Goal: Task Accomplishment & Management: Use online tool/utility

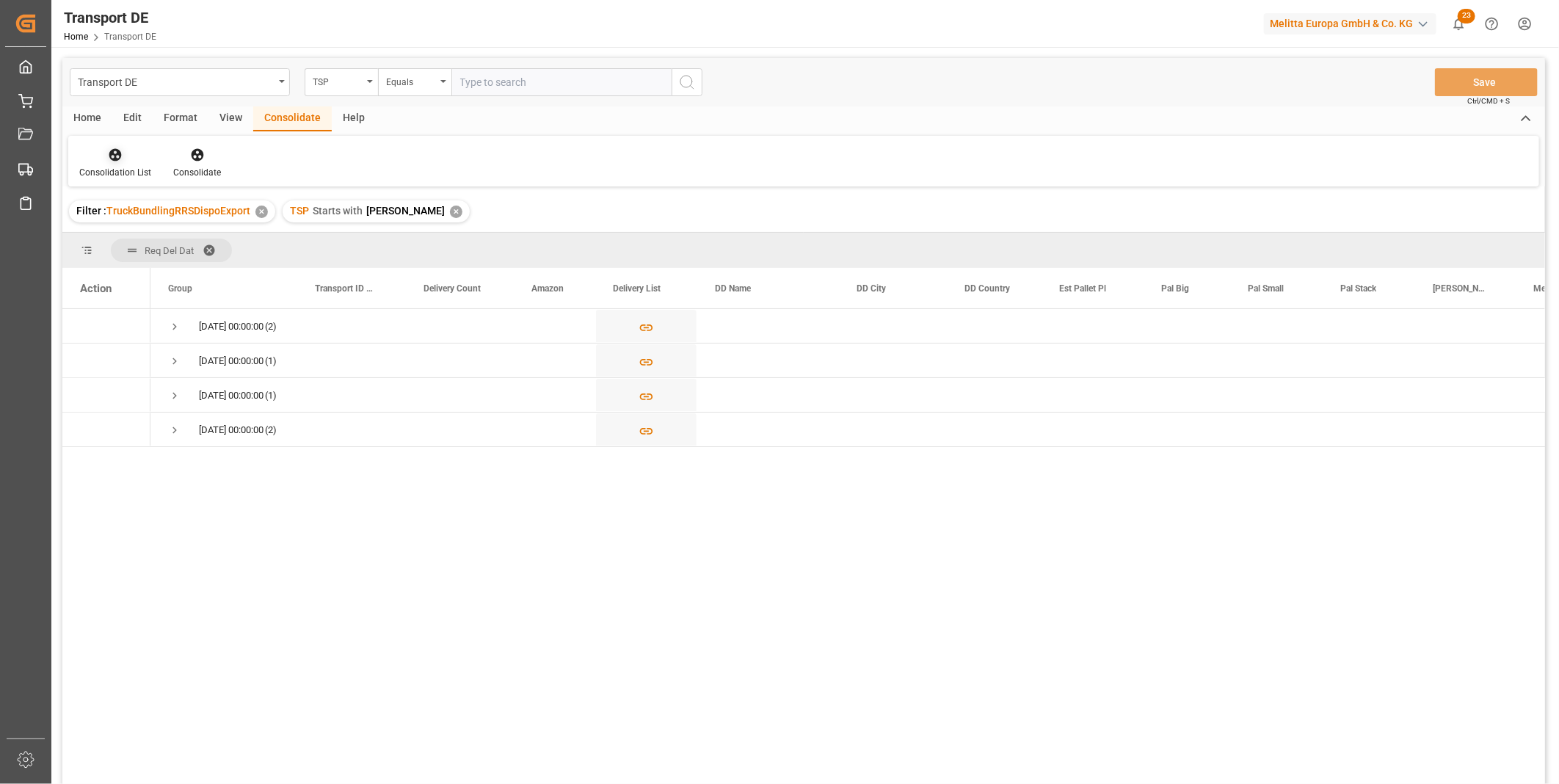
click at [119, 155] on icon at bounding box center [115, 155] width 13 height 13
click at [235, 272] on div "Transport DE TSP Equals Save Ctrl/CMD + S Home Edit Format View Consolidate Hel…" at bounding box center [804, 441] width 1483 height 764
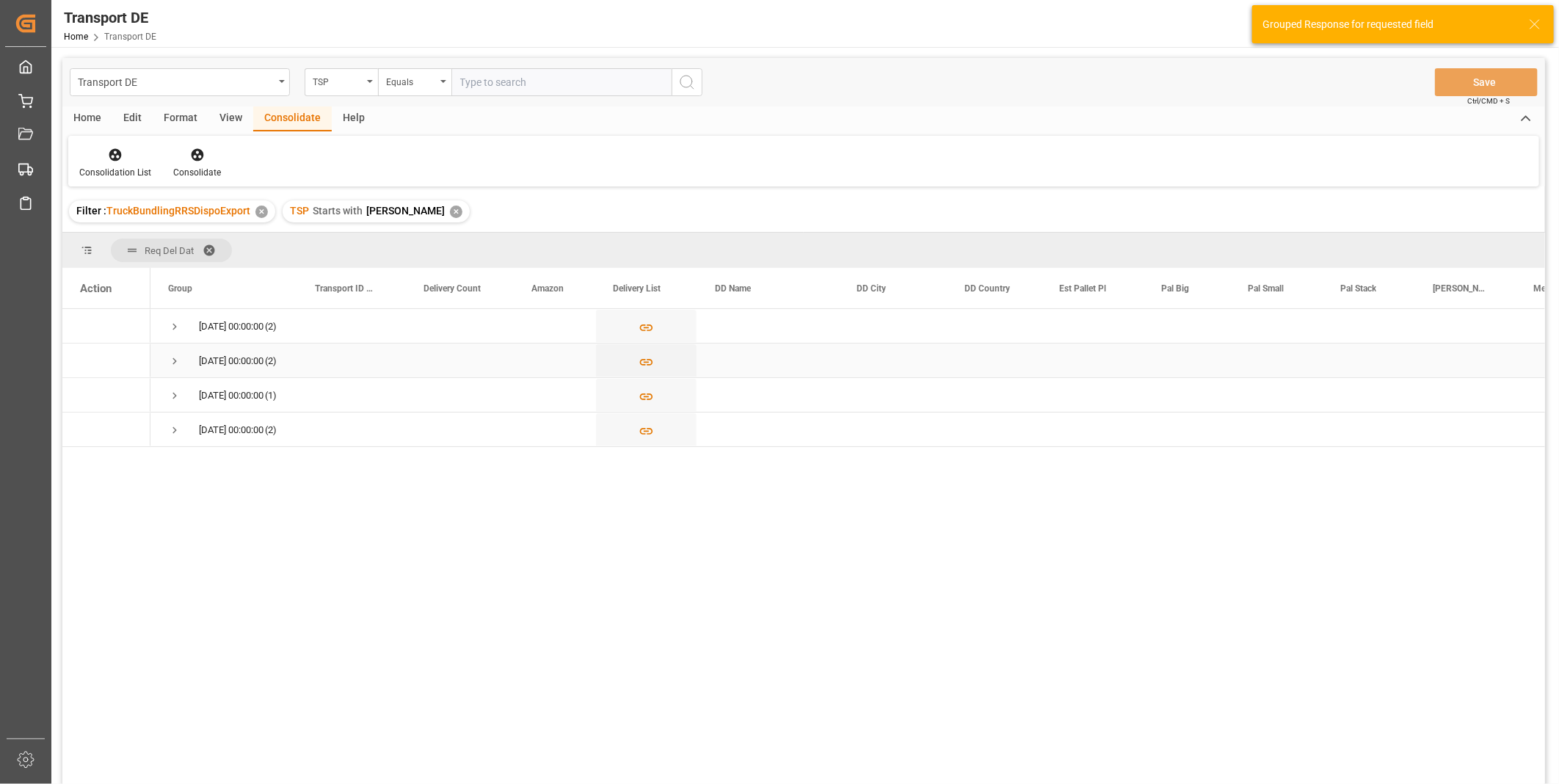
click at [177, 358] on span "Press SPACE to select this row." at bounding box center [174, 361] width 13 height 13
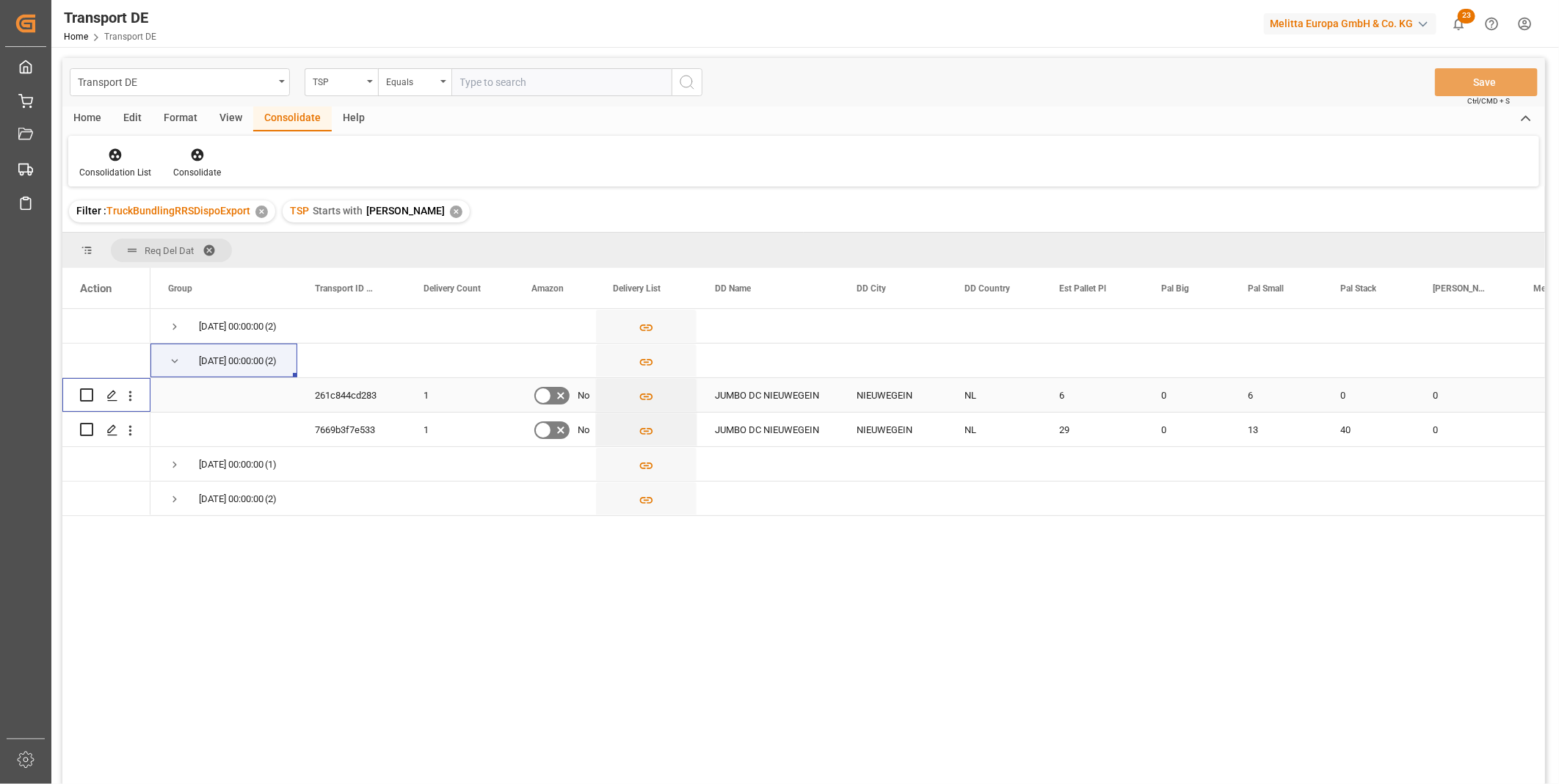
click at [88, 397] on input "Press Space to toggle row selection (unchecked)" at bounding box center [86, 394] width 13 height 13
checkbox input "true"
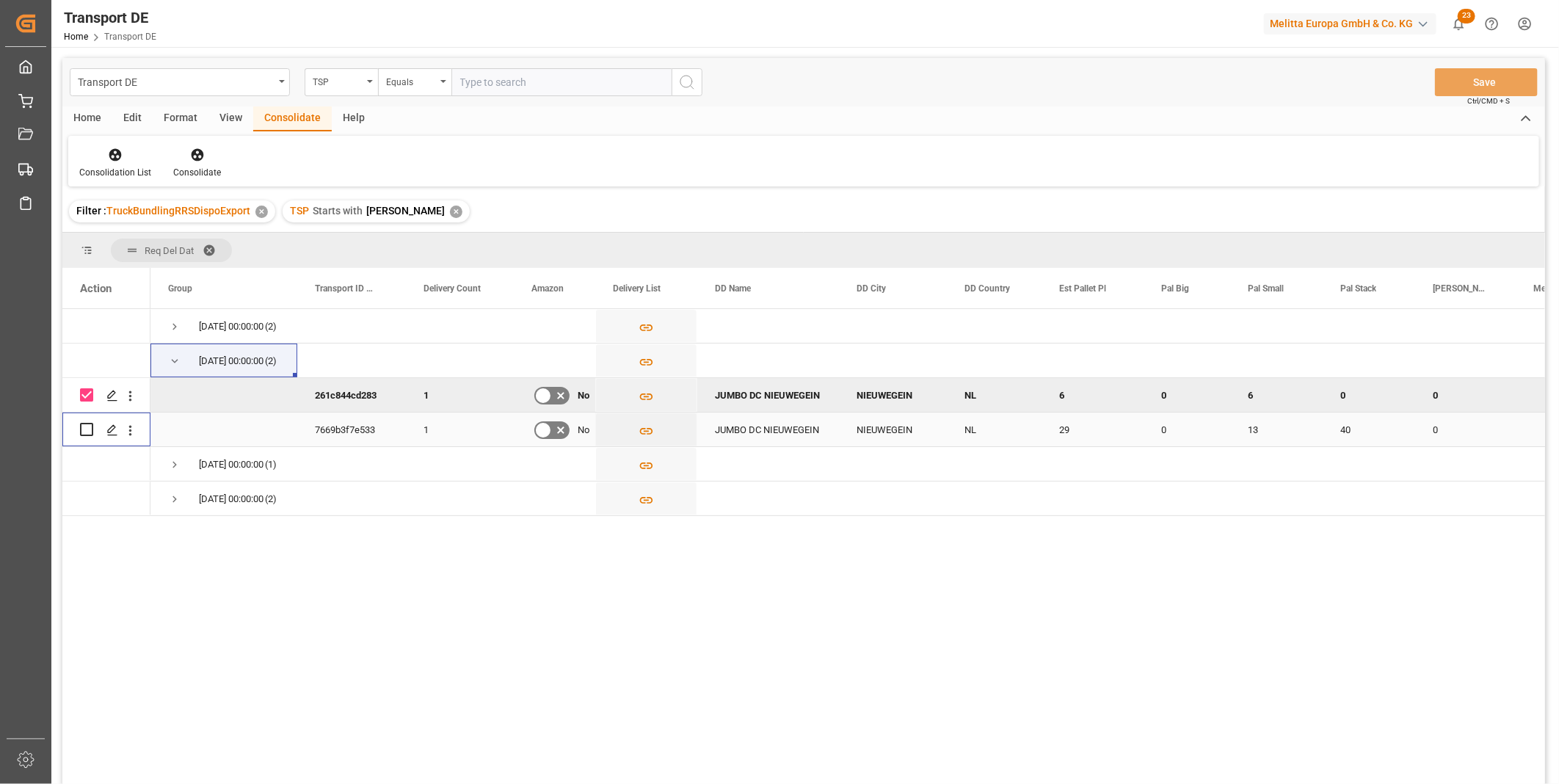
click at [88, 427] on input "Press Space to toggle row selection (unchecked)" at bounding box center [86, 428] width 13 height 13
checkbox input "true"
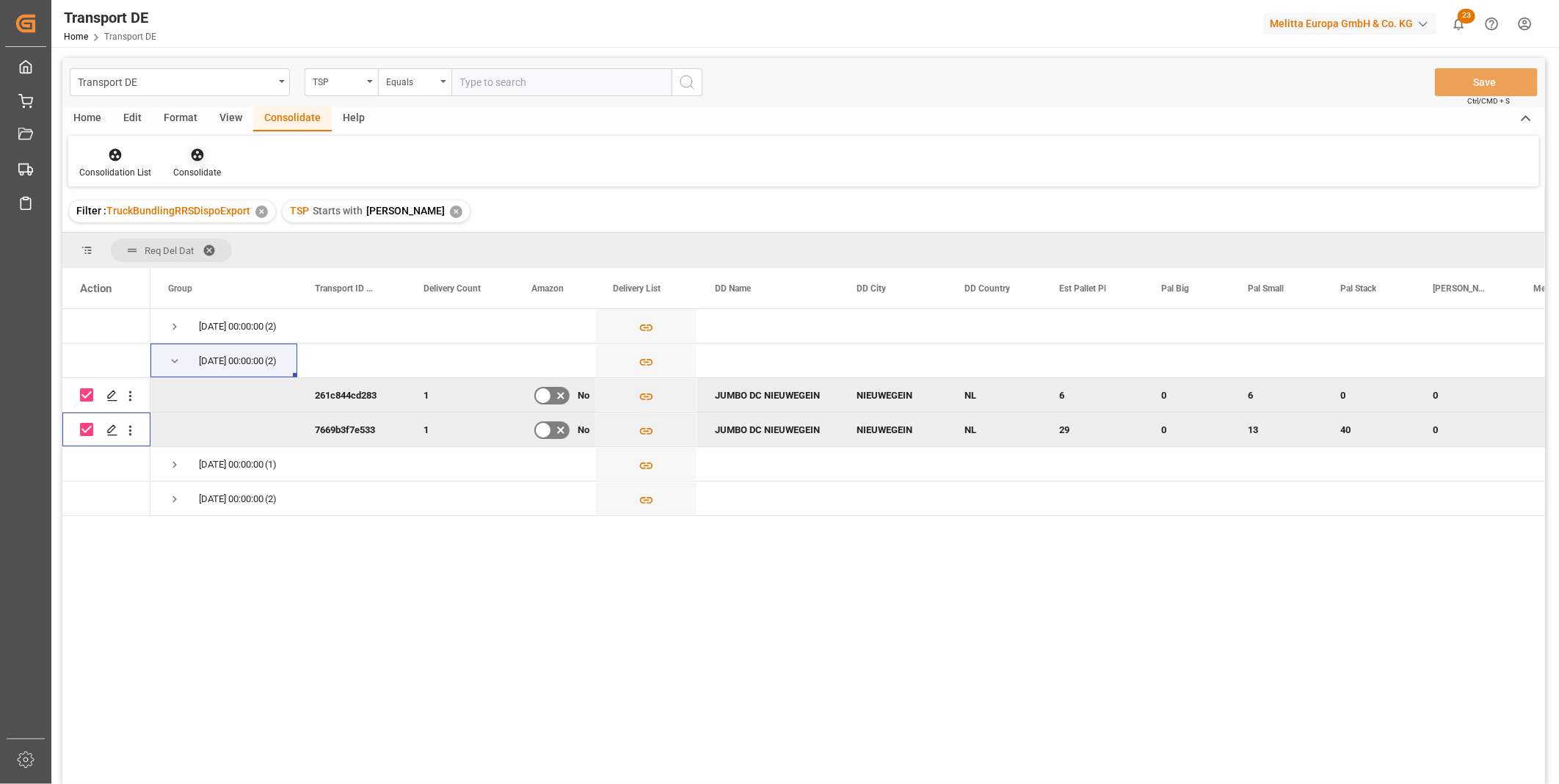
click at [200, 159] on icon at bounding box center [197, 155] width 15 height 15
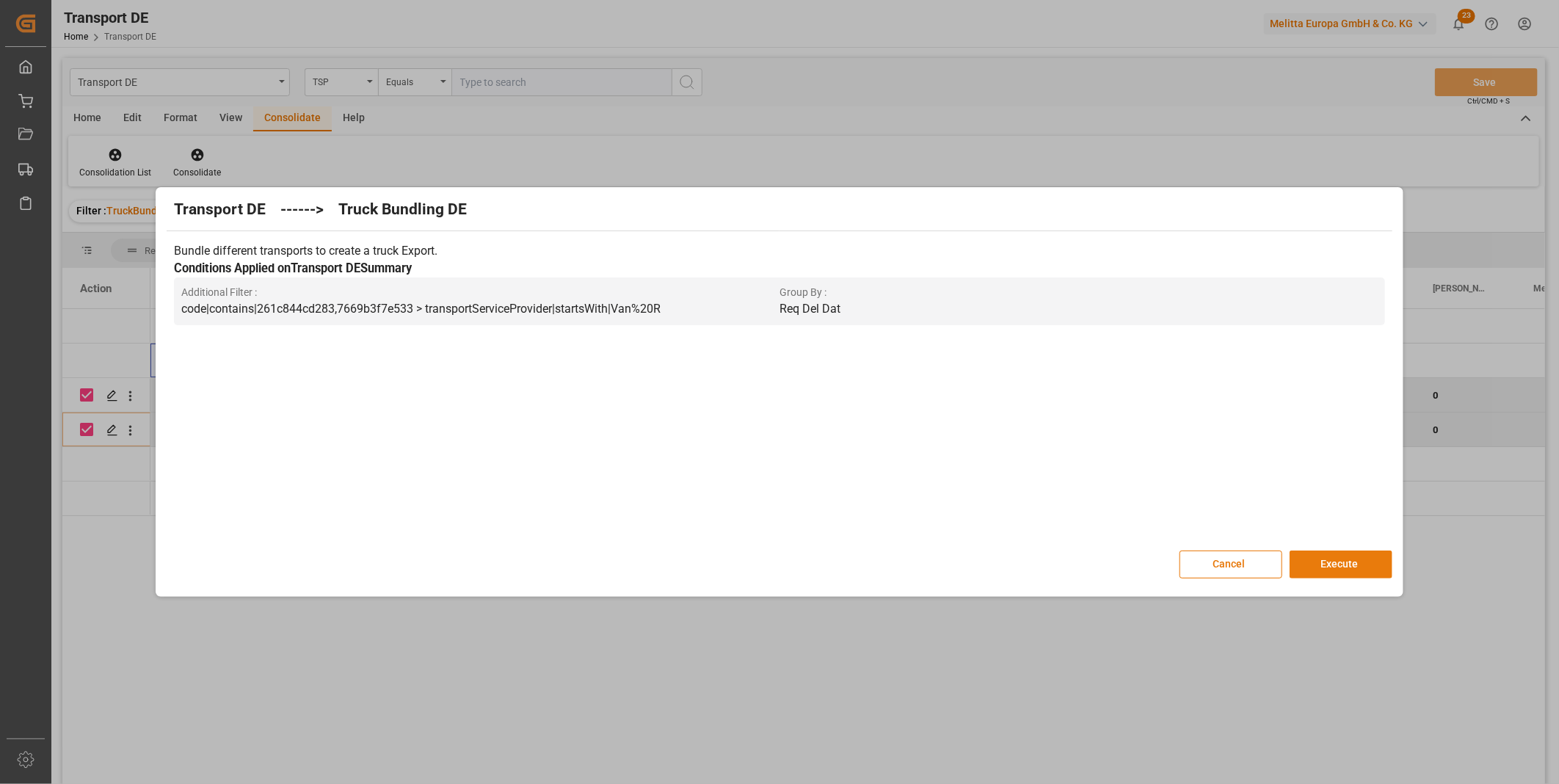
click at [1355, 568] on button "Execute" at bounding box center [1341, 564] width 103 height 27
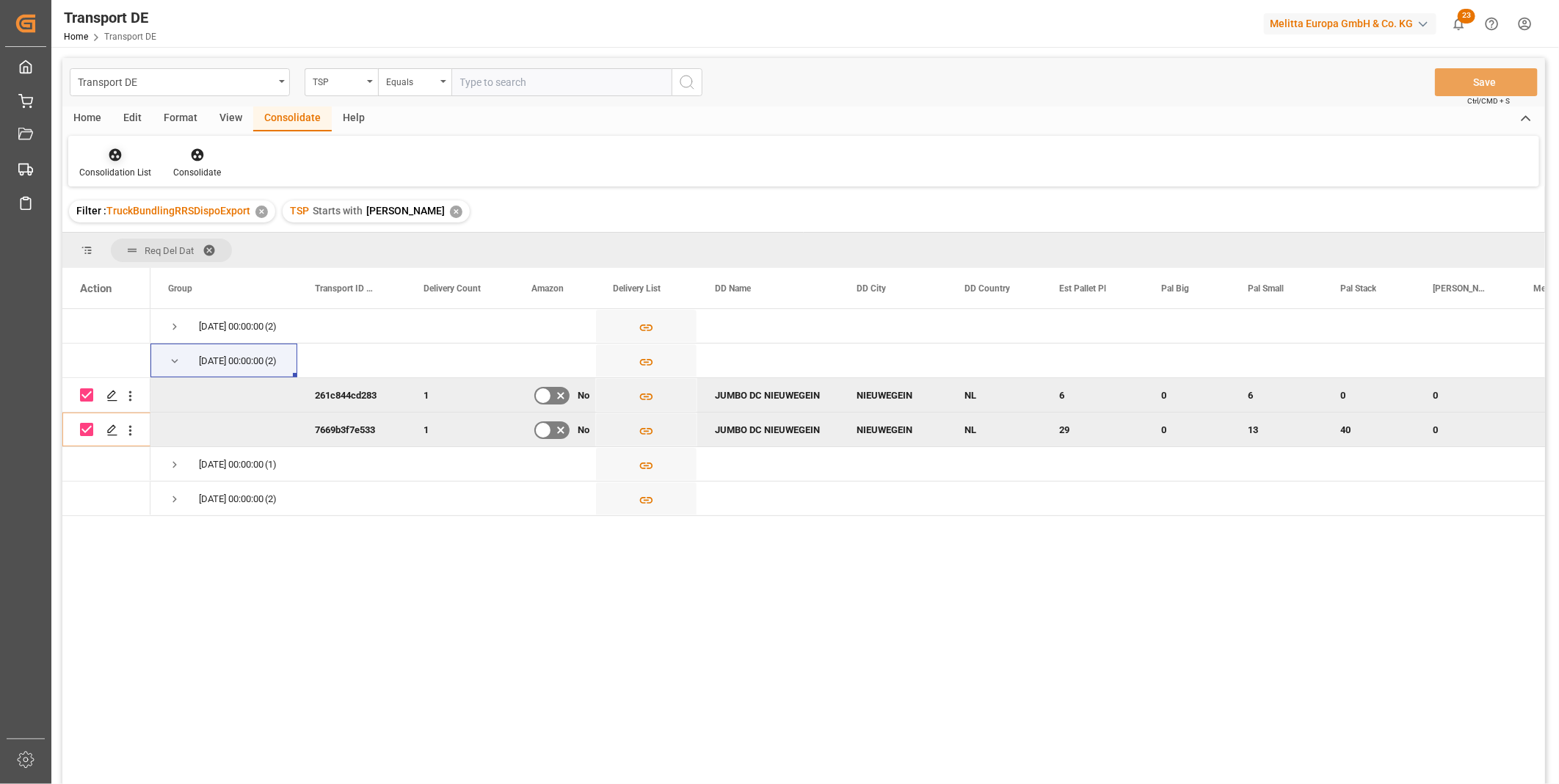
click at [124, 167] on div "Consolidation List" at bounding box center [115, 172] width 72 height 13
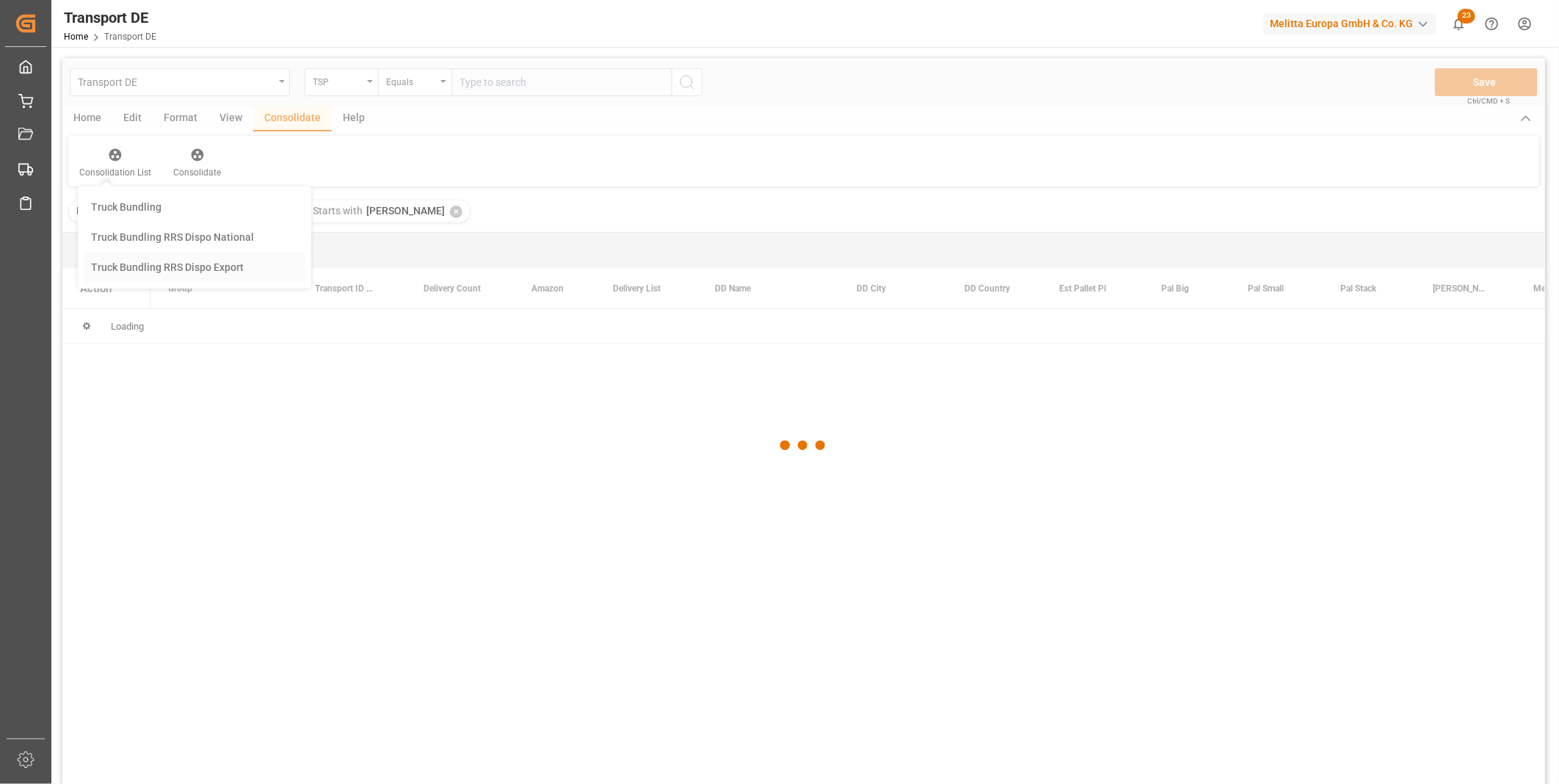
click at [172, 274] on div "Transport DE TSP Equals Save Ctrl/CMD + S Home Edit Format View Consolidate Hel…" at bounding box center [804, 441] width 1483 height 764
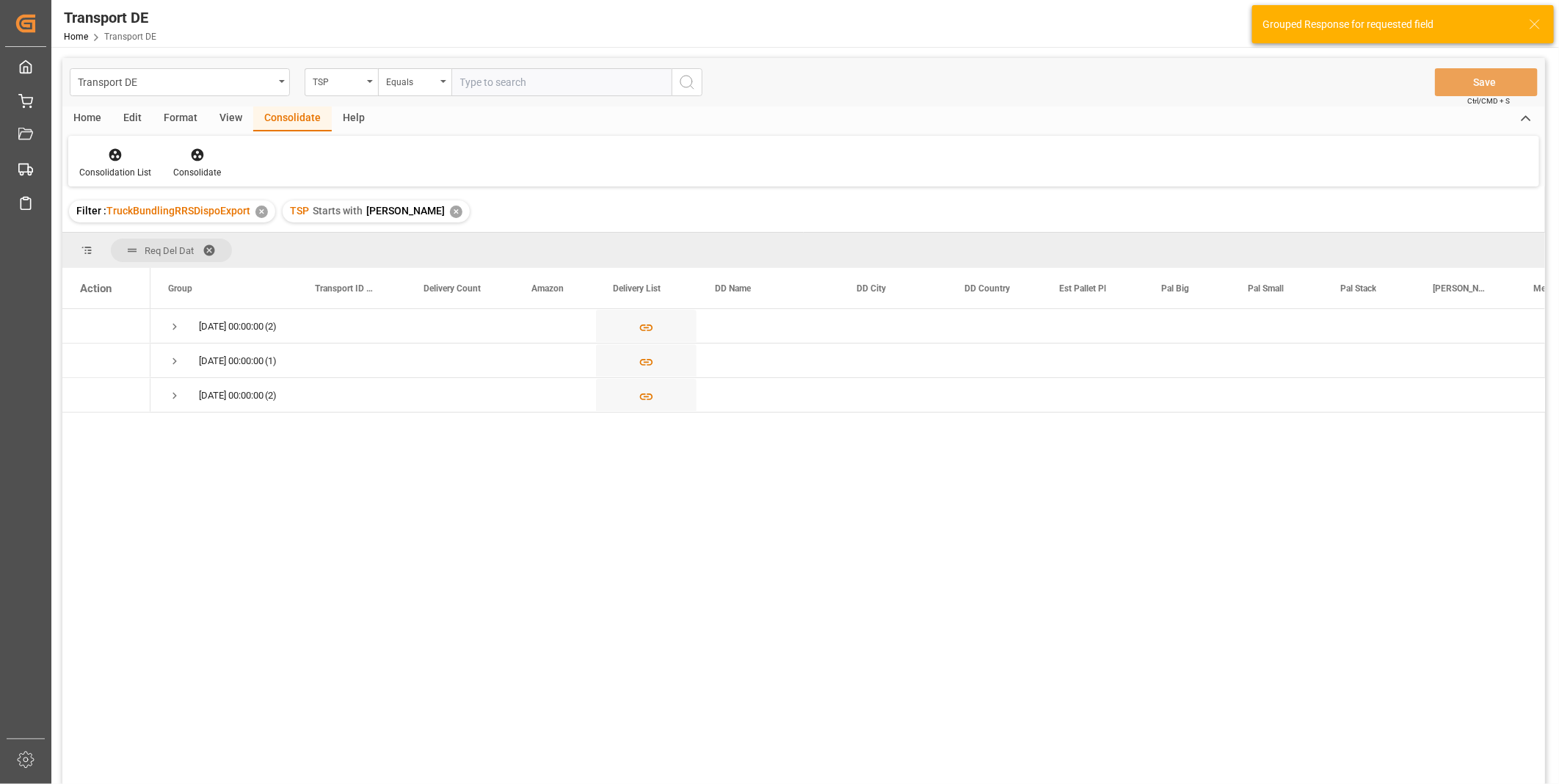
click at [450, 213] on div "✕" at bounding box center [456, 211] width 13 height 13
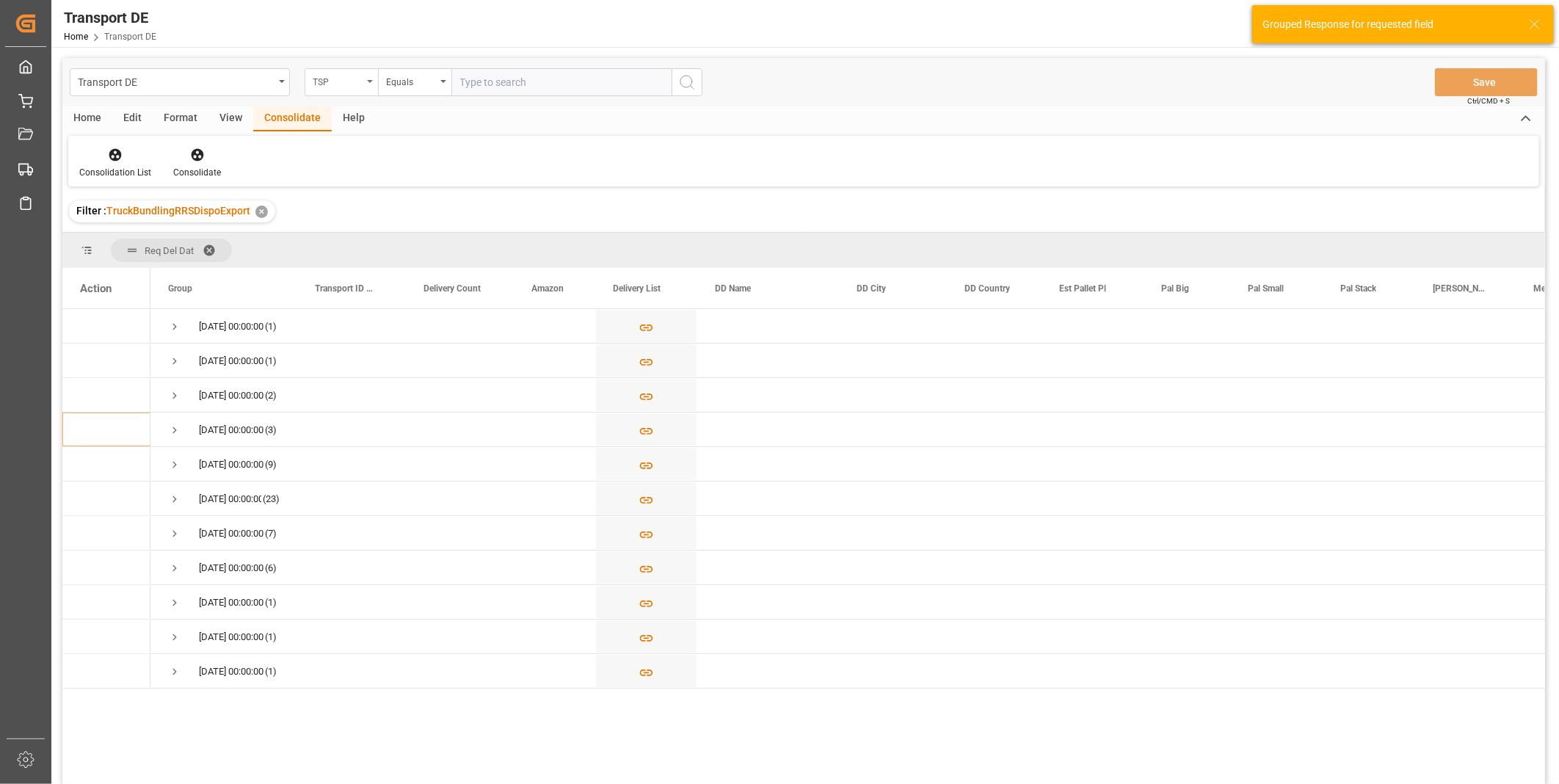
click at [368, 81] on icon "open menu" at bounding box center [369, 81] width 6 height 3
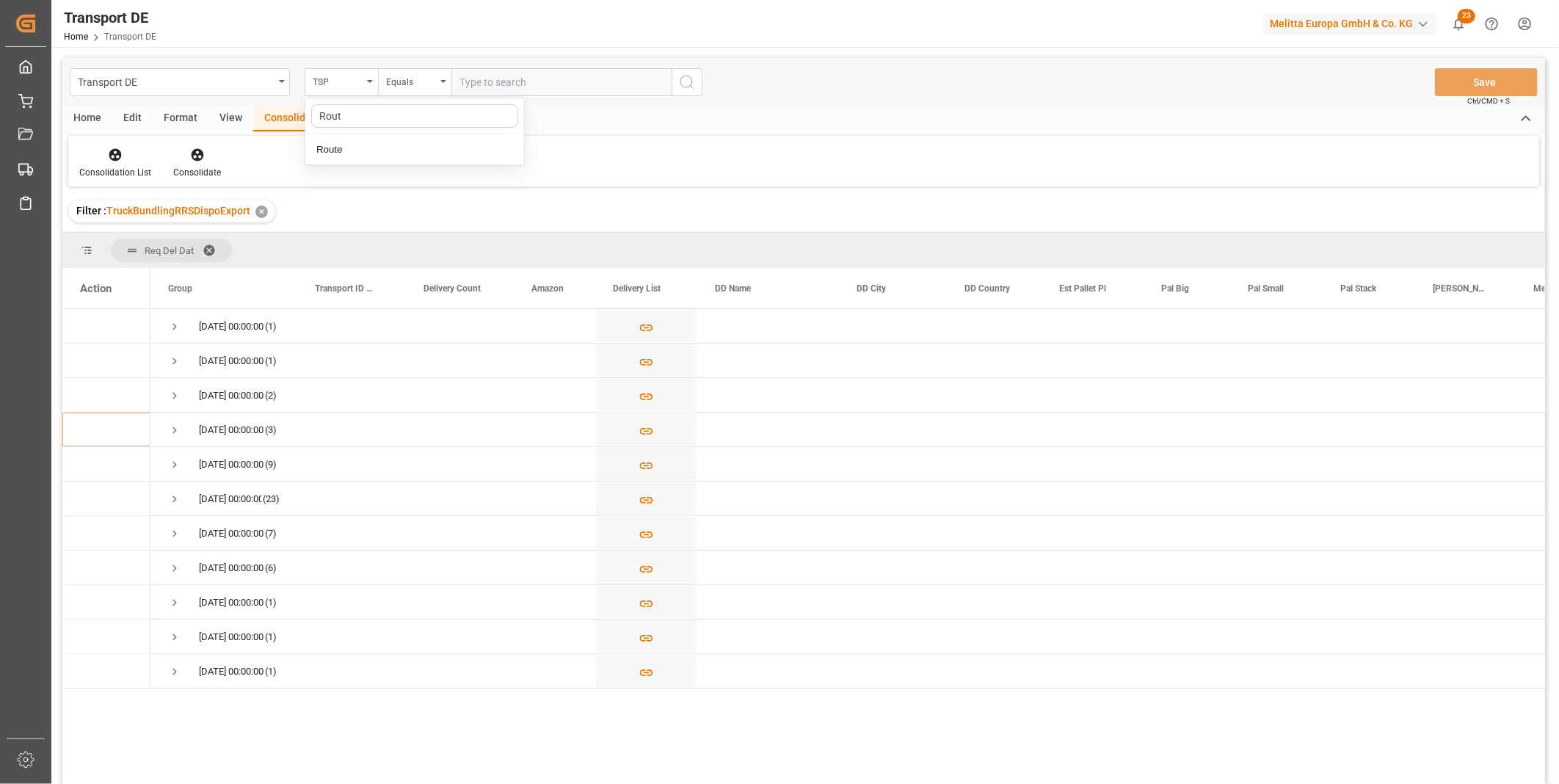
type input "Route"
click at [445, 152] on div "Route" at bounding box center [414, 149] width 219 height 31
click at [434, 79] on div "Equals" at bounding box center [411, 81] width 50 height 17
click at [415, 250] on div "Starts with" at bounding box center [488, 242] width 219 height 31
click at [560, 84] on input "text" at bounding box center [562, 82] width 220 height 27
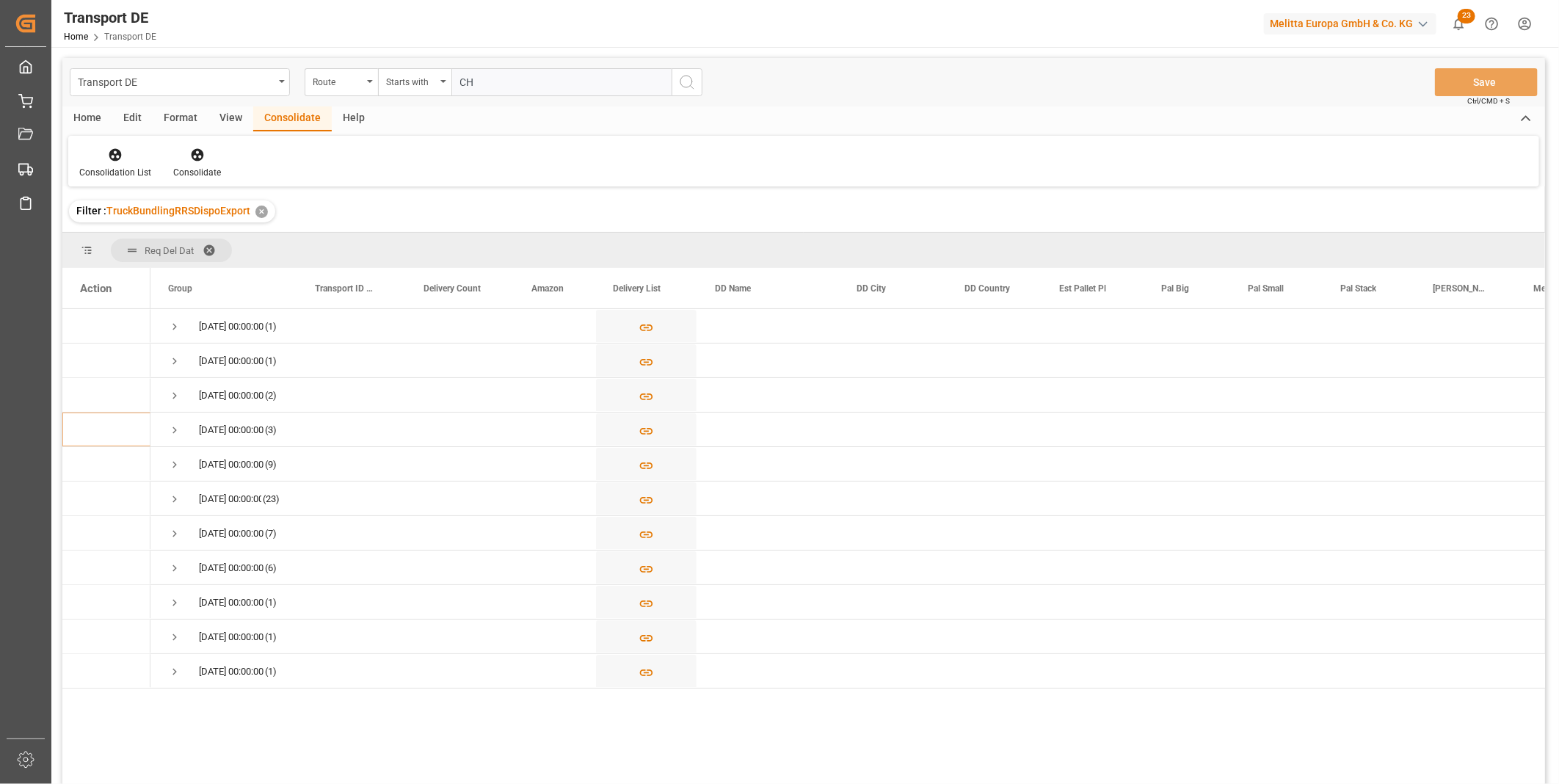
click at [670, 82] on input "CH" at bounding box center [562, 82] width 220 height 27
type input "CH"
click at [681, 82] on icon "search button" at bounding box center [687, 82] width 18 height 18
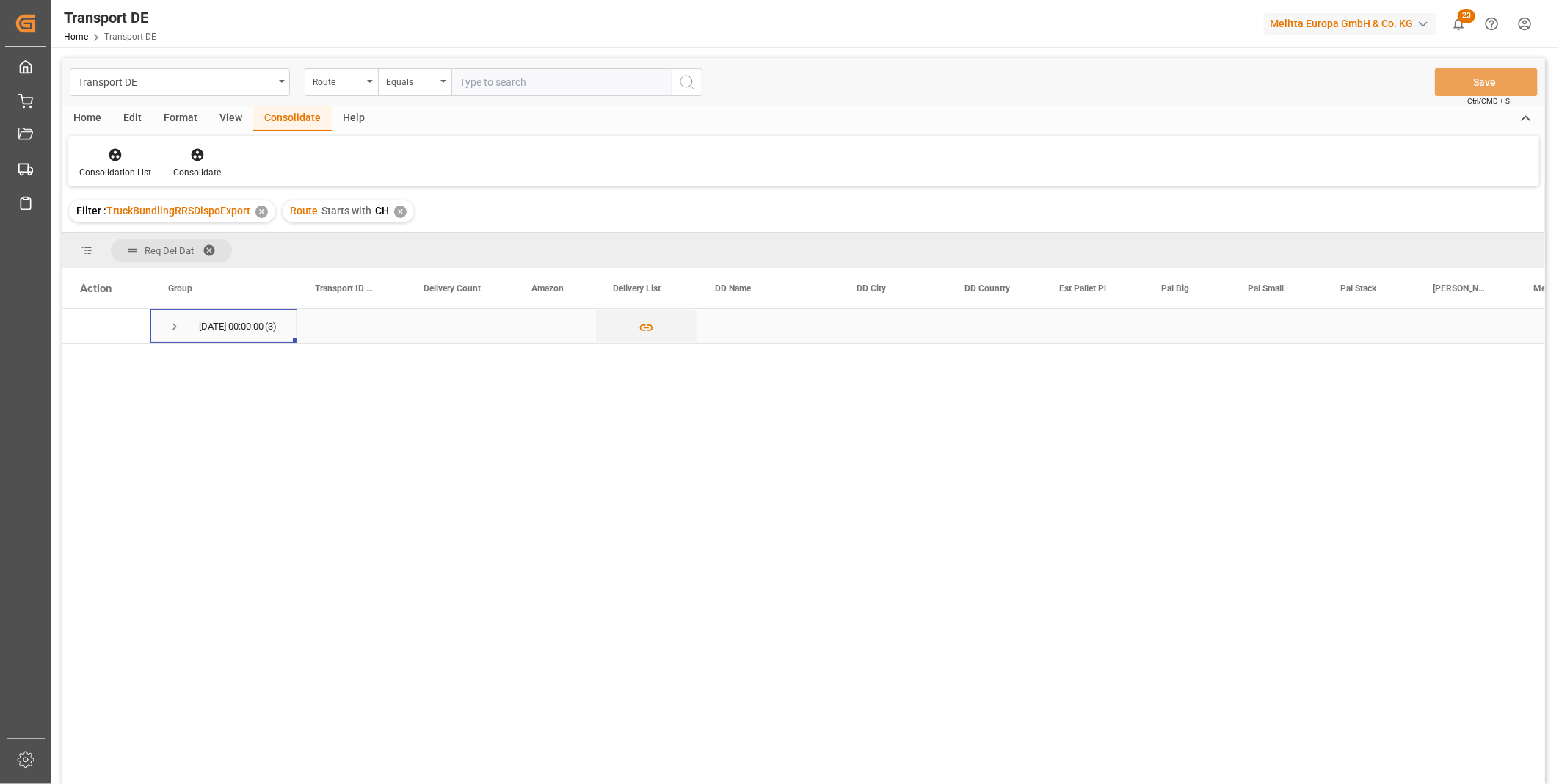
click at [172, 325] on span "Press SPACE to select this row." at bounding box center [174, 326] width 13 height 13
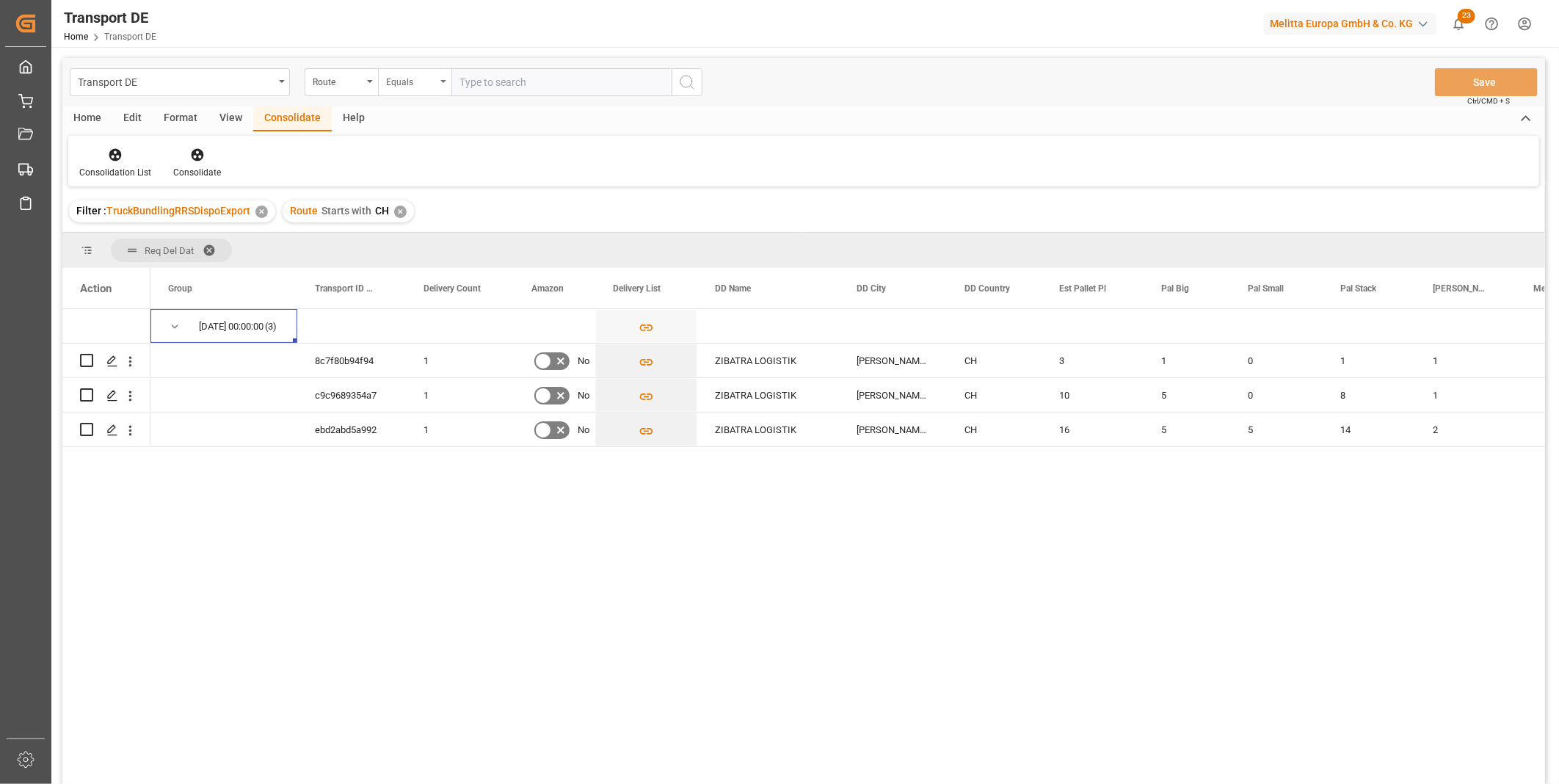
click at [427, 83] on div "Equals" at bounding box center [411, 81] width 50 height 17
click at [438, 242] on div "Starts with" at bounding box center [488, 242] width 219 height 31
type input "FR"
click at [679, 77] on icon "search button" at bounding box center [687, 82] width 18 height 18
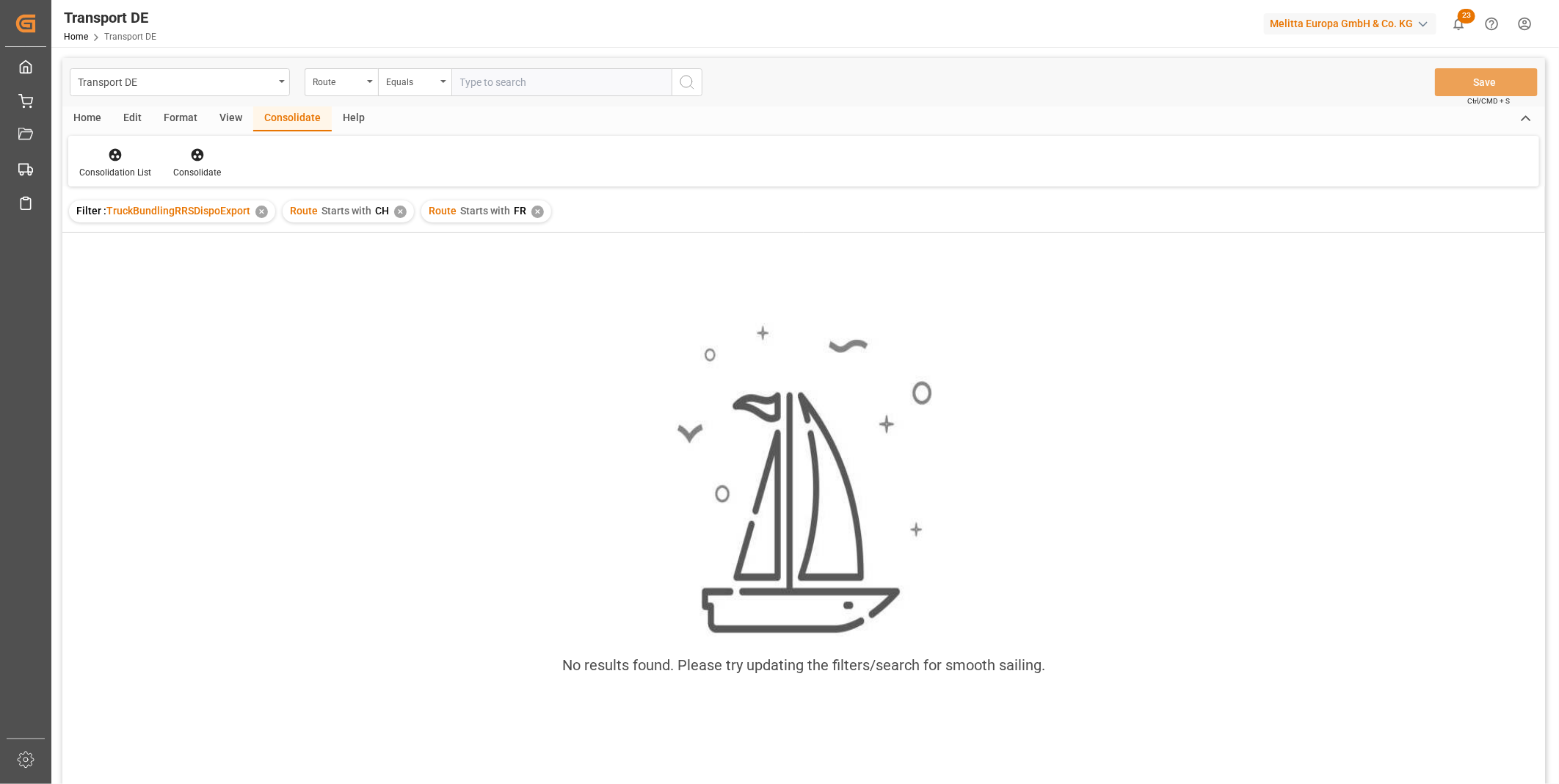
click at [398, 208] on div "✕" at bounding box center [400, 211] width 13 height 13
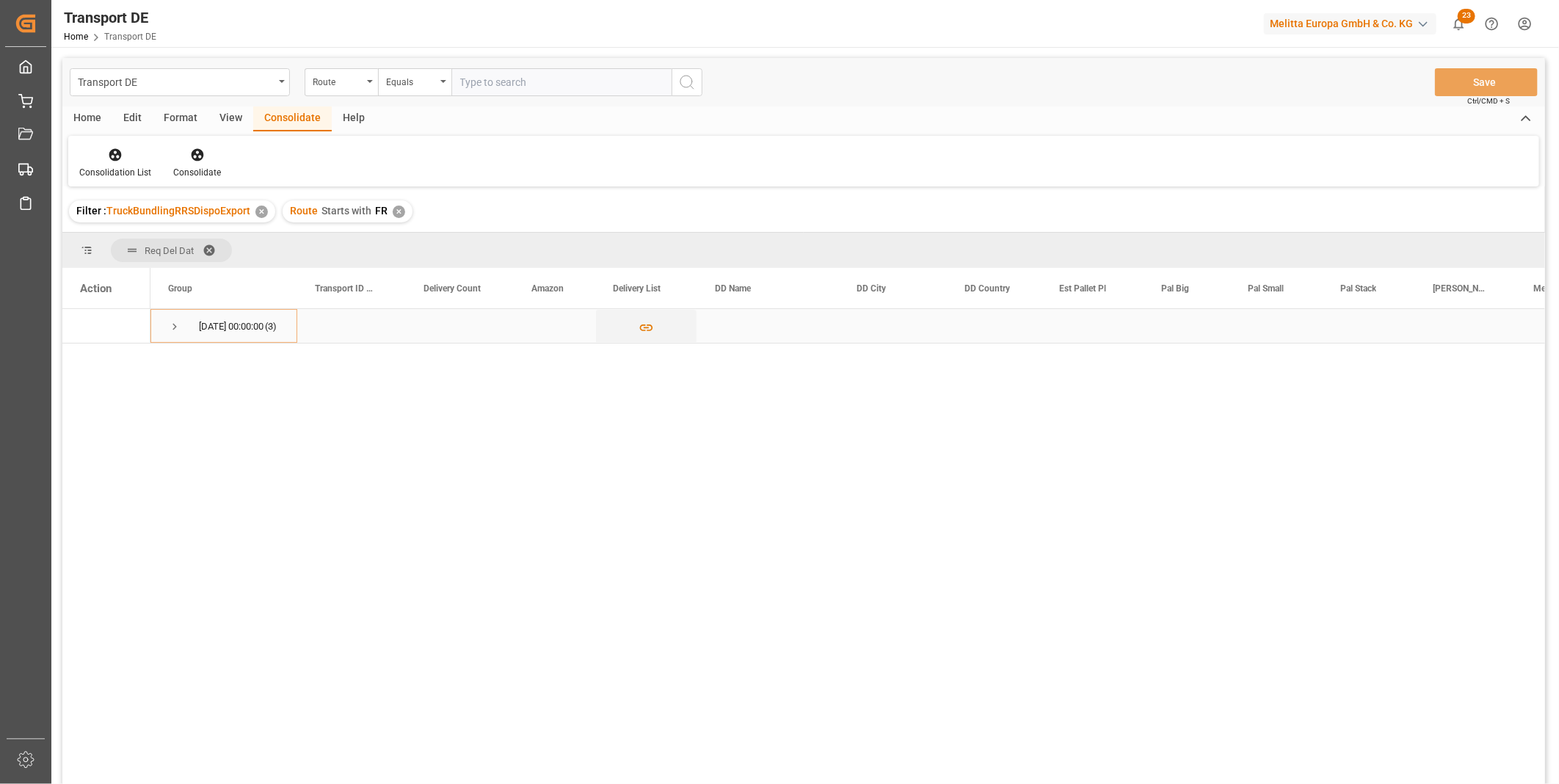
click at [170, 331] on span "Press SPACE to select this row." at bounding box center [174, 326] width 13 height 13
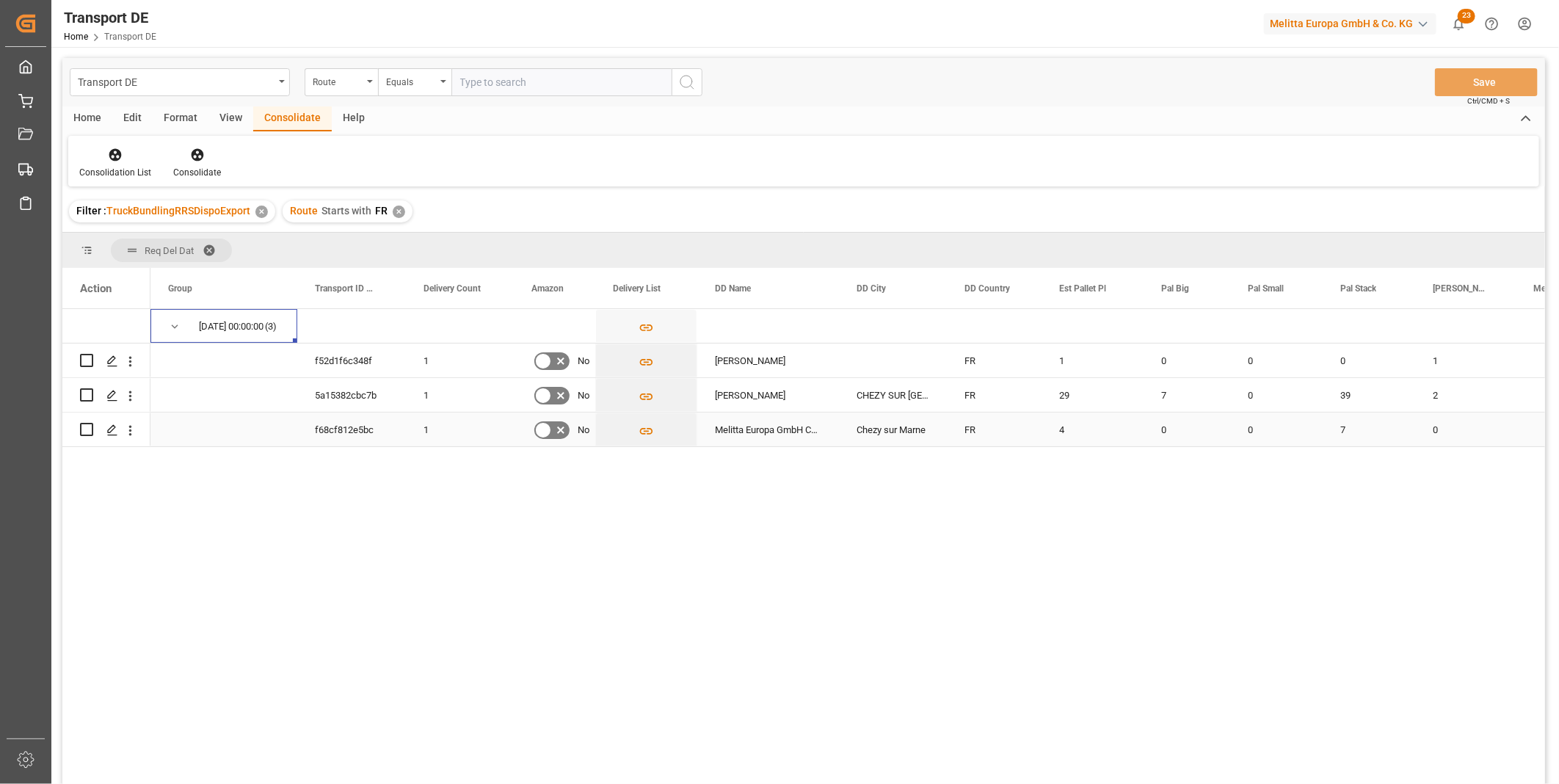
click at [88, 428] on input "Press Space to toggle row selection (unchecked)" at bounding box center [86, 428] width 13 height 13
checkbox input "true"
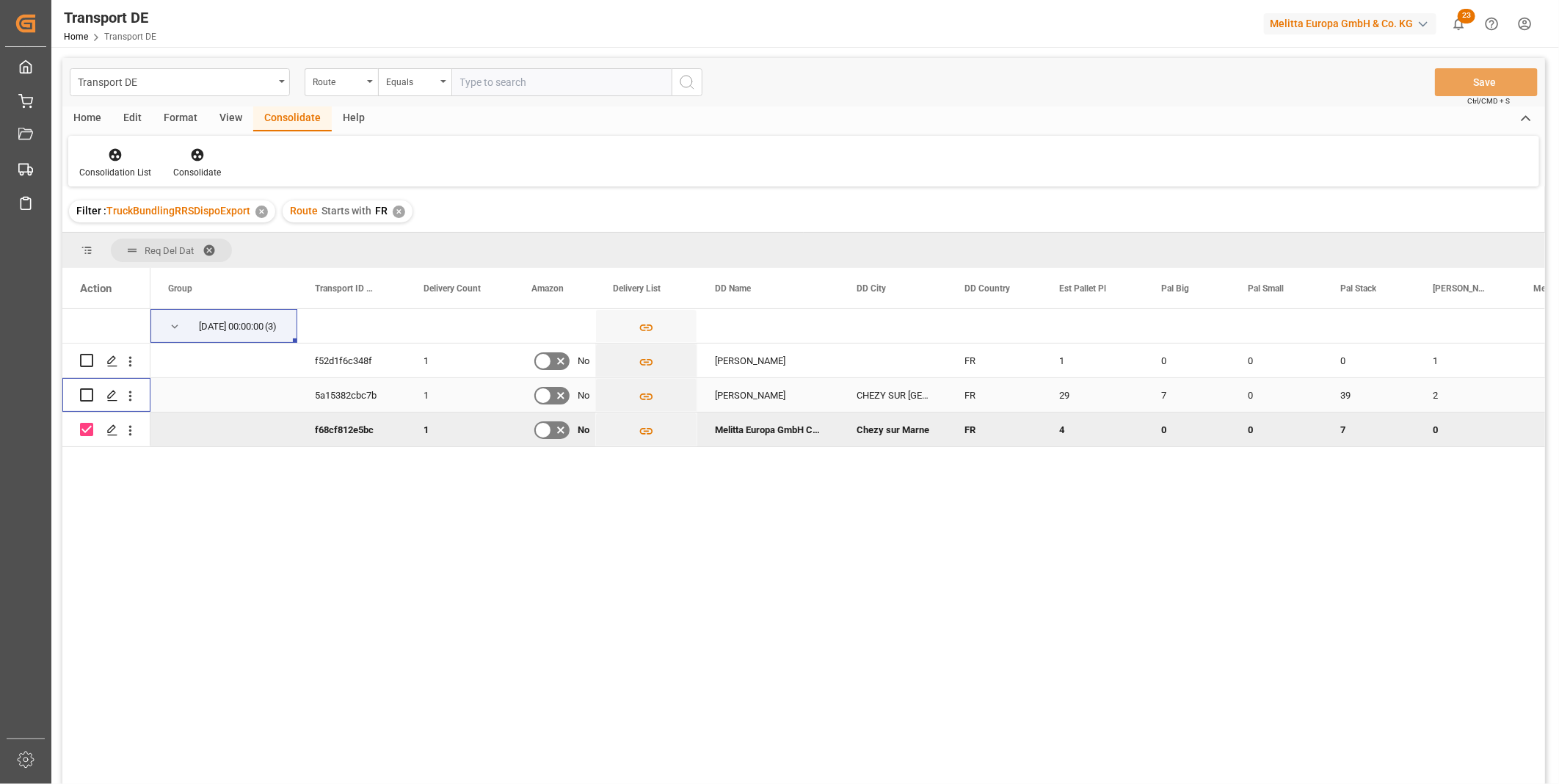
click at [83, 401] on div "Press SPACE to select this row." at bounding box center [86, 394] width 13 height 33
click at [83, 397] on input "Press Space to toggle row selection (unchecked)" at bounding box center [86, 394] width 13 height 13
checkbox input "true"
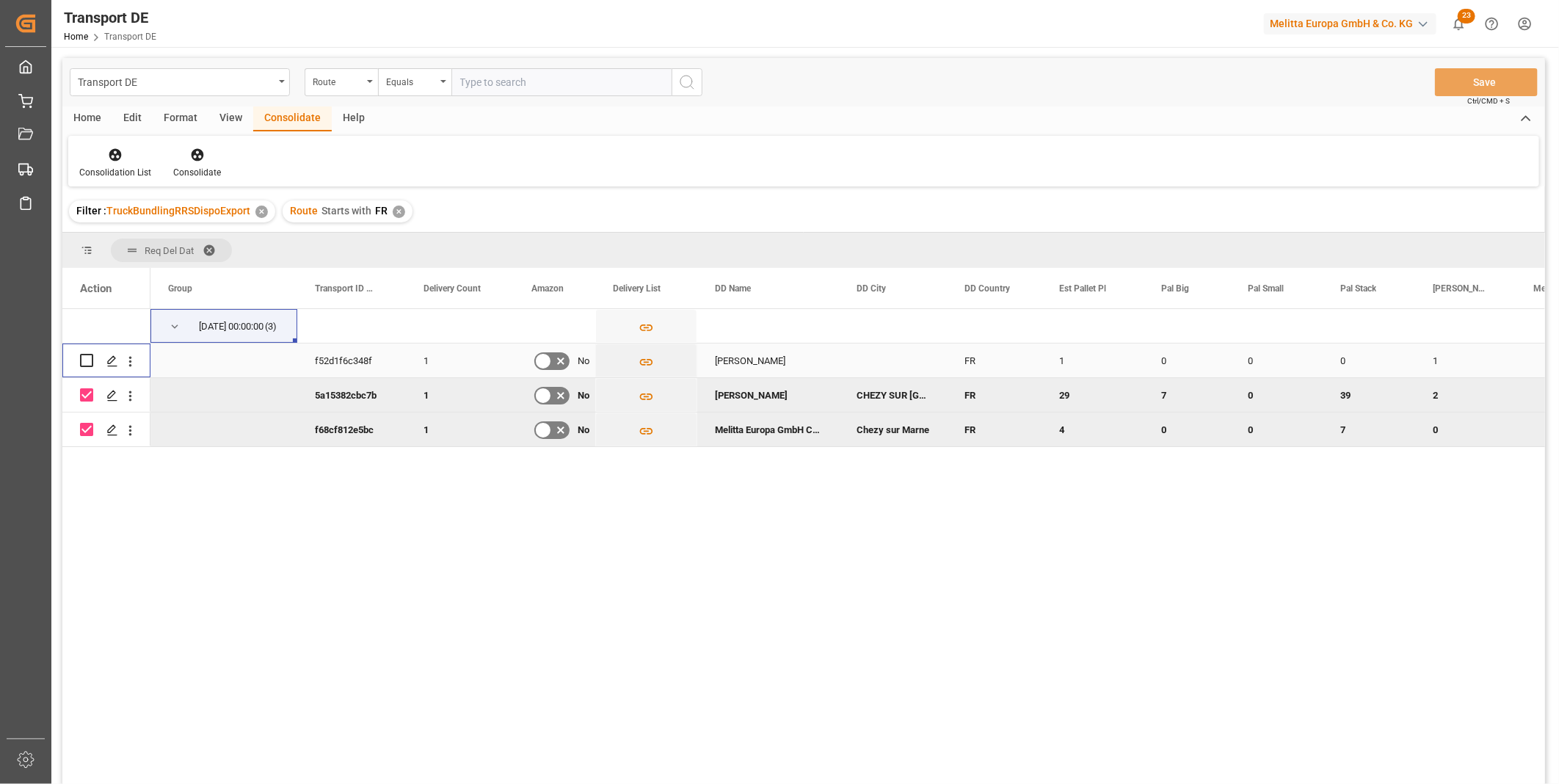
click at [88, 360] on input "Press Space to toggle row selection (unchecked)" at bounding box center [86, 360] width 13 height 13
checkbox input "true"
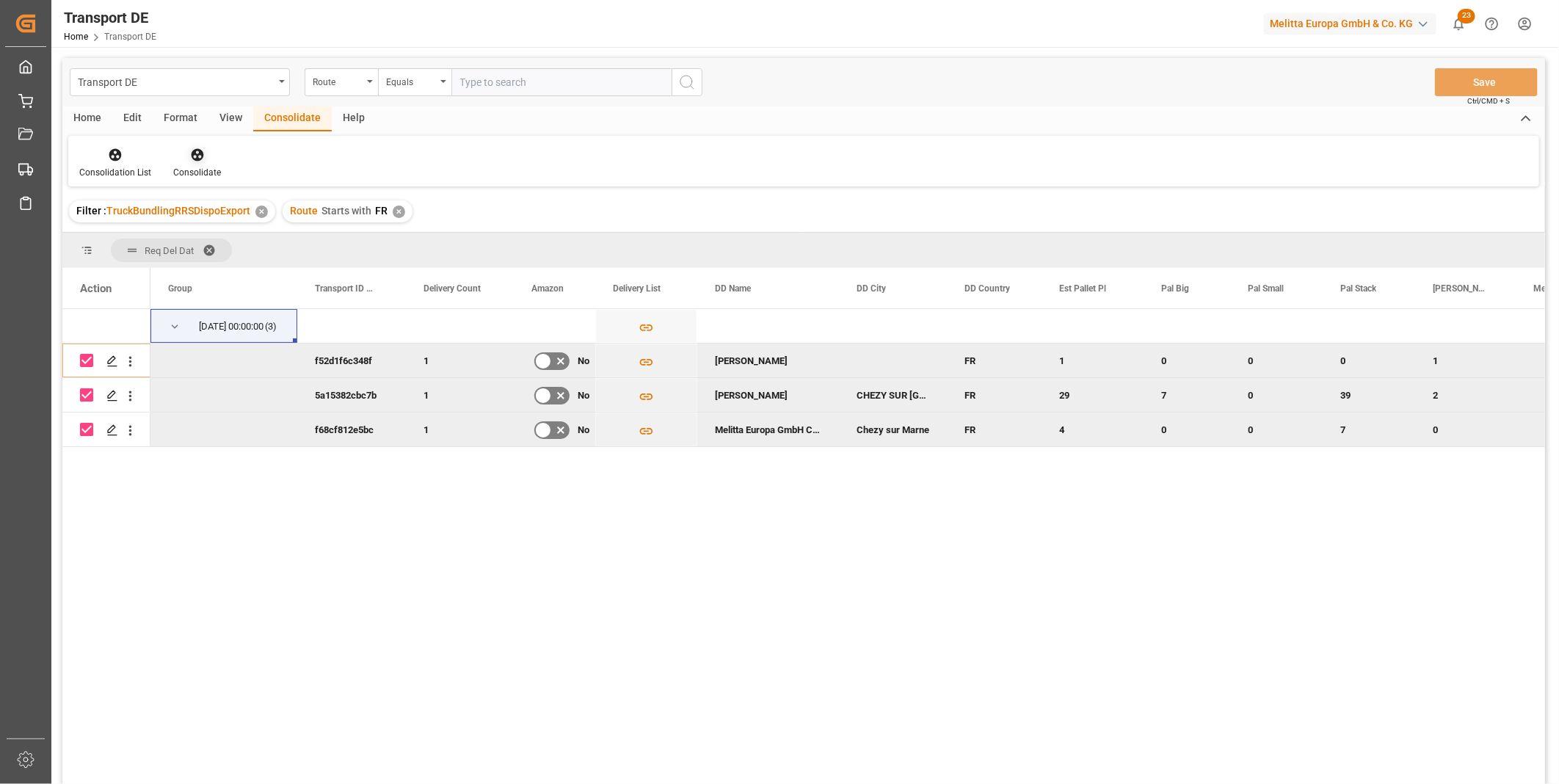
click at [210, 158] on div at bounding box center [198, 155] width 48 height 15
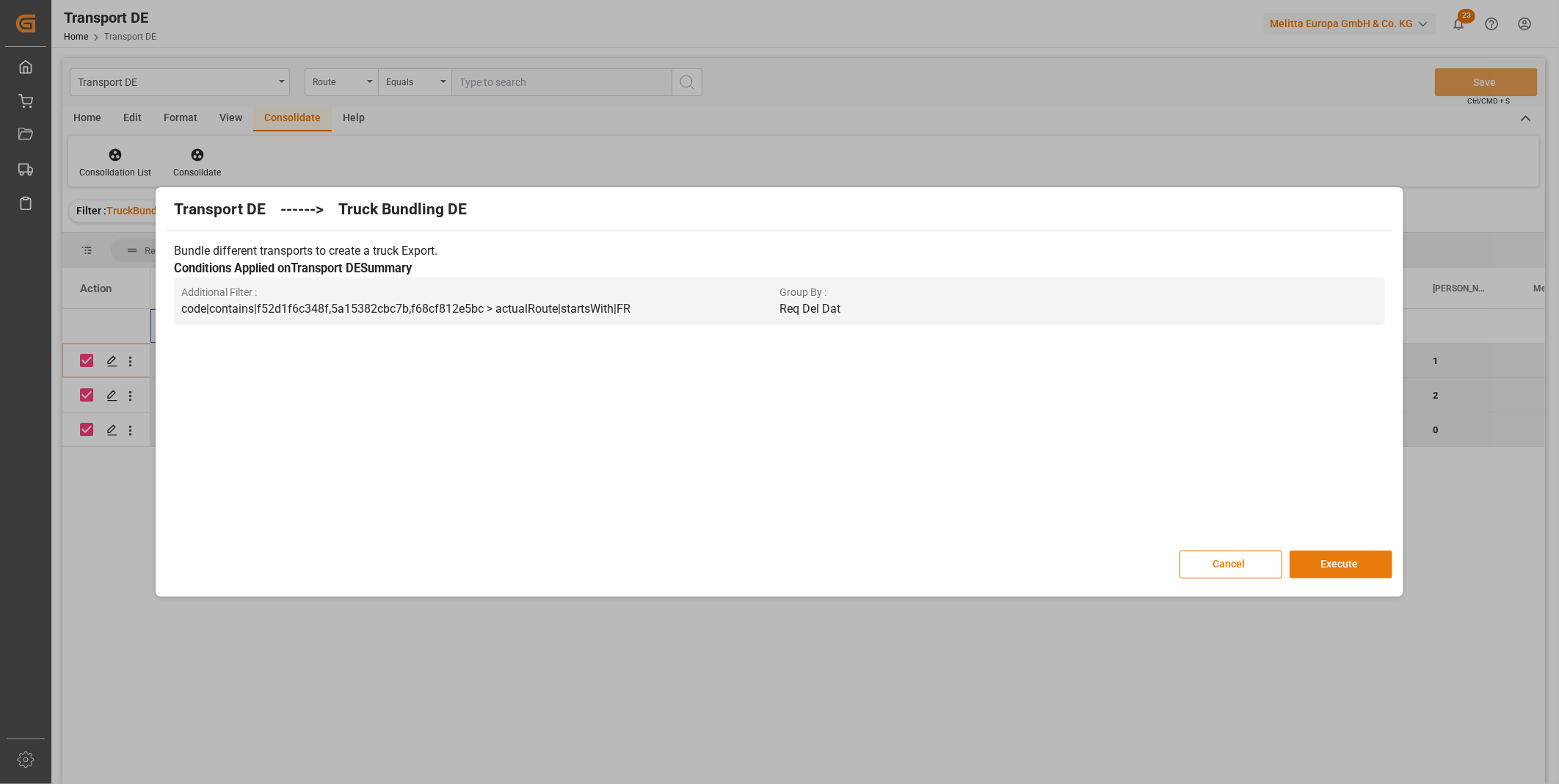
click at [1311, 562] on button "Execute" at bounding box center [1341, 564] width 103 height 27
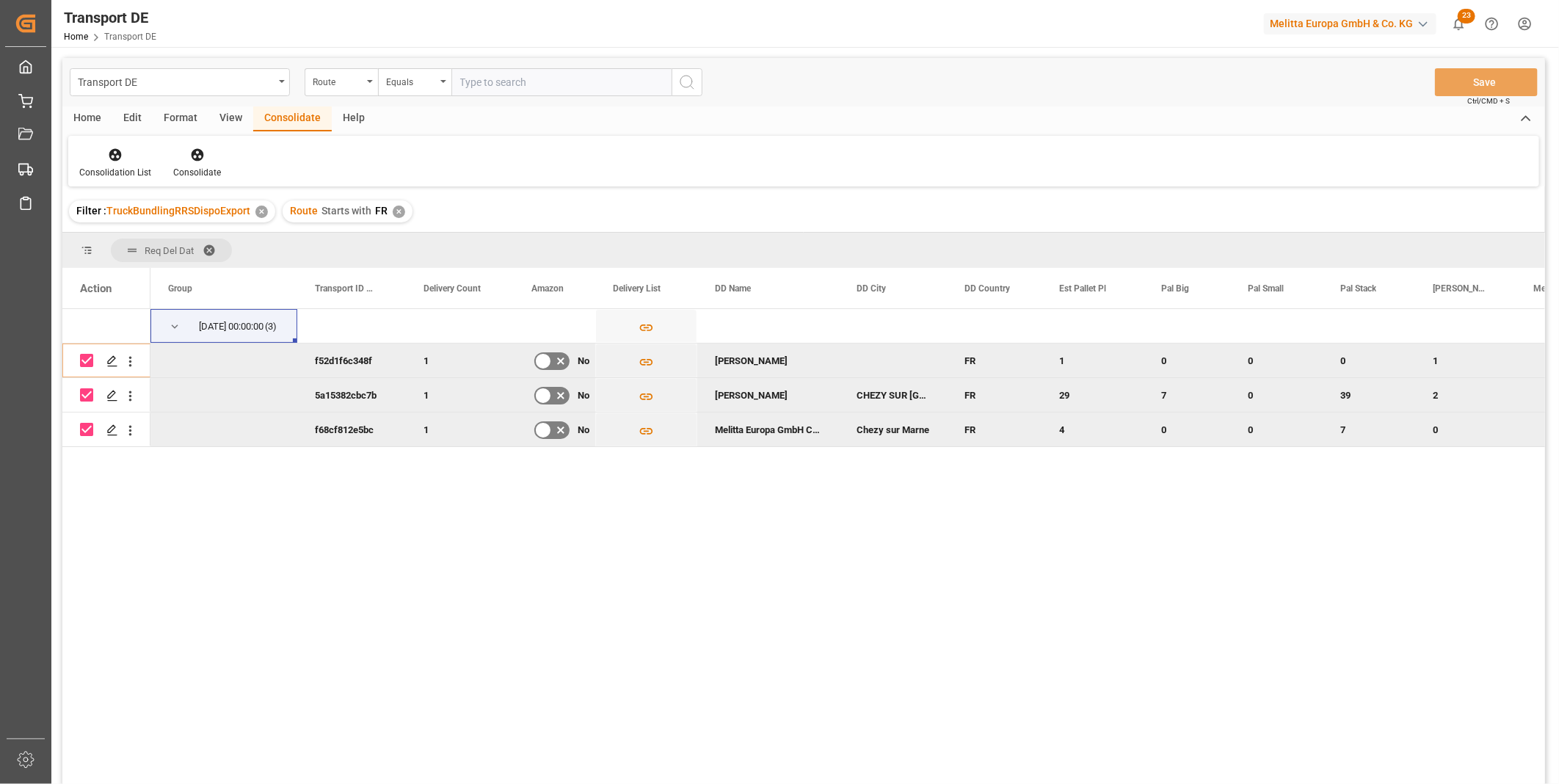
click at [112, 144] on div "Consolidation List Consolidate" at bounding box center [803, 161] width 1471 height 51
click at [125, 156] on div at bounding box center [115, 155] width 72 height 15
click at [195, 261] on div "Transport DE Route Equals Save Ctrl/CMD + S Home Edit Format View Consolidate H…" at bounding box center [804, 441] width 1483 height 764
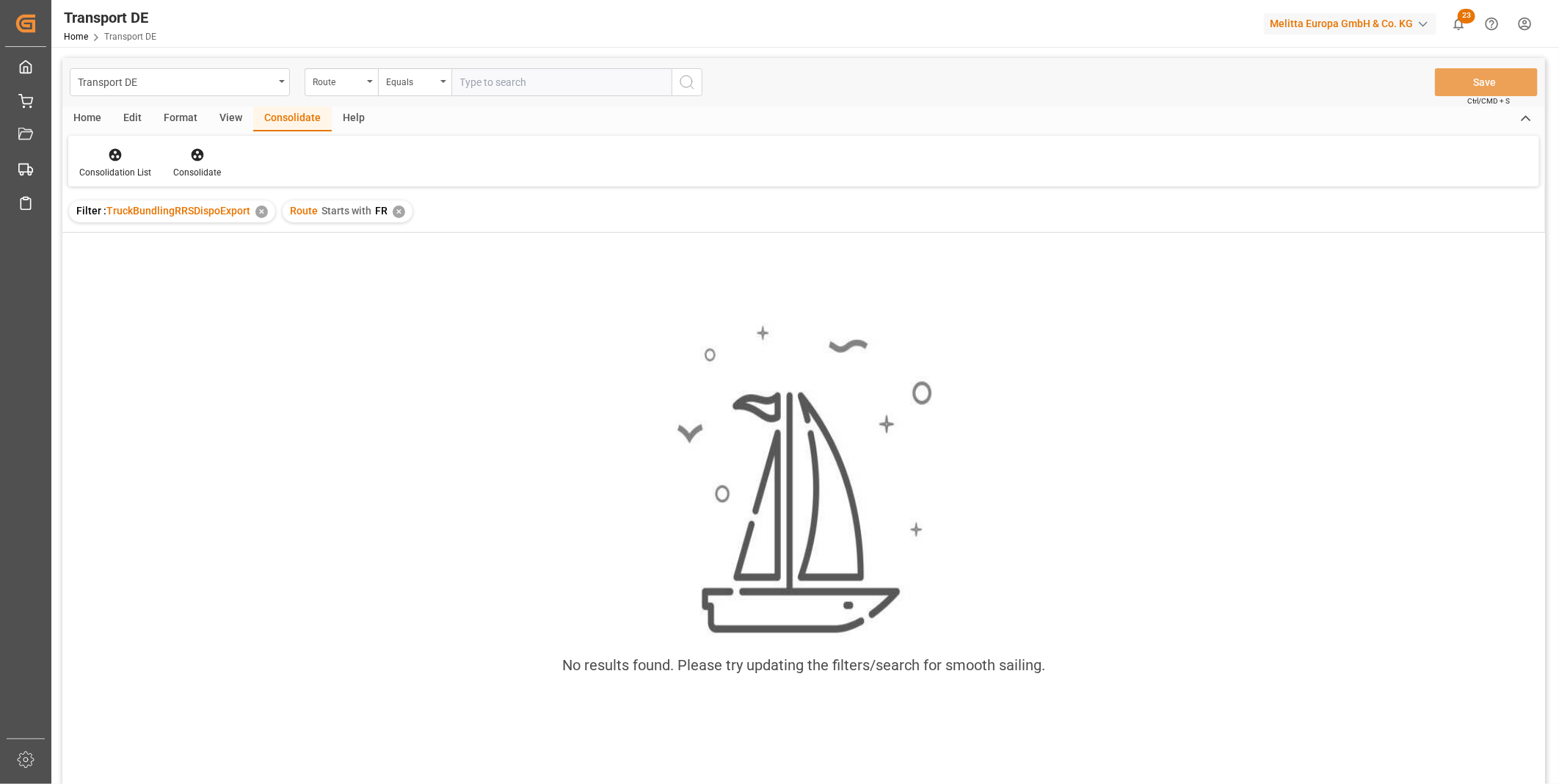
drag, startPoint x: 399, startPoint y: 206, endPoint x: 417, endPoint y: 159, distance: 50.3
click at [399, 207] on div "✕" at bounding box center [399, 211] width 13 height 13
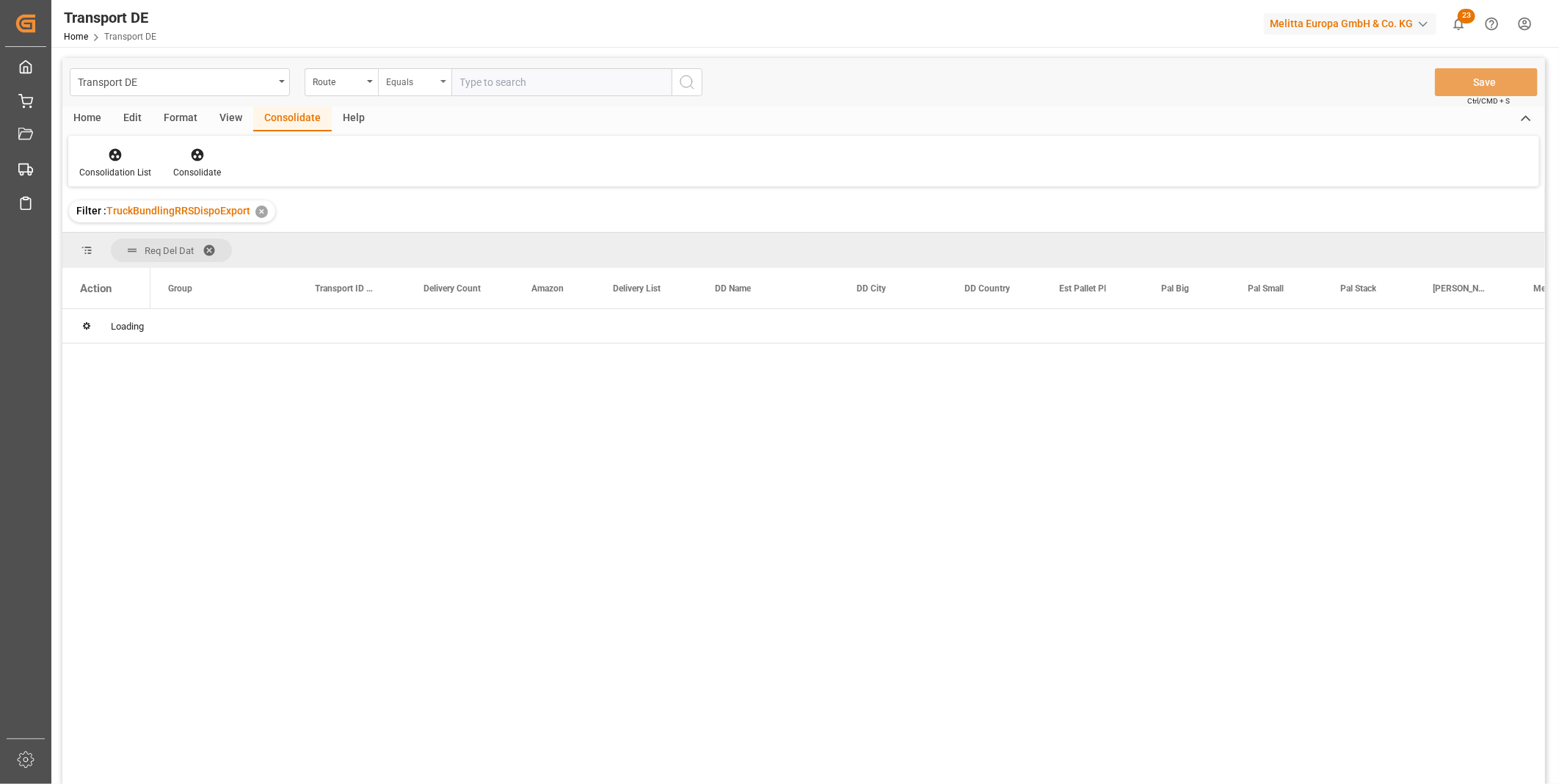
click at [412, 85] on div "Equals" at bounding box center [411, 81] width 50 height 17
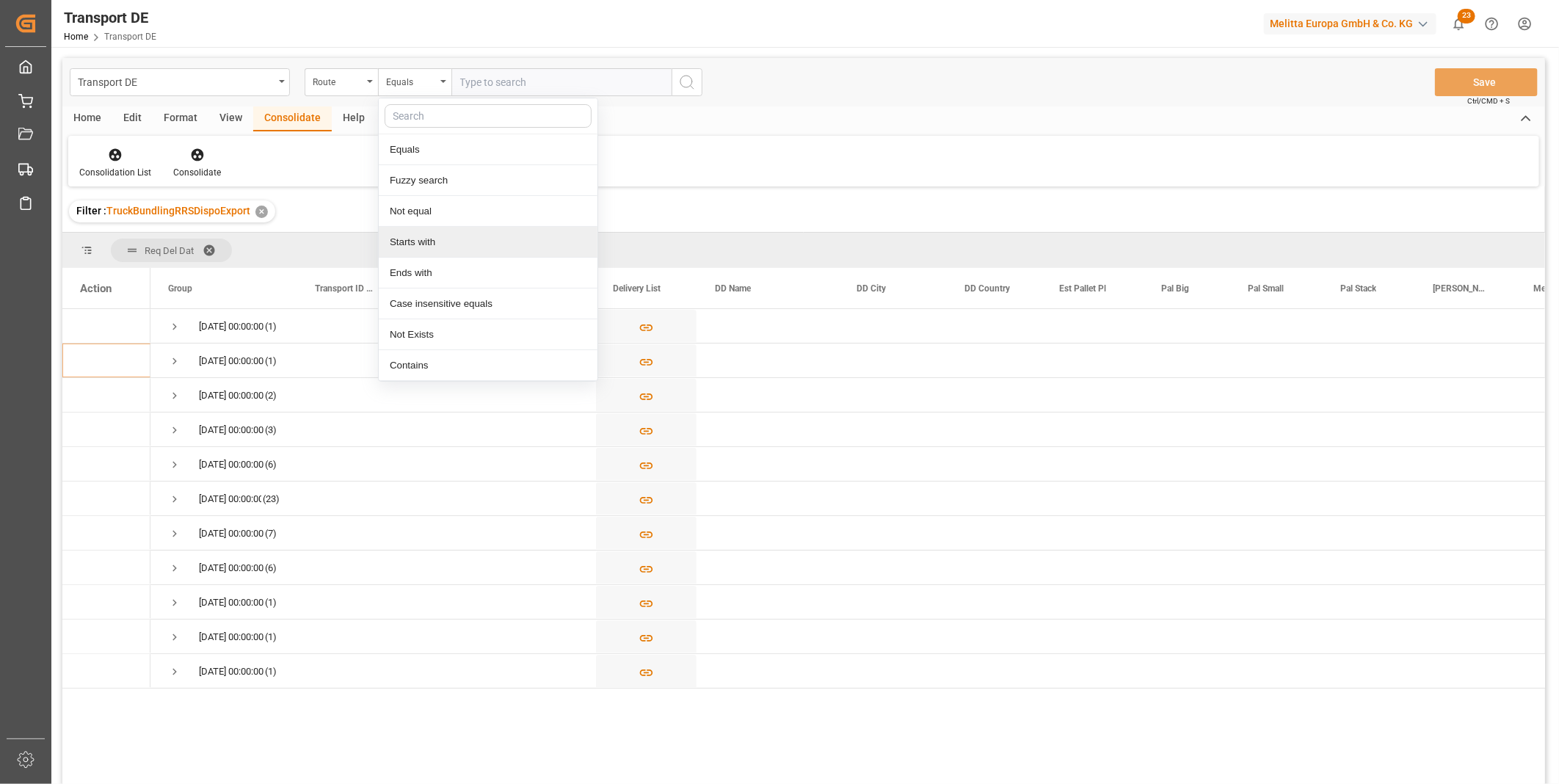
click at [428, 243] on div "Starts with" at bounding box center [488, 242] width 219 height 31
type input "CH"
click at [679, 88] on icon "search button" at bounding box center [687, 82] width 18 height 18
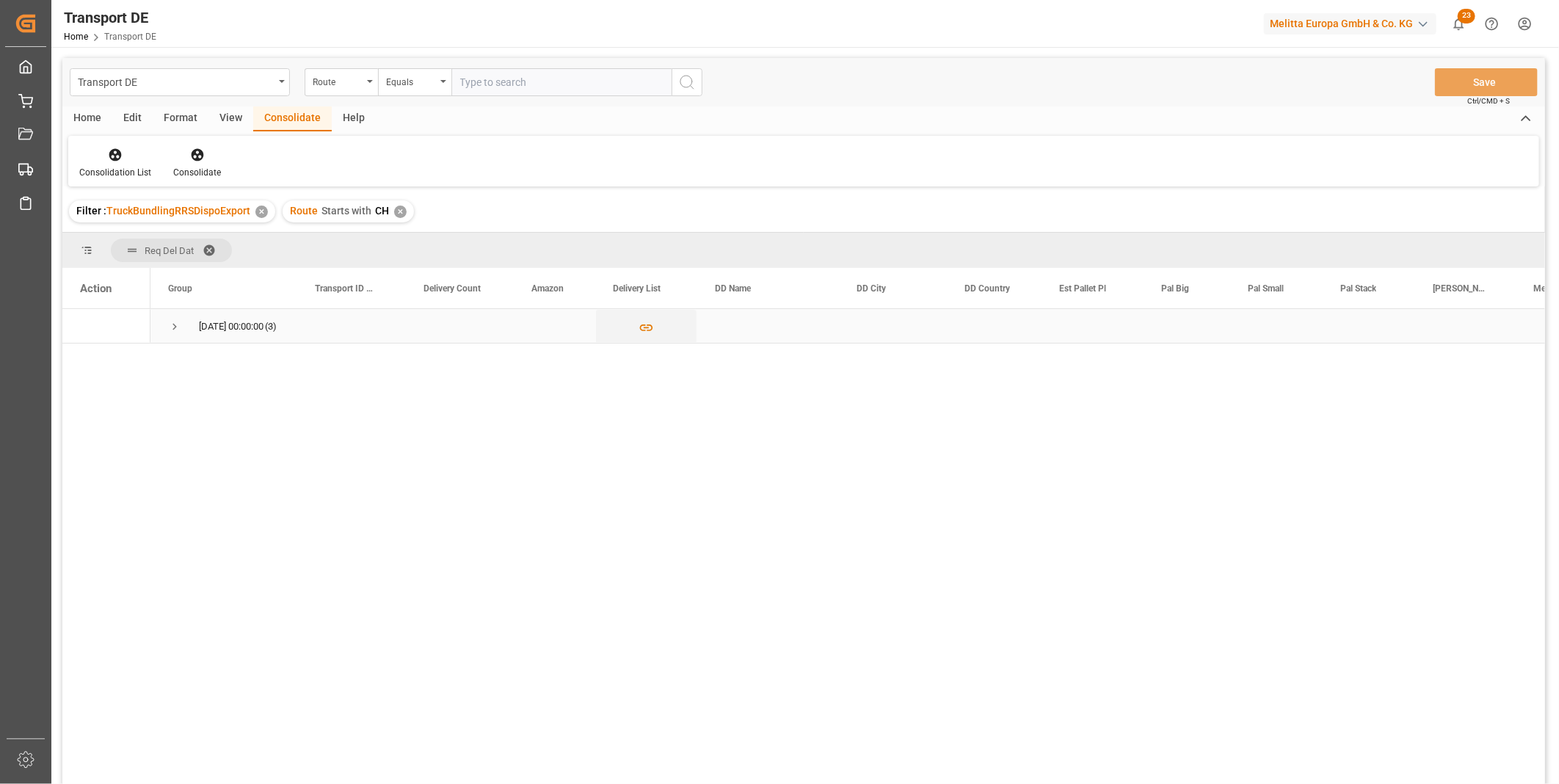
click at [177, 325] on span "Press SPACE to select this row." at bounding box center [174, 326] width 13 height 13
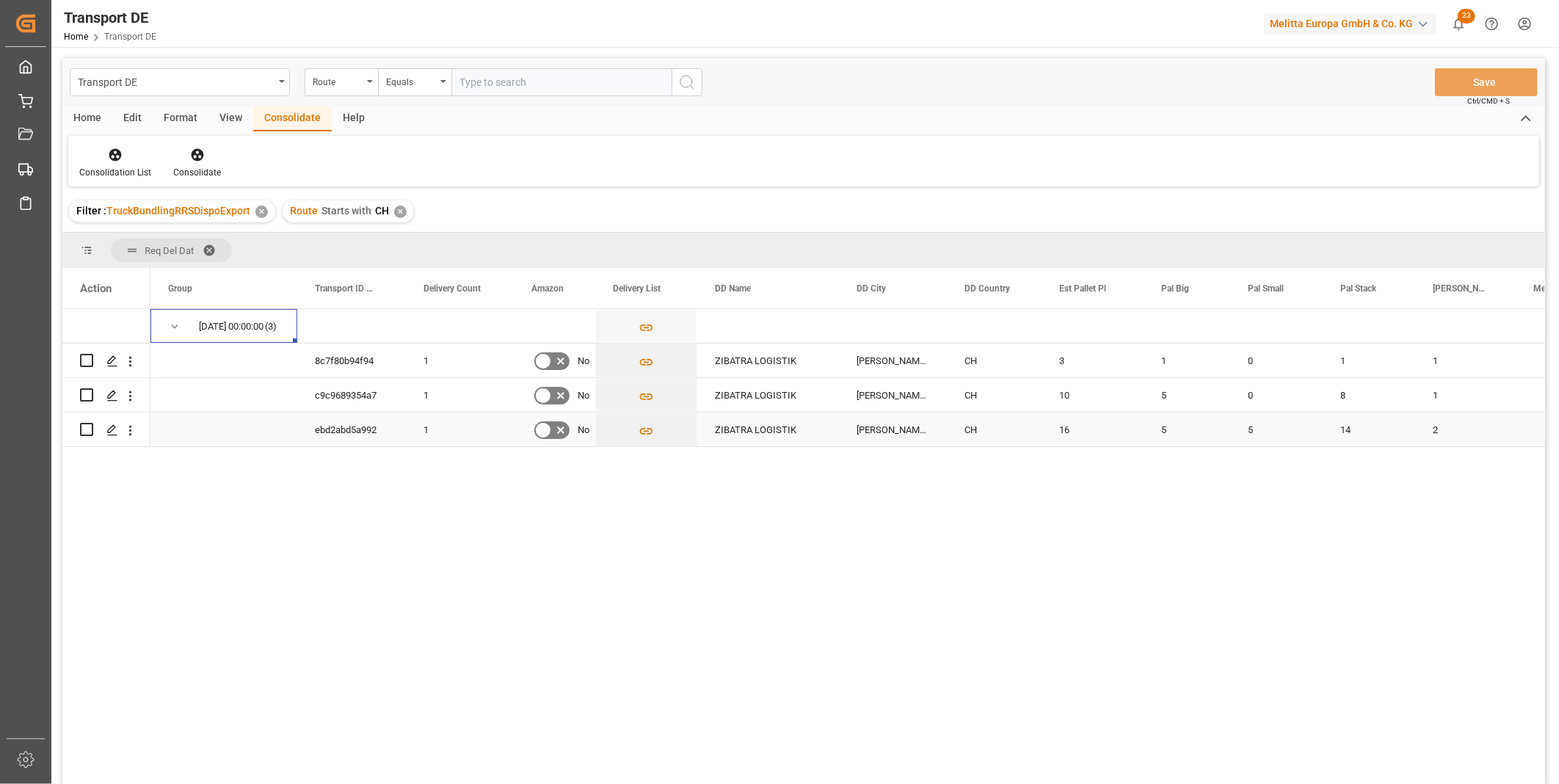
click at [94, 416] on div "Press SPACE to select this row." at bounding box center [107, 429] width 53 height 33
click at [87, 426] on input "Press Space to toggle row selection (unchecked)" at bounding box center [86, 428] width 13 height 13
checkbox input "true"
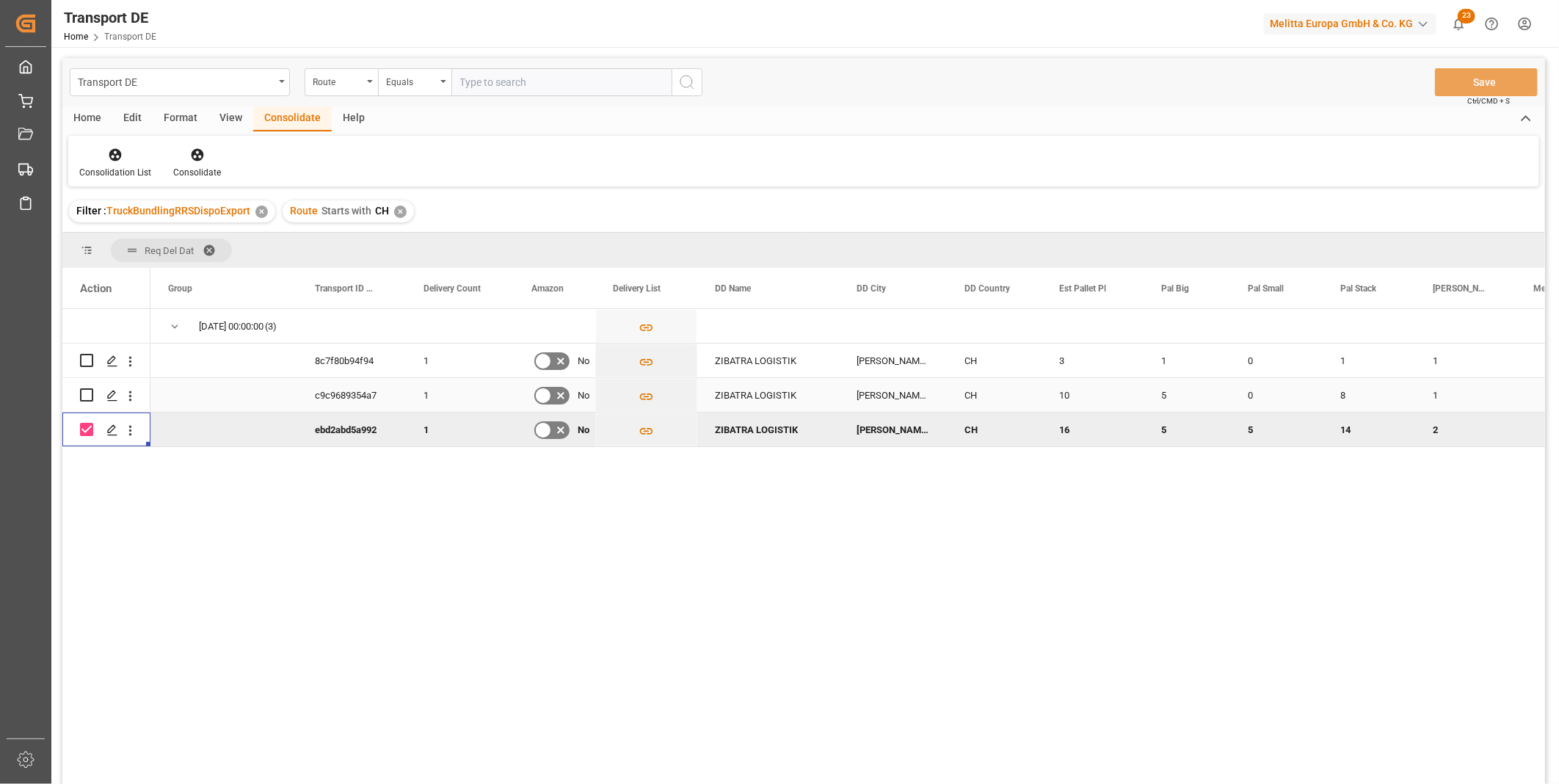
click at [89, 391] on input "Press Space to toggle row selection (unchecked)" at bounding box center [86, 394] width 13 height 13
checkbox input "true"
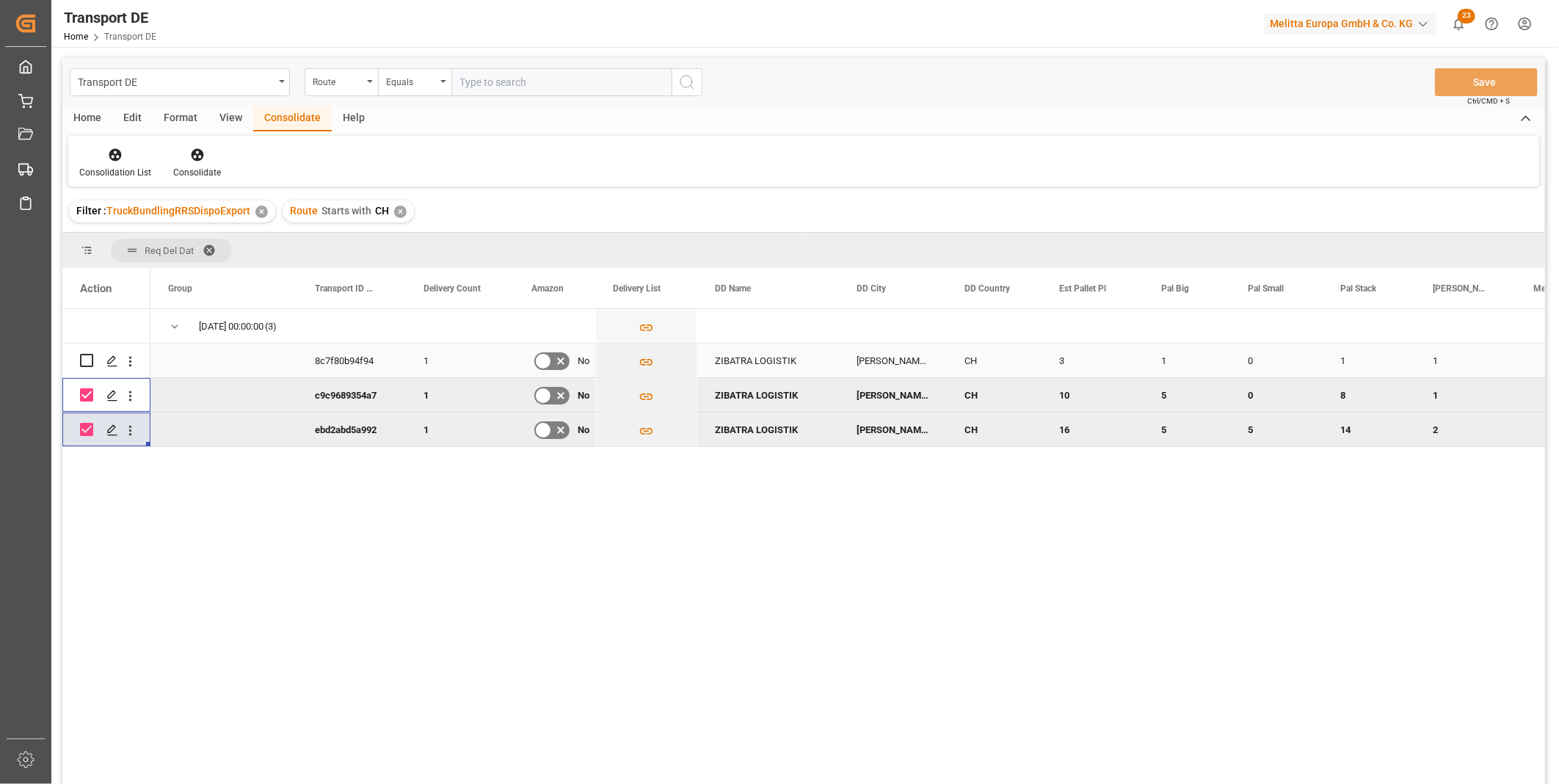
click at [88, 356] on input "Press Space to toggle row selection (unchecked)" at bounding box center [86, 360] width 13 height 13
checkbox input "true"
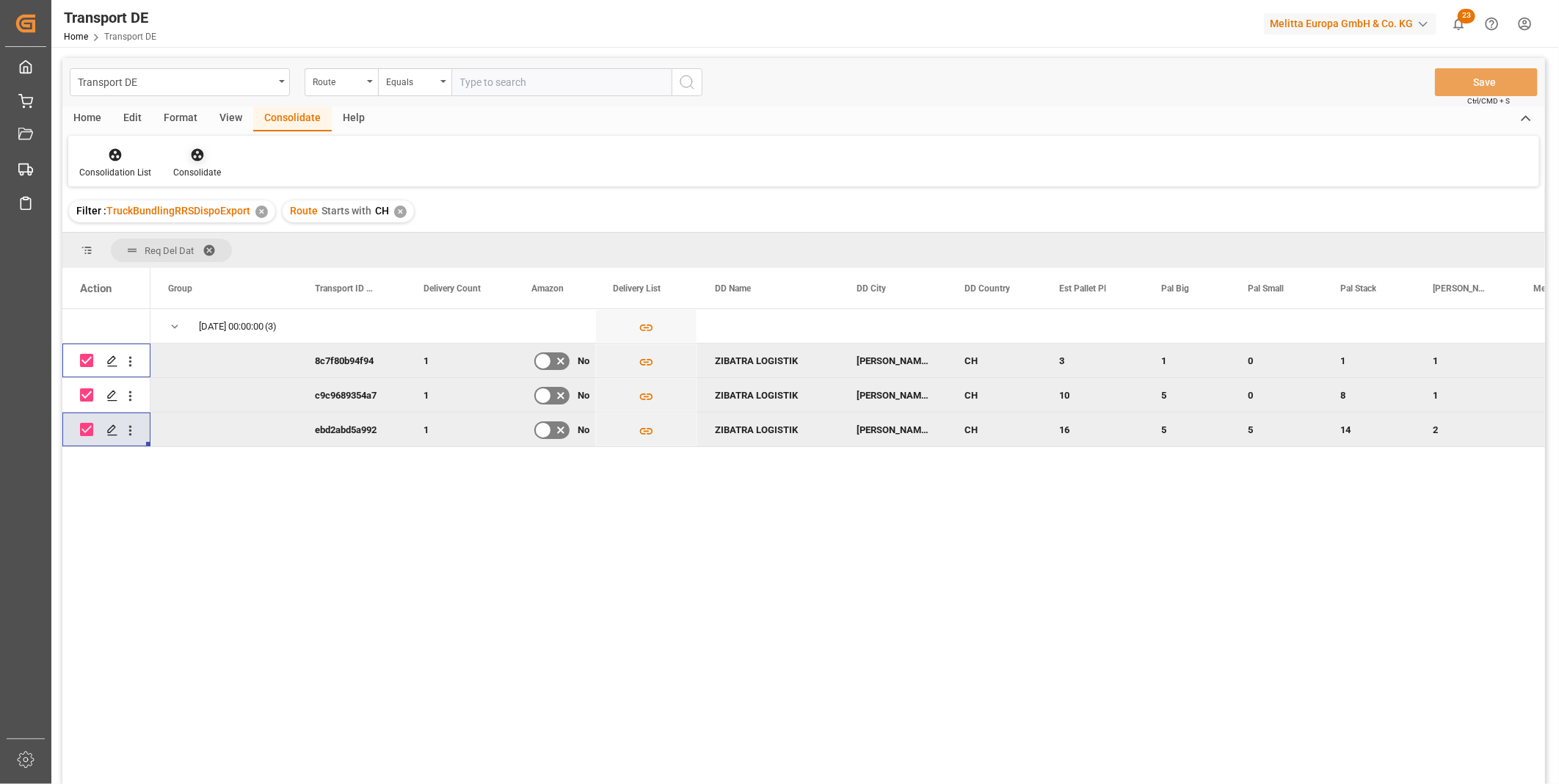
click at [213, 160] on div at bounding box center [198, 155] width 48 height 15
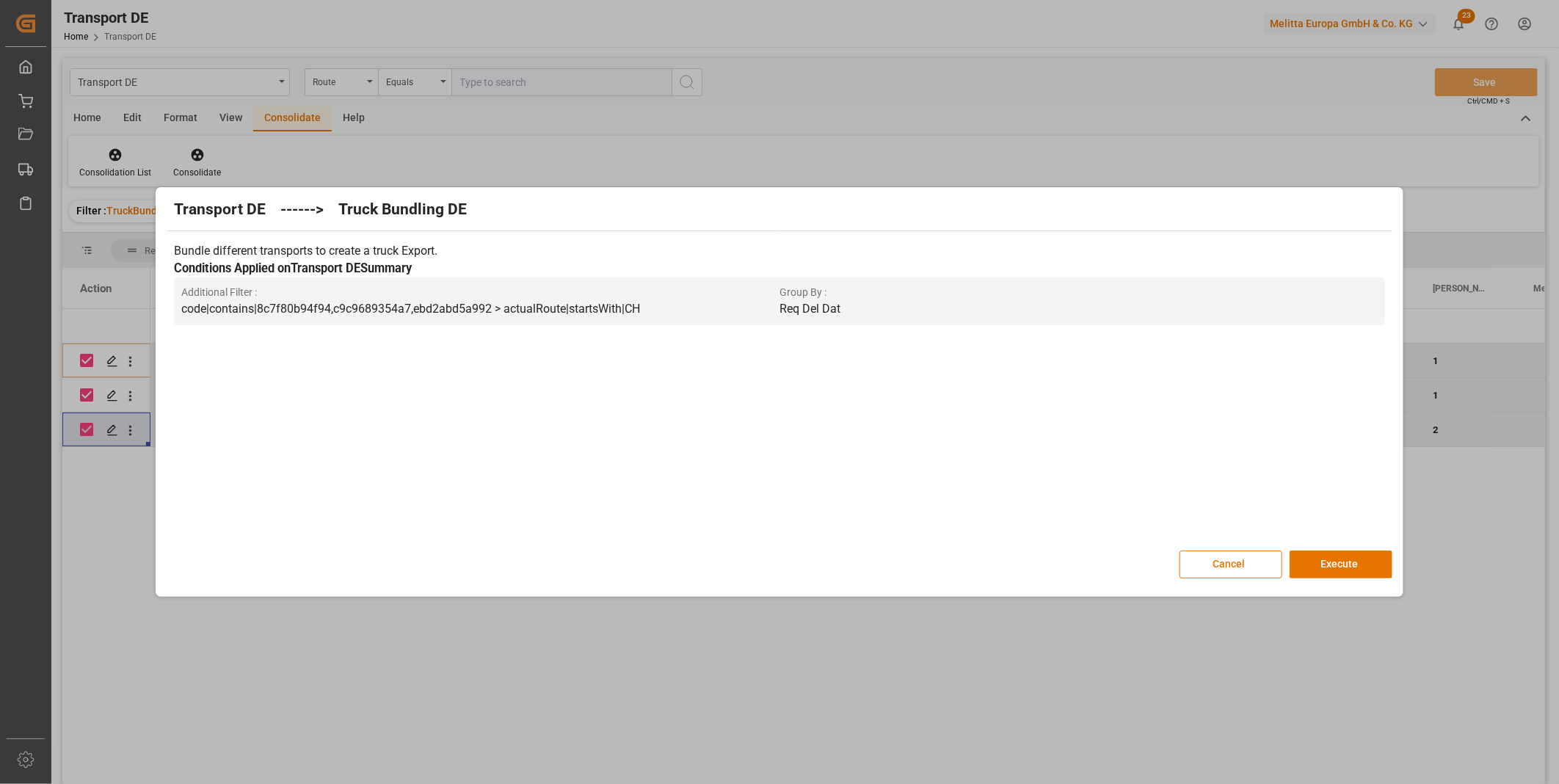
drag, startPoint x: 1395, startPoint y: 540, endPoint x: 1385, endPoint y: 549, distance: 13.5
click at [1391, 543] on div "Transport DE ------> Truck Bundling DE Bundle different transports to create a …" at bounding box center [778, 392] width 1239 height 402
click at [1366, 559] on button "Execute" at bounding box center [1341, 564] width 103 height 27
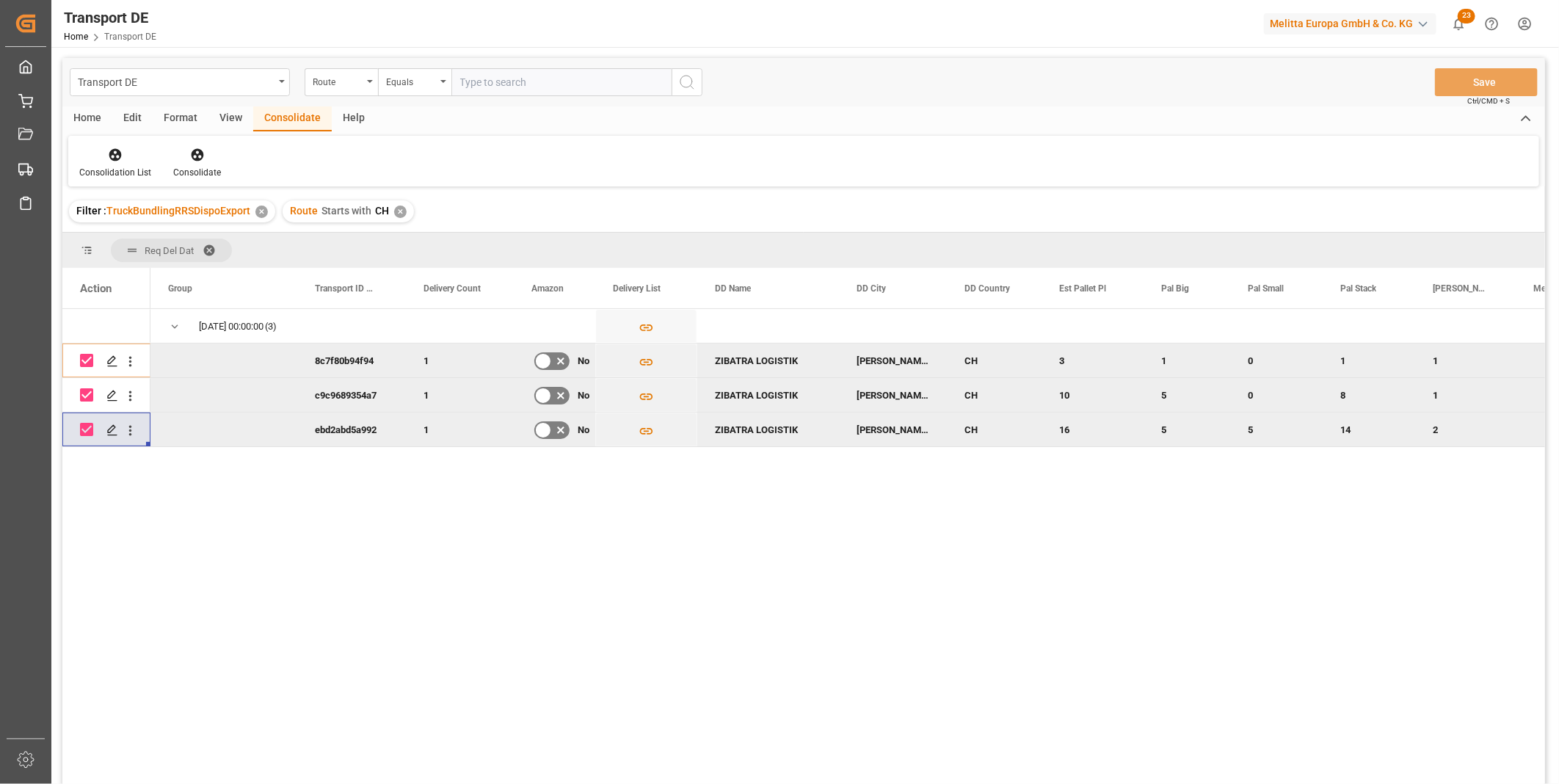
click at [95, 181] on div "Consolidation List Consolidate" at bounding box center [803, 161] width 1471 height 51
click at [107, 170] on div "Consolidation List" at bounding box center [115, 172] width 72 height 13
click at [131, 268] on div "Transport DE Route Equals Save Ctrl/CMD + S Home Edit Format View Consolidate H…" at bounding box center [804, 441] width 1483 height 764
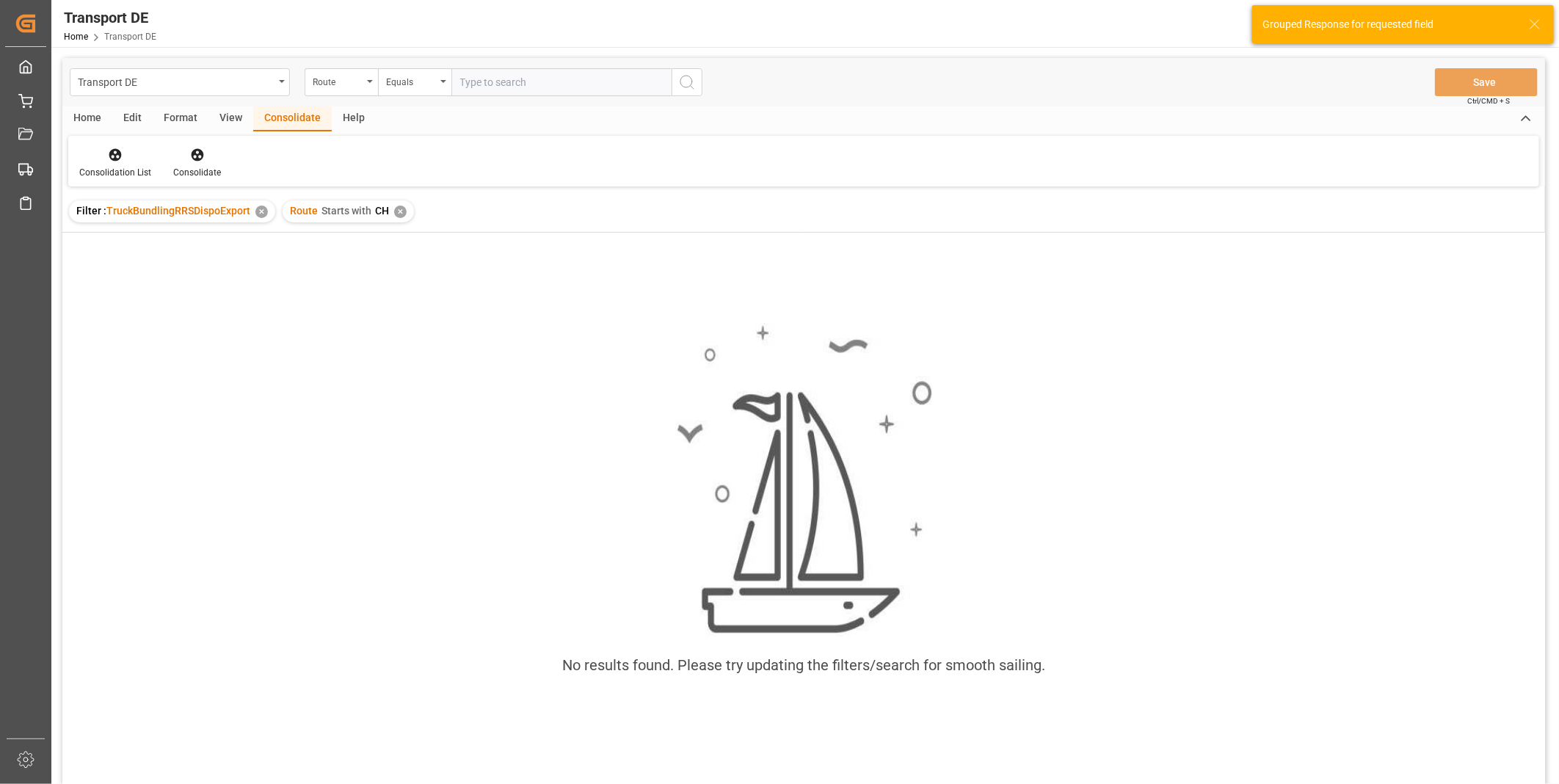
click at [399, 210] on div "✕" at bounding box center [400, 211] width 13 height 13
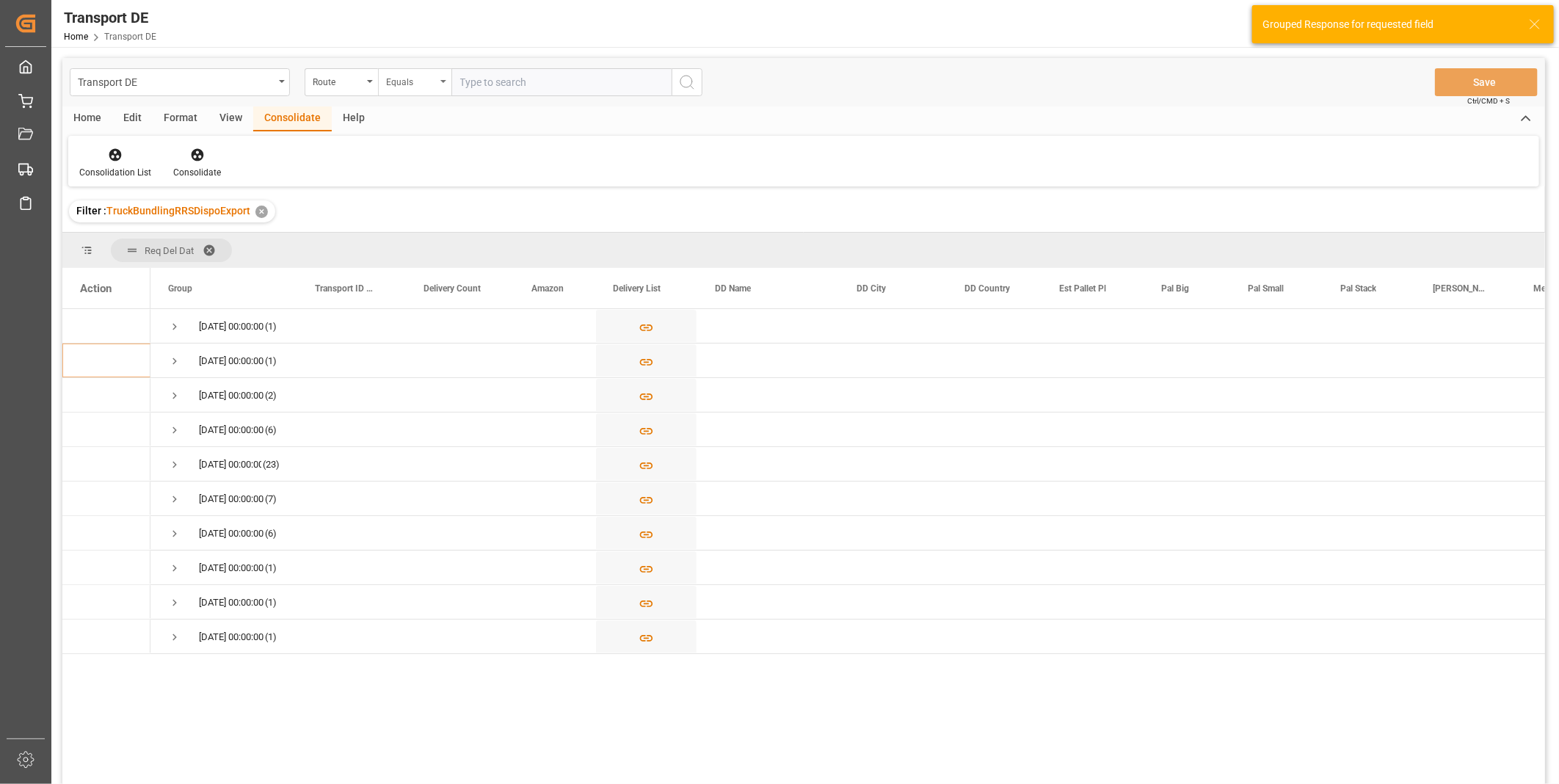
click at [416, 86] on div "Equals" at bounding box center [411, 81] width 50 height 17
click at [418, 236] on div "Starts with" at bounding box center [488, 242] width 219 height 31
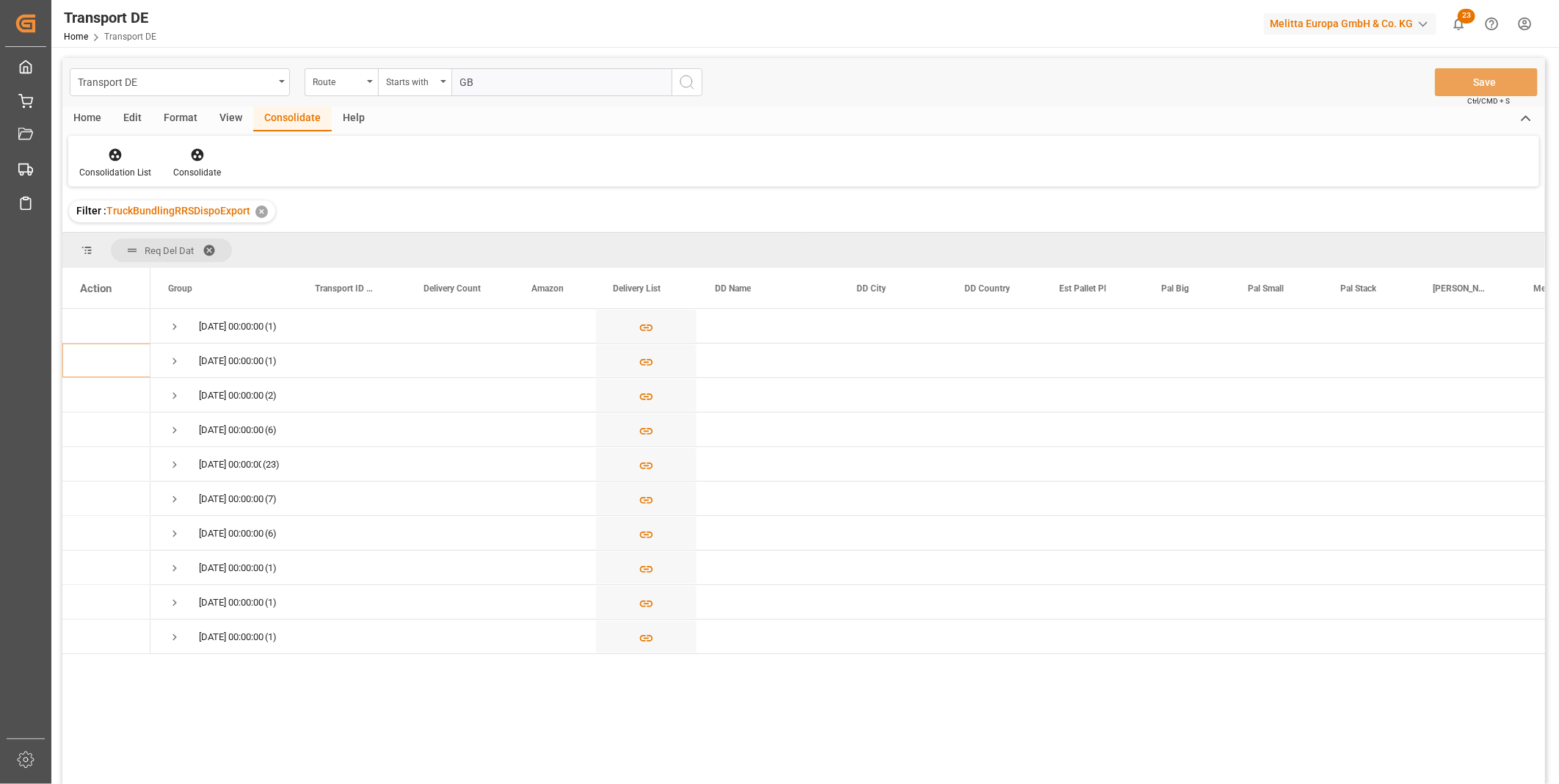
type input "GB"
click at [698, 70] on button "search button" at bounding box center [687, 82] width 31 height 27
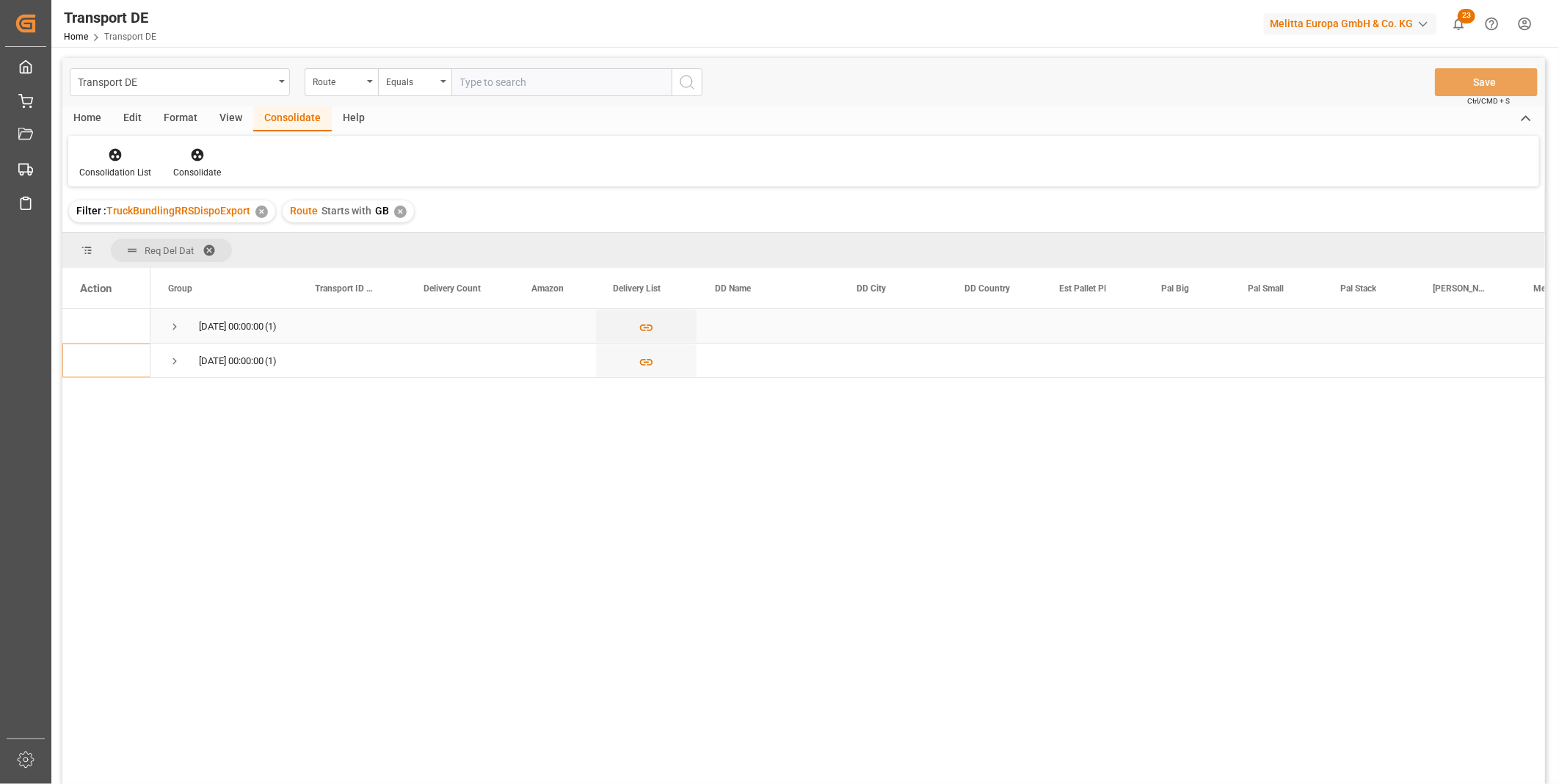
click at [177, 325] on span "Press SPACE to select this row." at bounding box center [174, 326] width 13 height 13
click at [169, 406] on span "Press SPACE to select this row." at bounding box center [174, 395] width 13 height 33
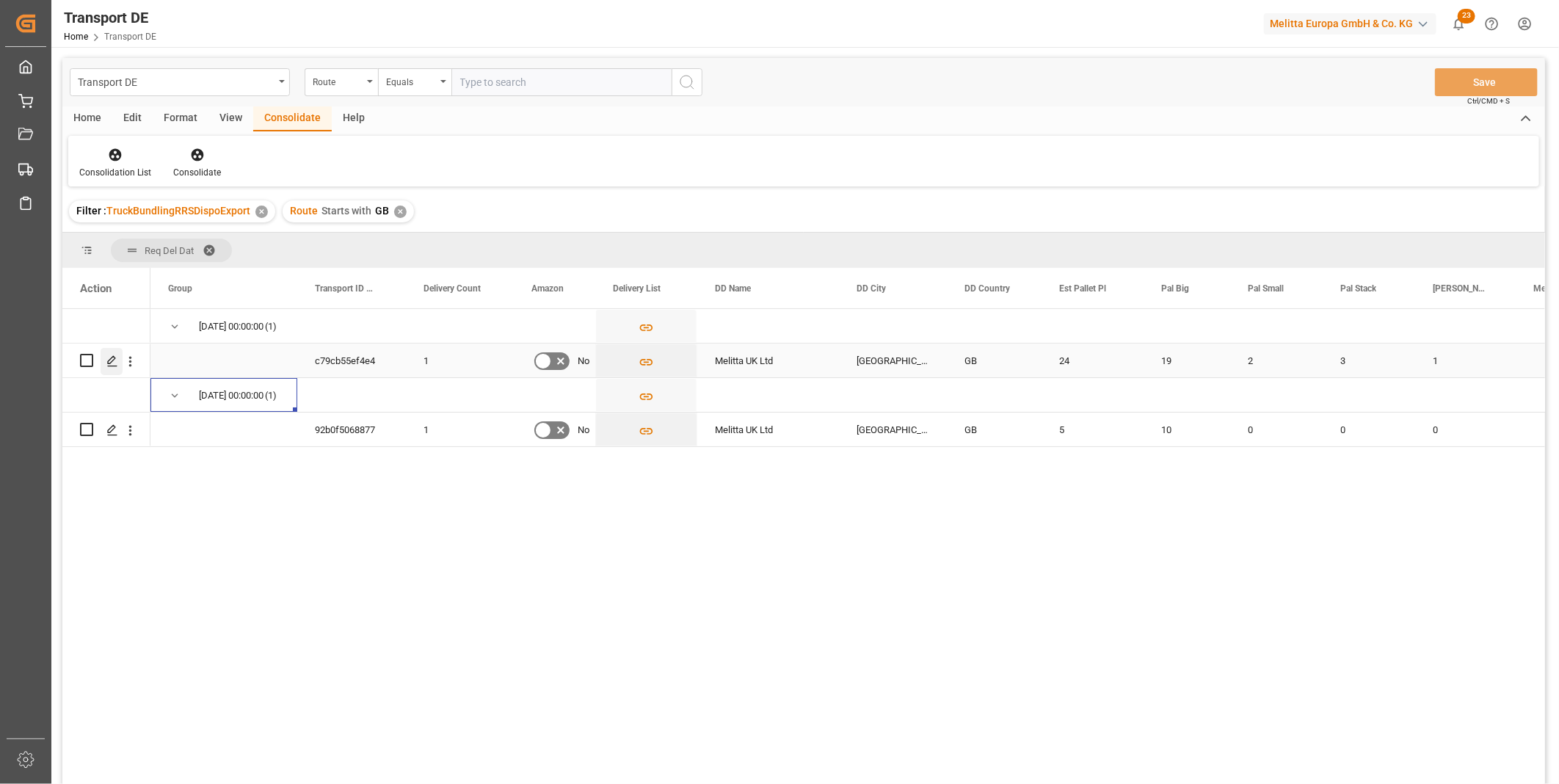
click at [118, 356] on icon "Press SPACE to select this row." at bounding box center [113, 362] width 12 height 12
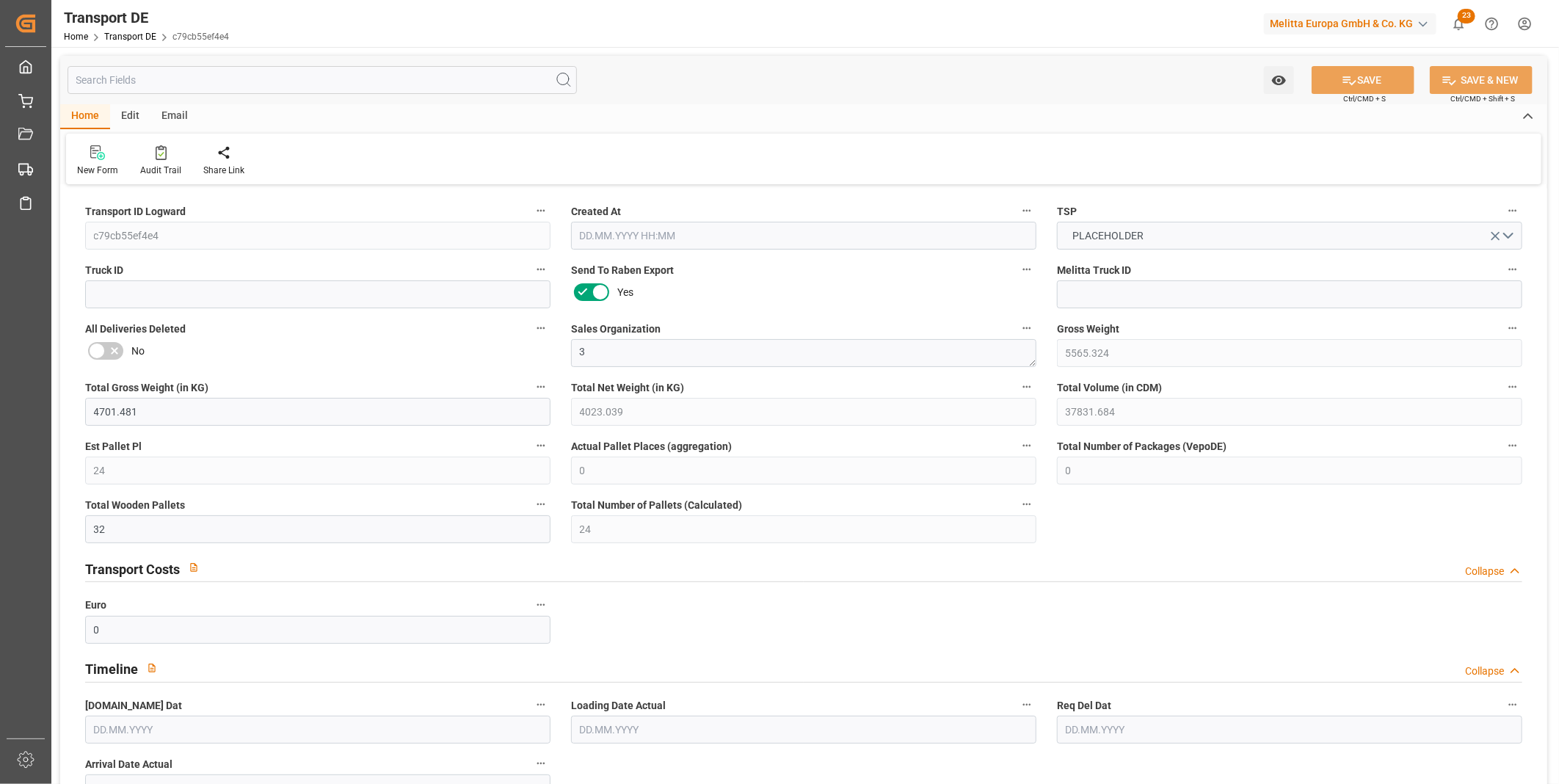
type input "5565.324"
type input "4701.481"
type input "4023.039"
type input "37831.684"
type input "24"
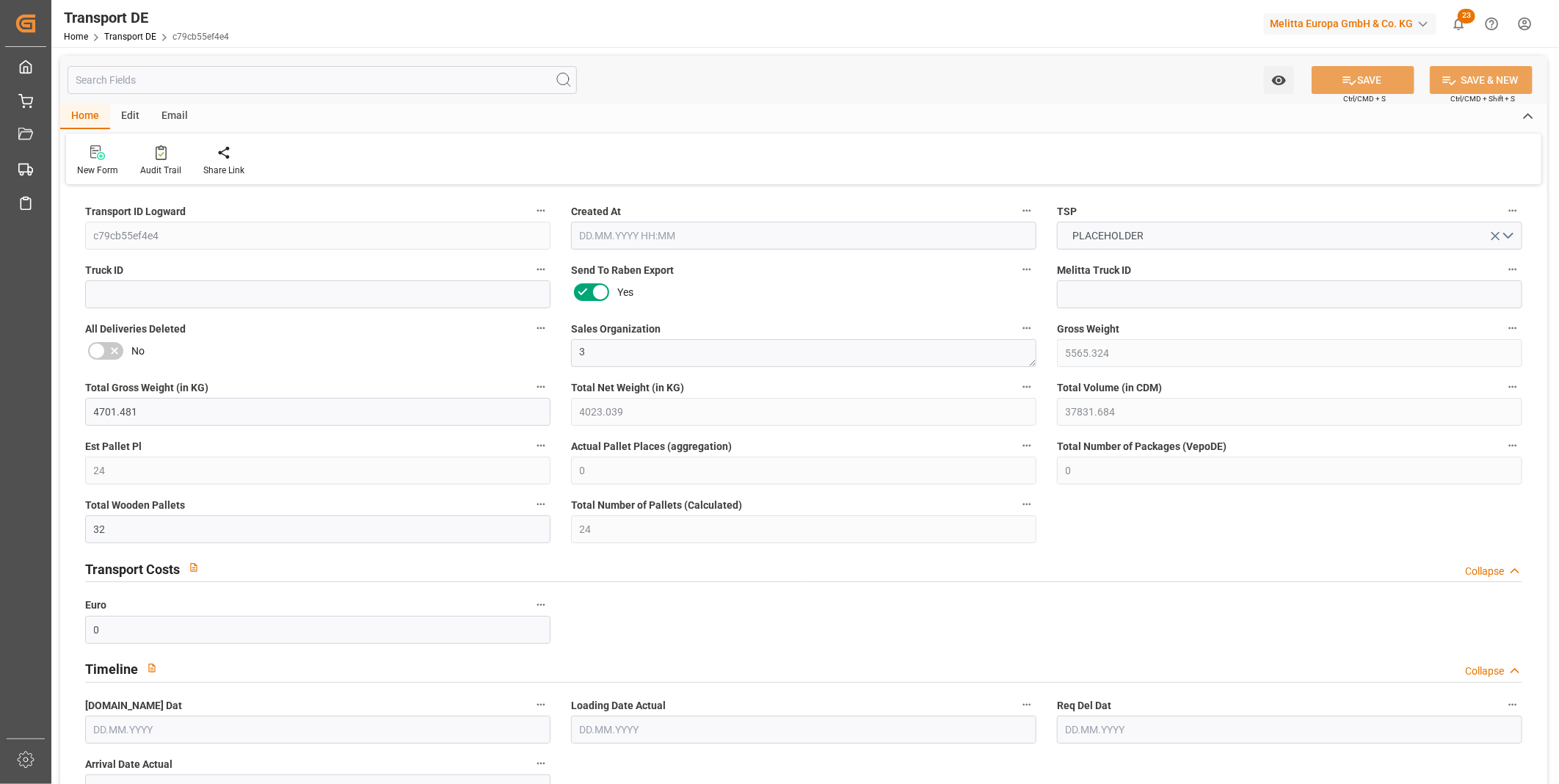
type input "0"
type input "32"
type input "24"
type input "0"
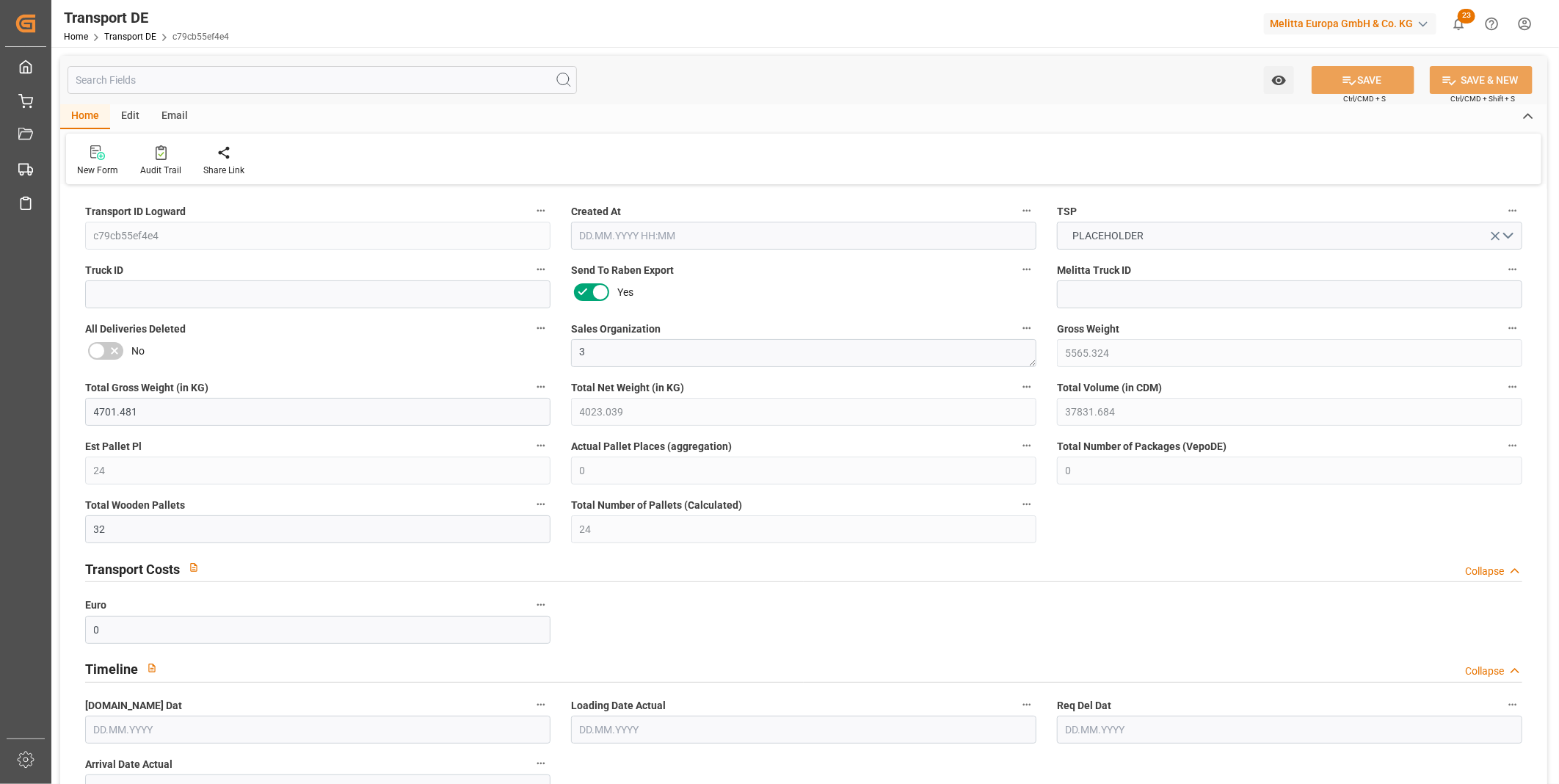
type input "0"
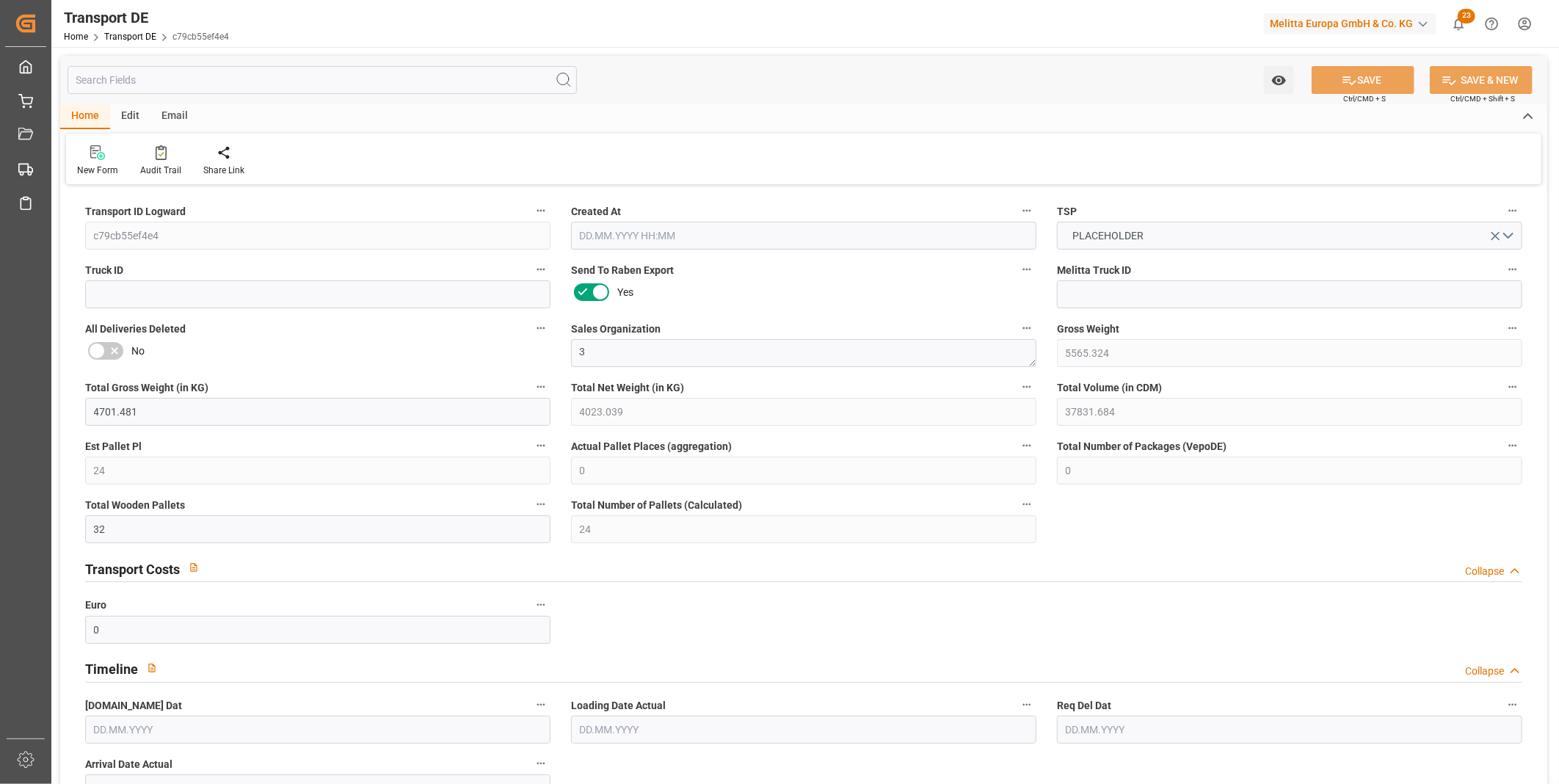
type input "0"
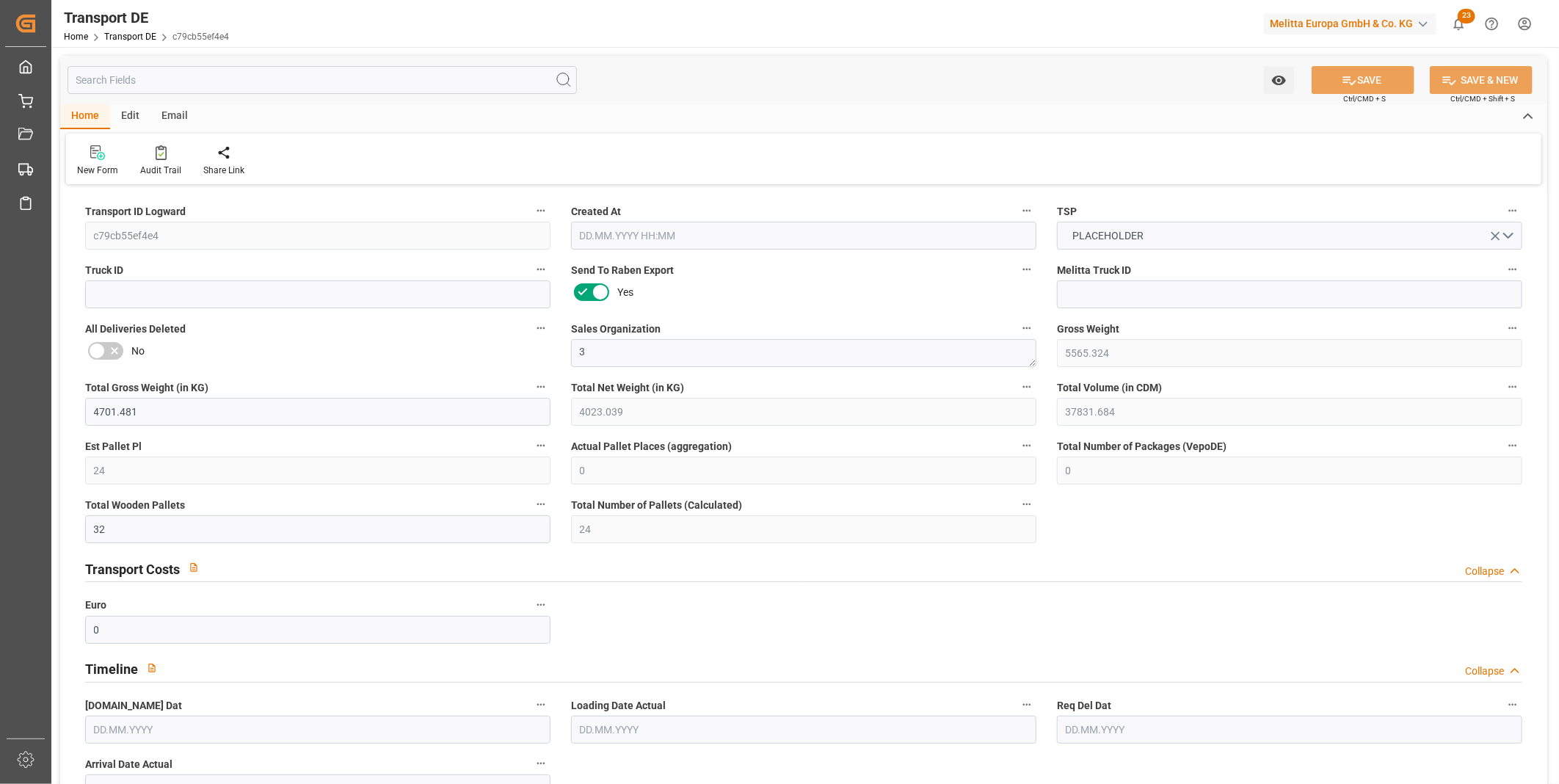
type input "19"
type input "2"
type input "3"
type input "0"
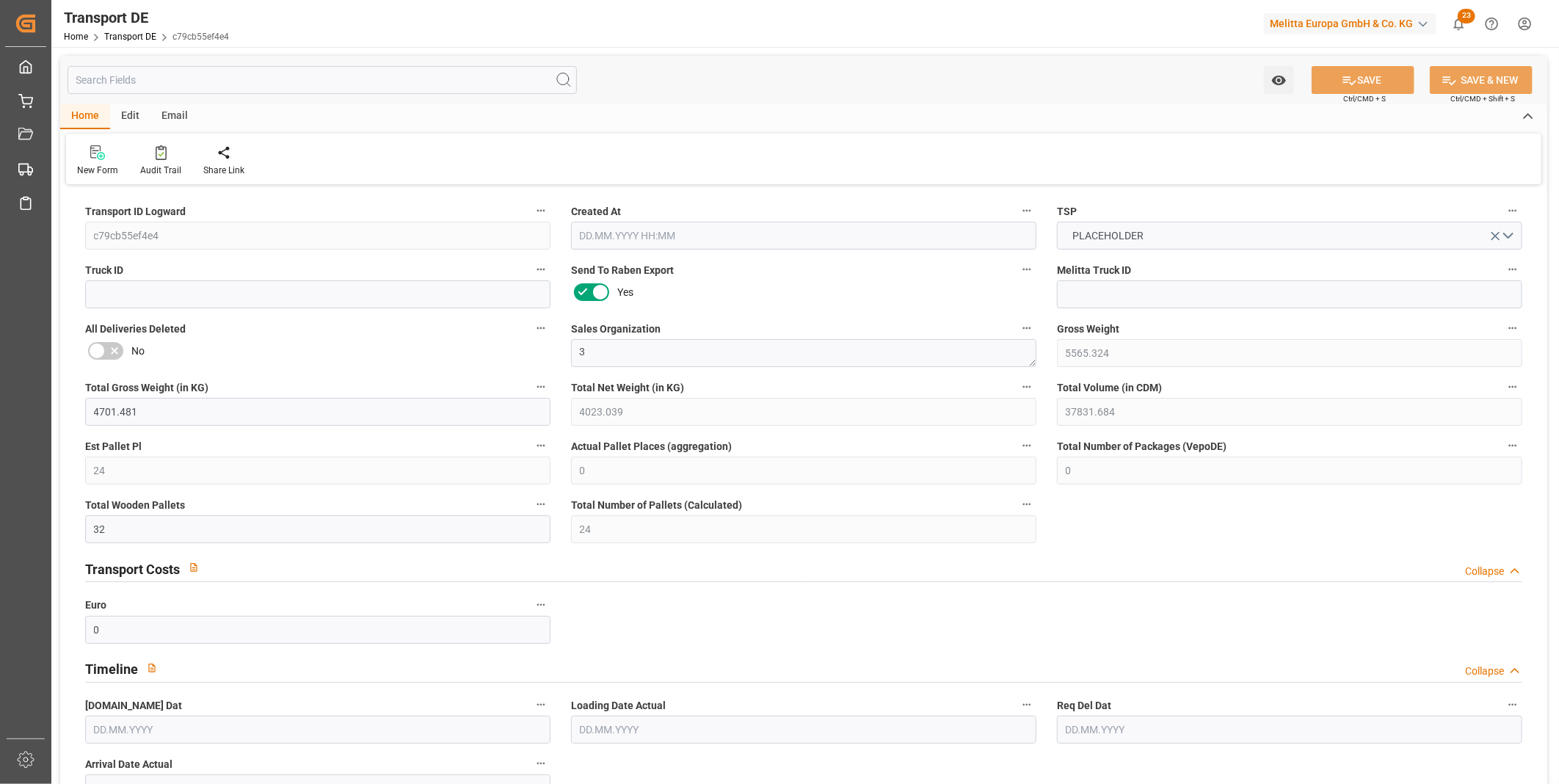
type input "0"
type input "1"
type input "7"
type input "1573"
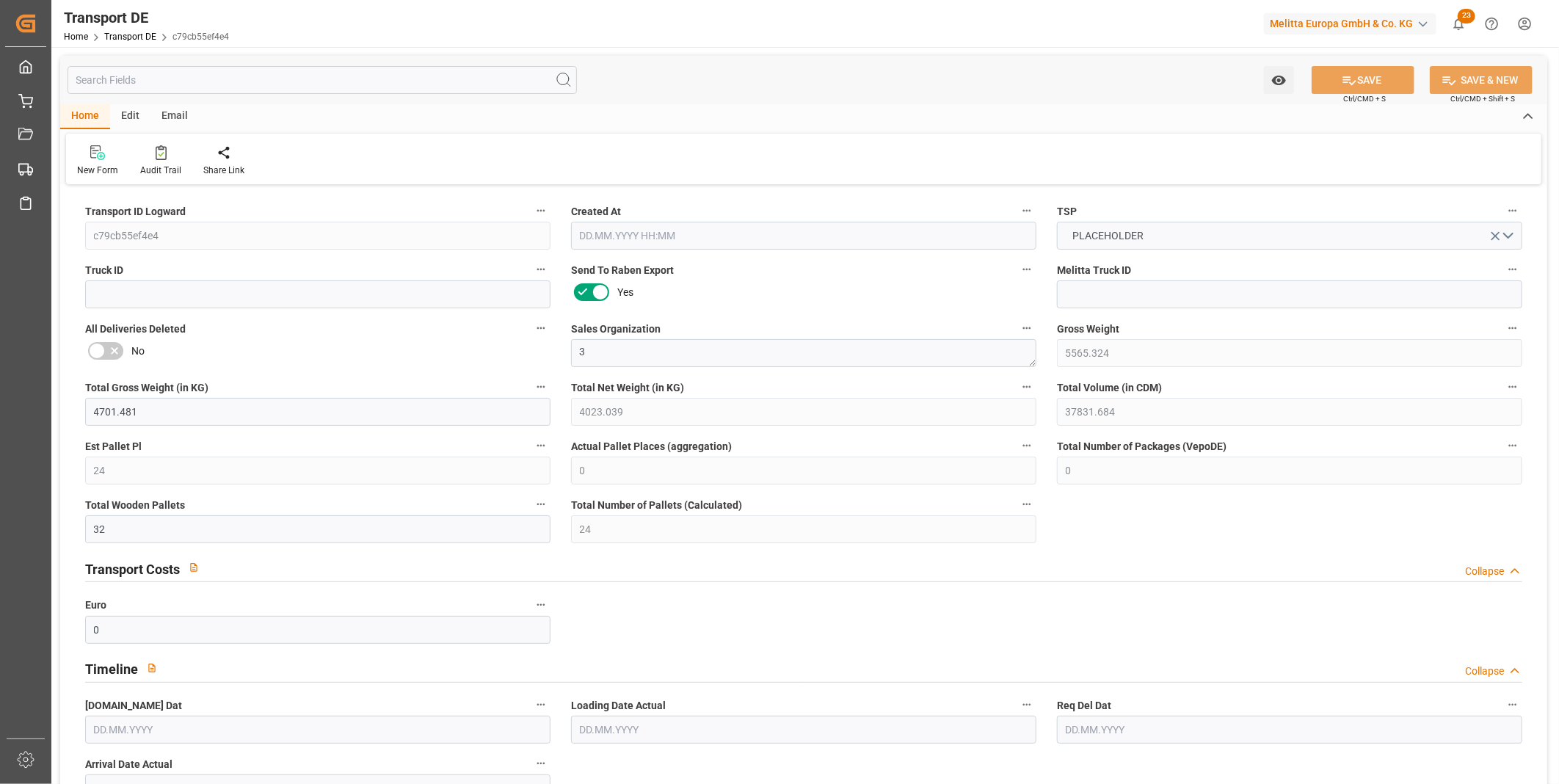
type input "129.913"
type input "0"
type input "[DATE] 08:19"
type input "[DATE]"
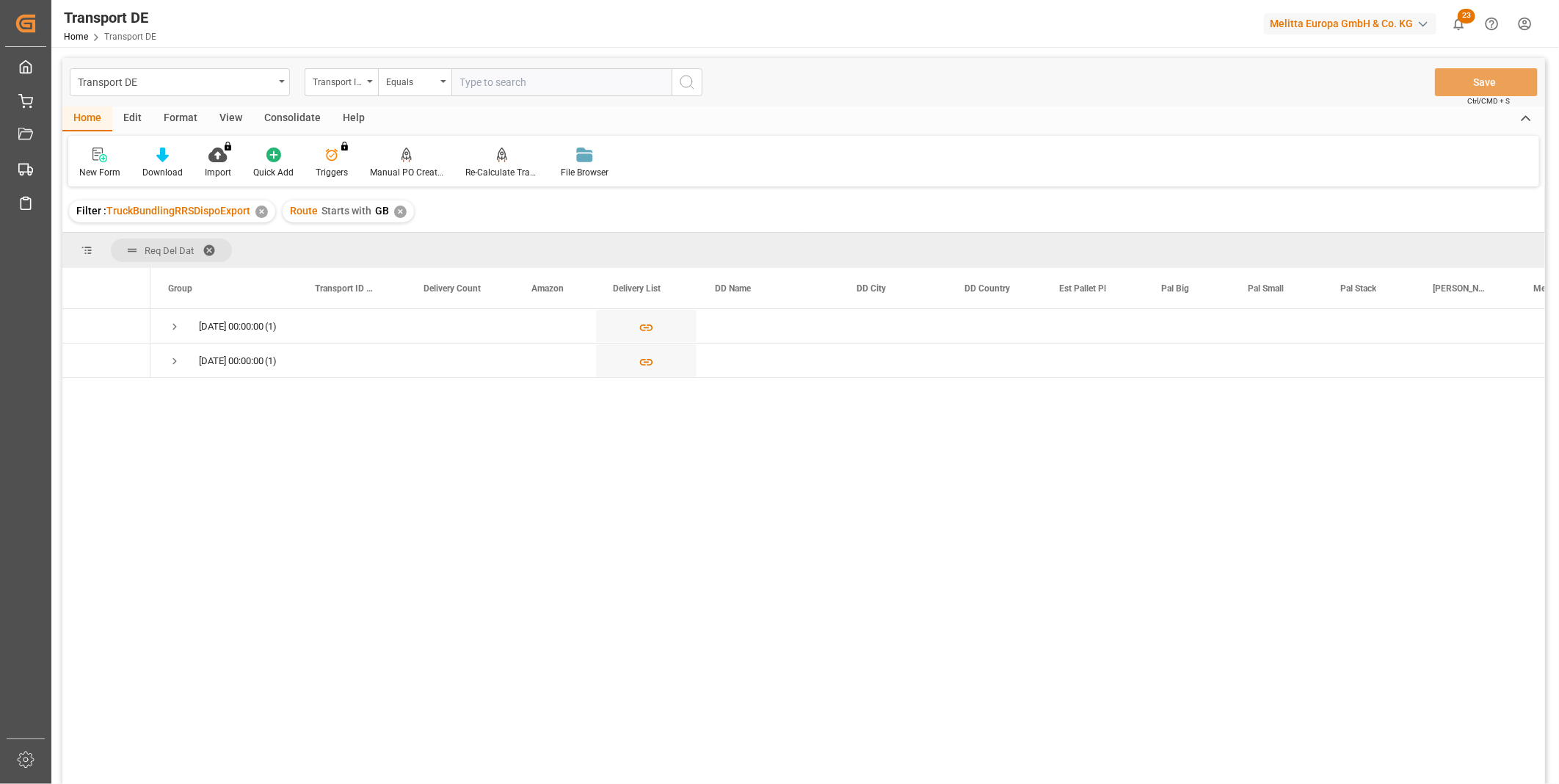
click at [295, 113] on div "Consolidate" at bounding box center [292, 119] width 78 height 25
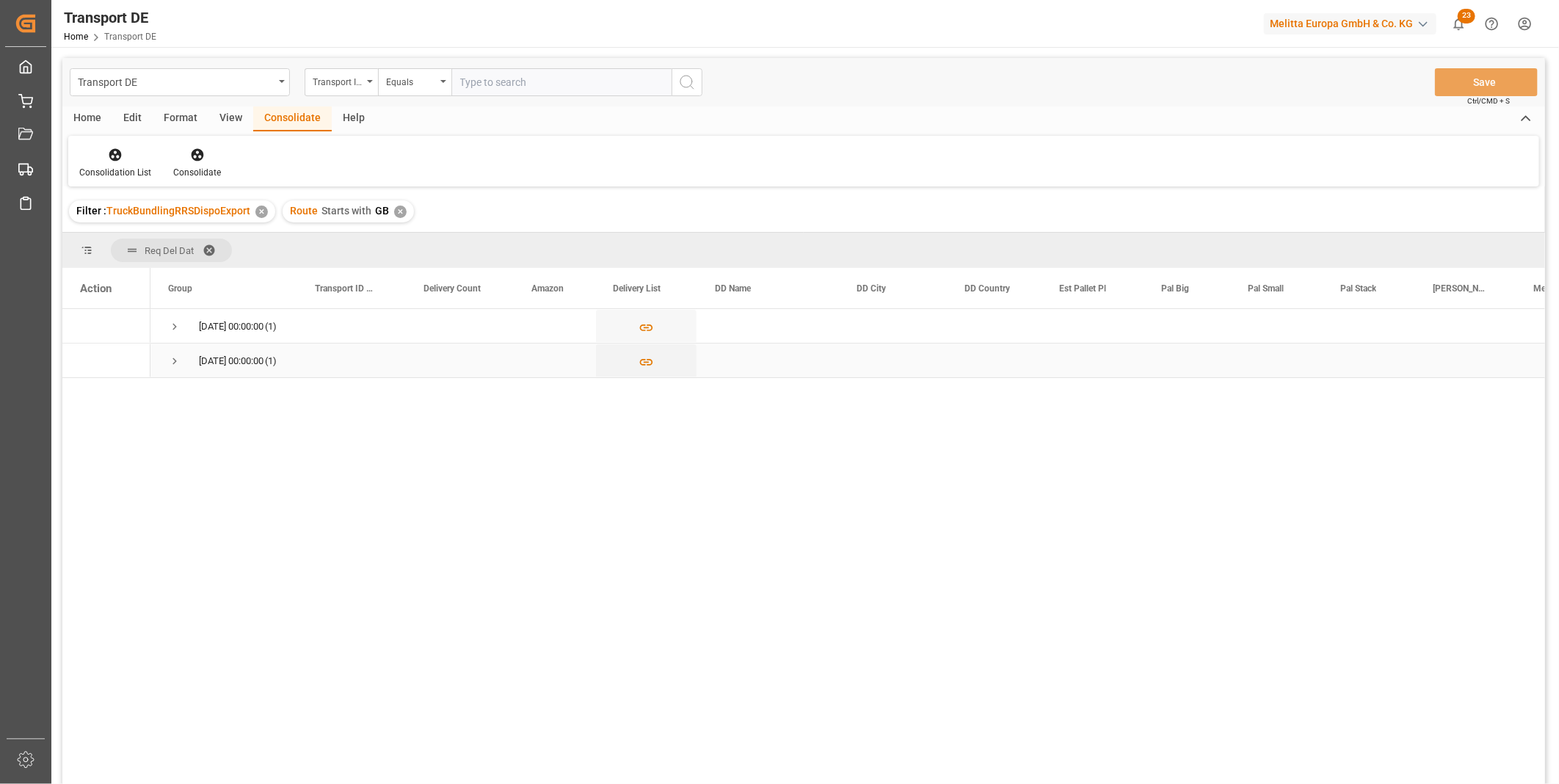
drag, startPoint x: 159, startPoint y: 362, endPoint x: 169, endPoint y: 361, distance: 10.0
click at [161, 362] on div "[DATE] 00:00:00 (1)" at bounding box center [223, 360] width 147 height 33
click at [170, 361] on span "Press SPACE to select this row." at bounding box center [174, 361] width 13 height 13
click at [168, 325] on span "Press SPACE to select this row." at bounding box center [174, 326] width 13 height 13
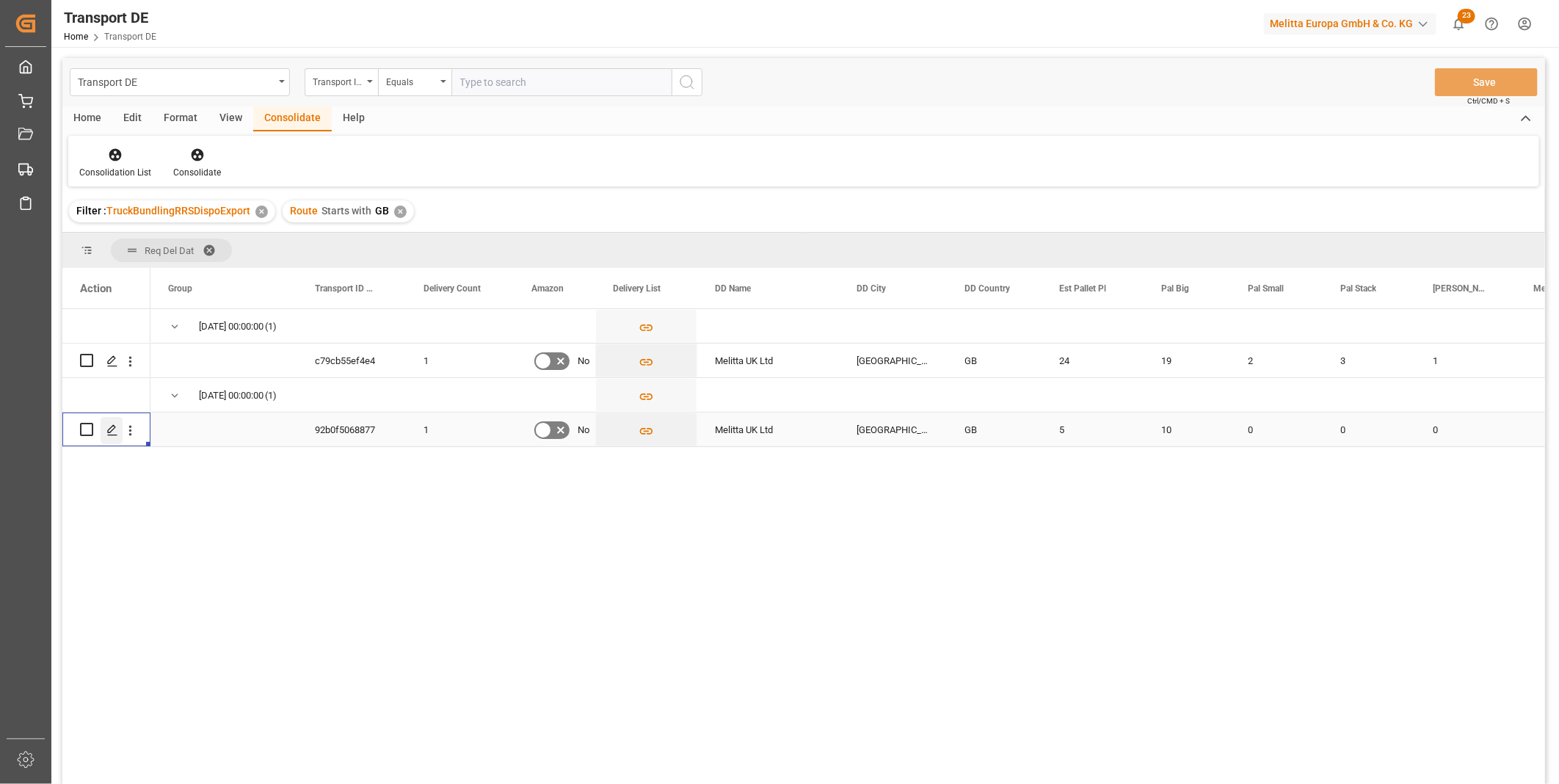
click at [116, 420] on div "Press SPACE to select this row." at bounding box center [112, 430] width 22 height 27
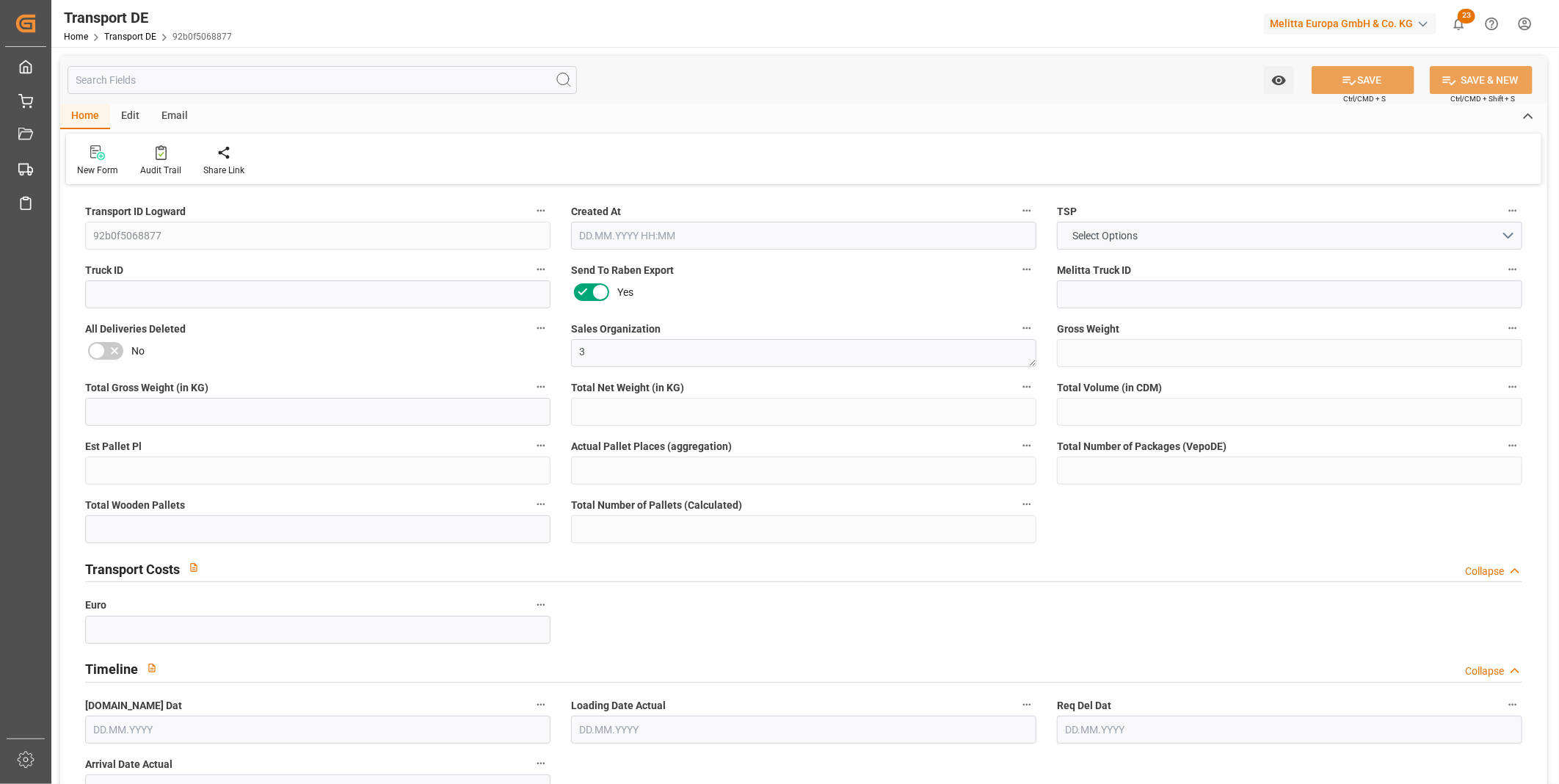
type input "1550"
type input "1251.2"
type input "1065.6"
type input "9942.4"
type input "5"
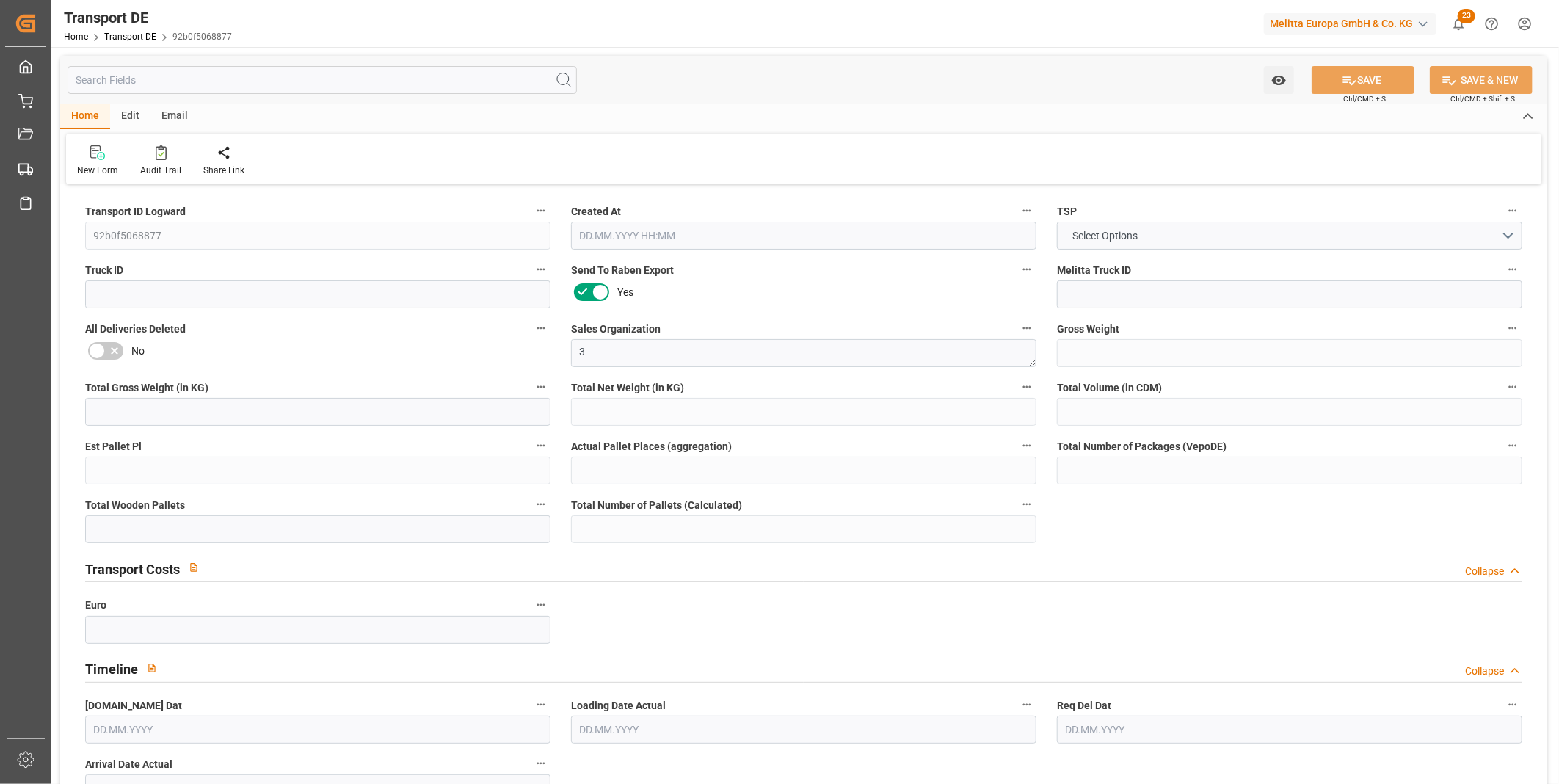
type input "0"
type input "10"
type input "0"
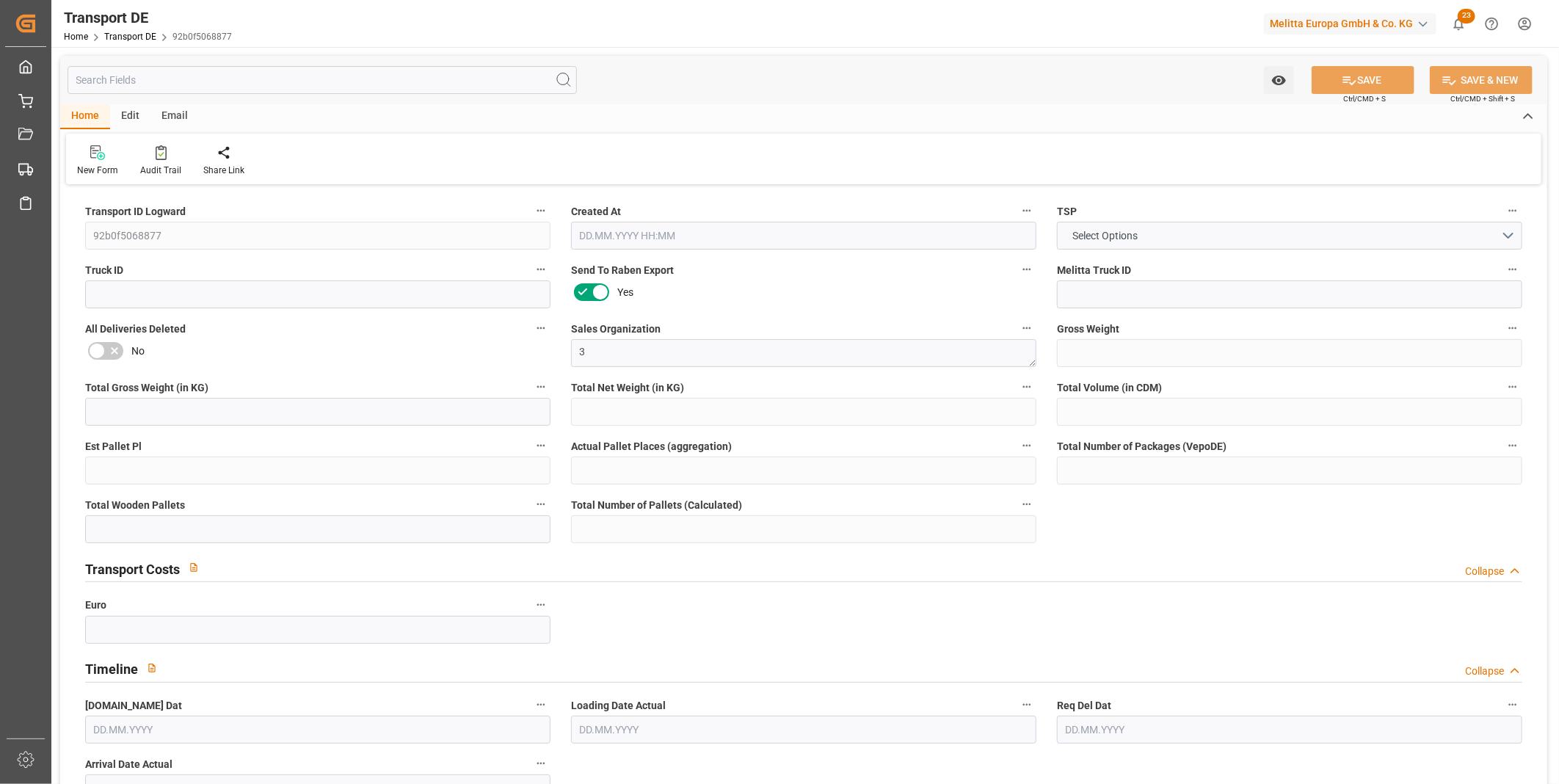
type input "0"
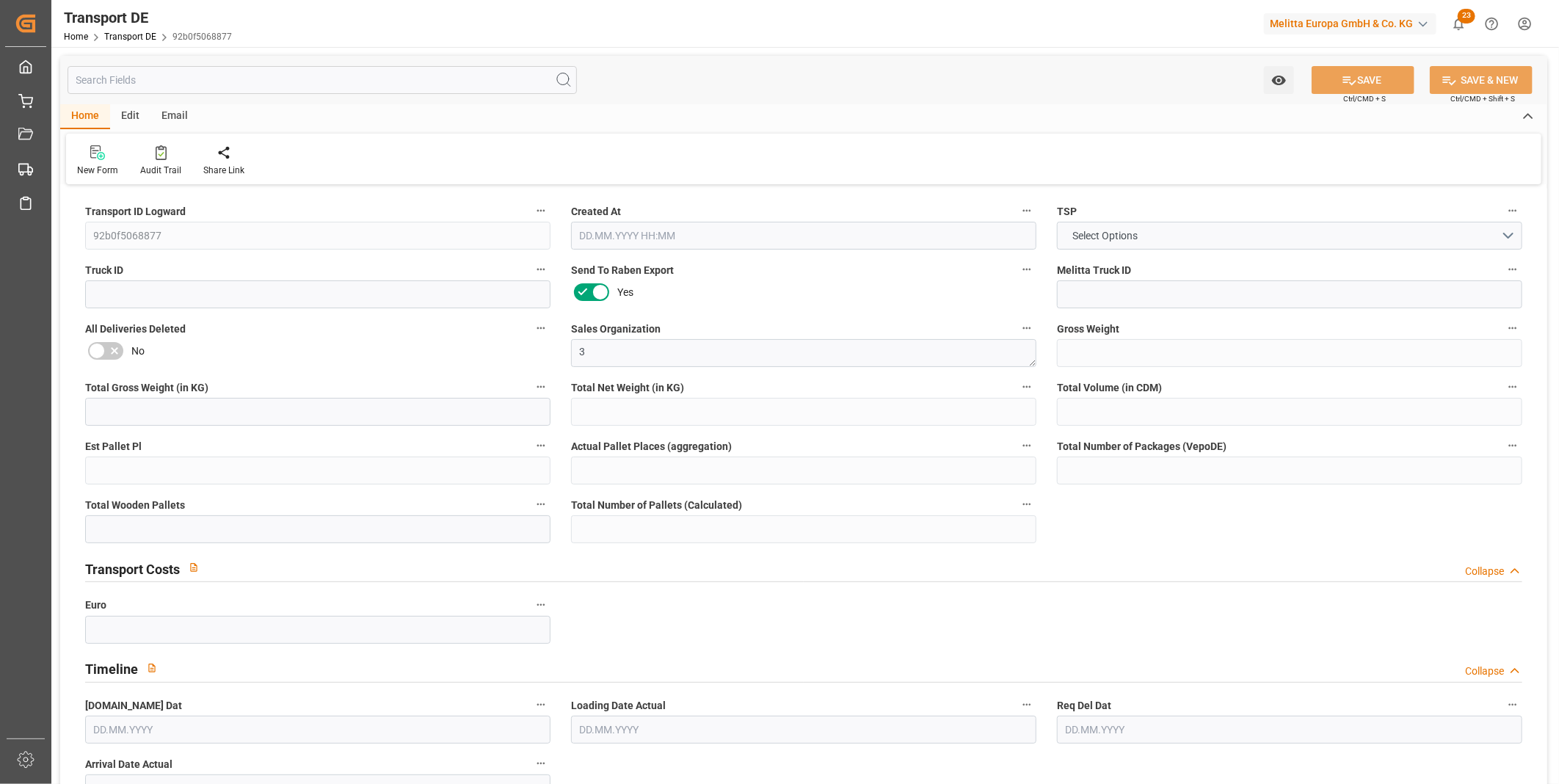
type input "0"
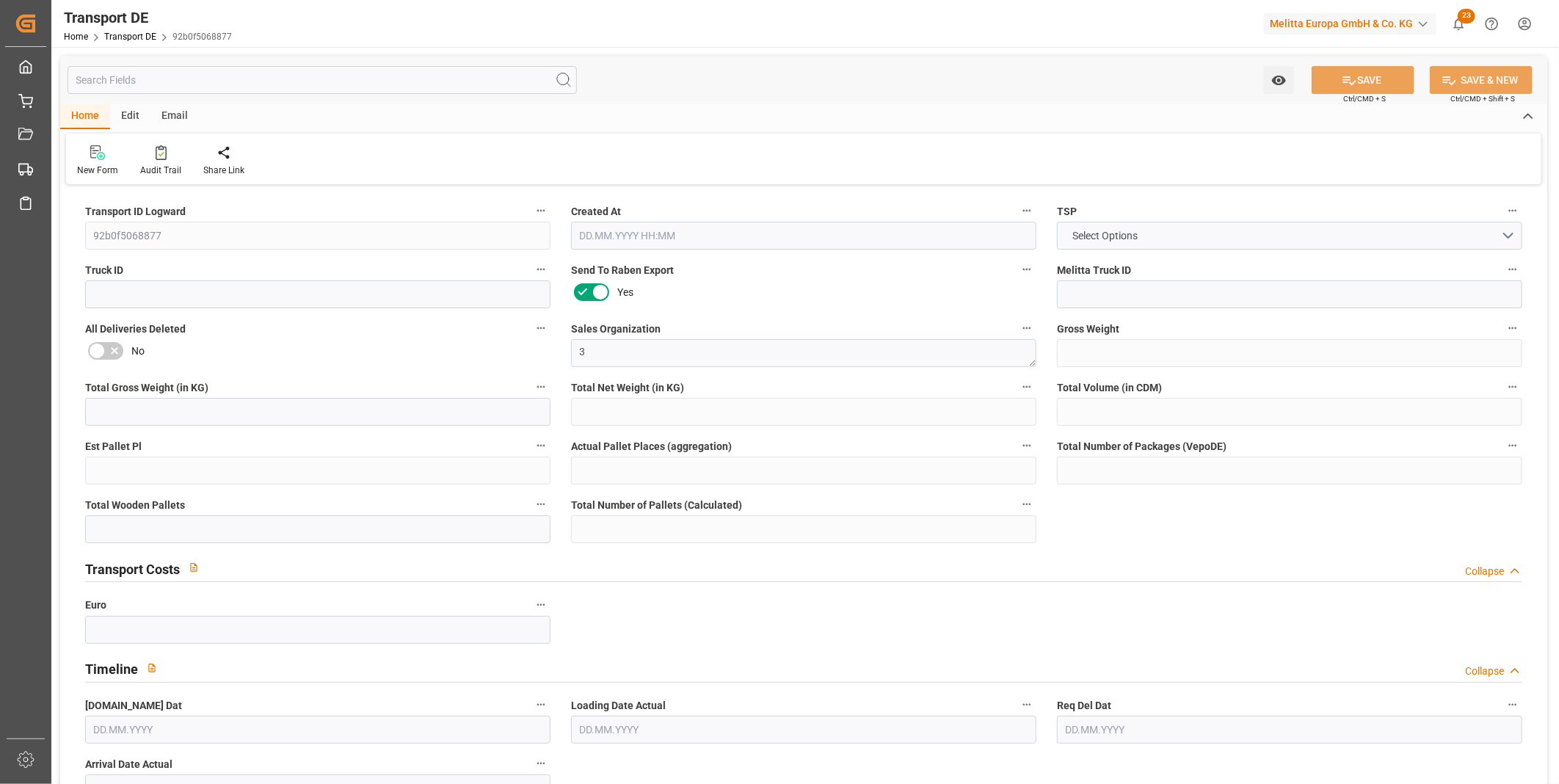
type input "10"
type input "0"
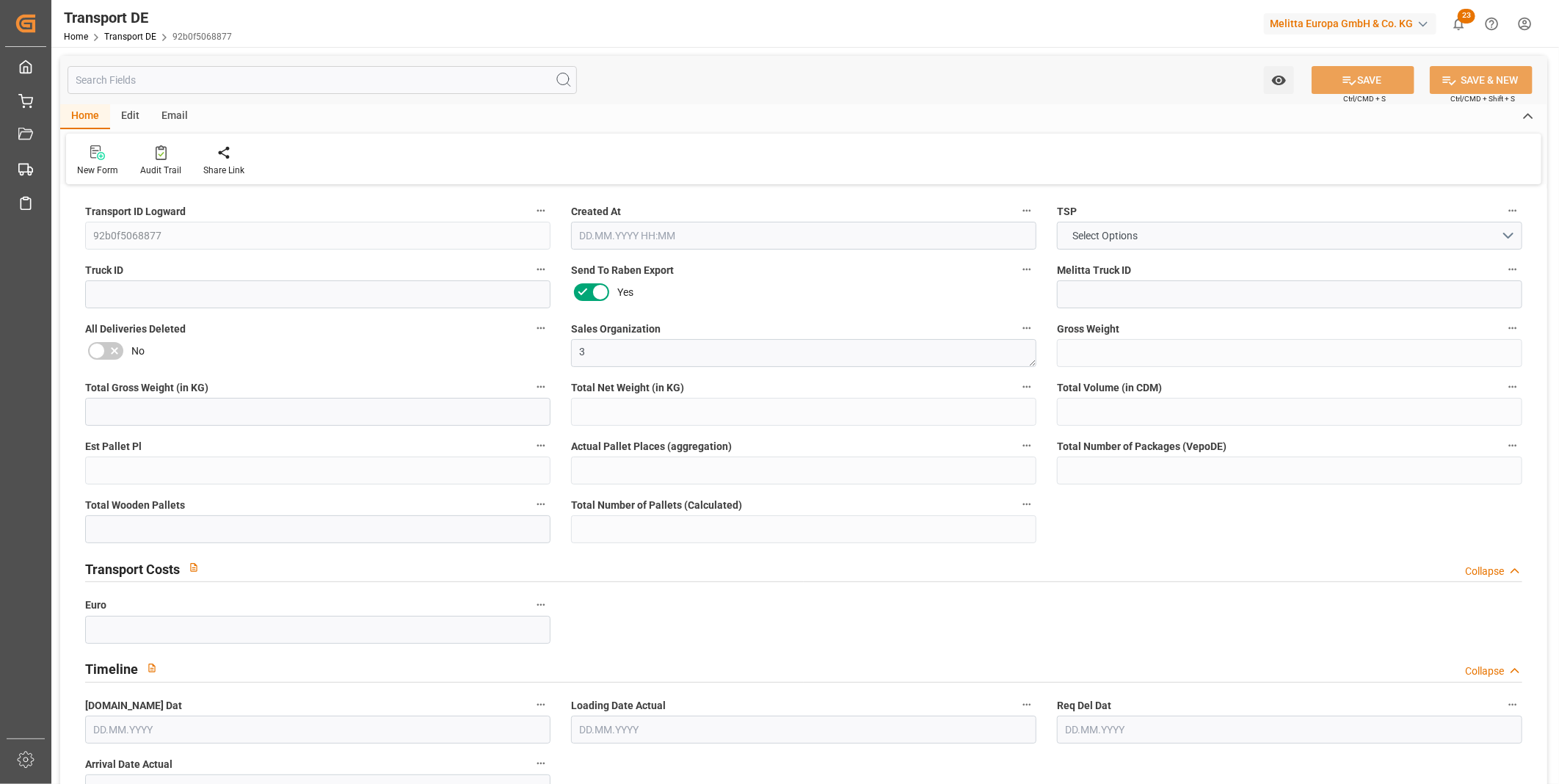
type input "0"
type input "1"
type input "0"
type input "800"
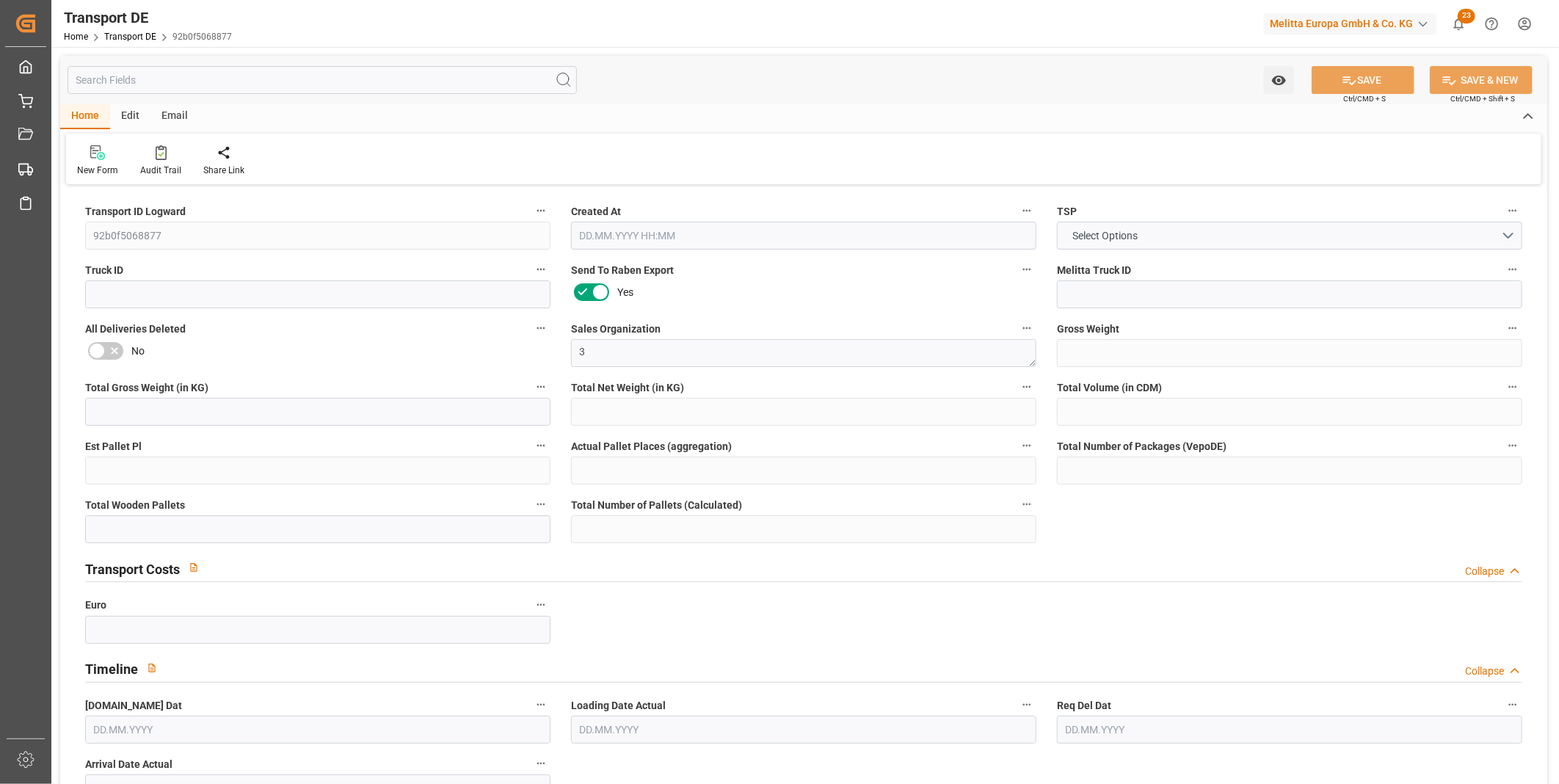
type input "54.016"
type input "0"
type input "[DATE] 08:19"
type input "[DATE]"
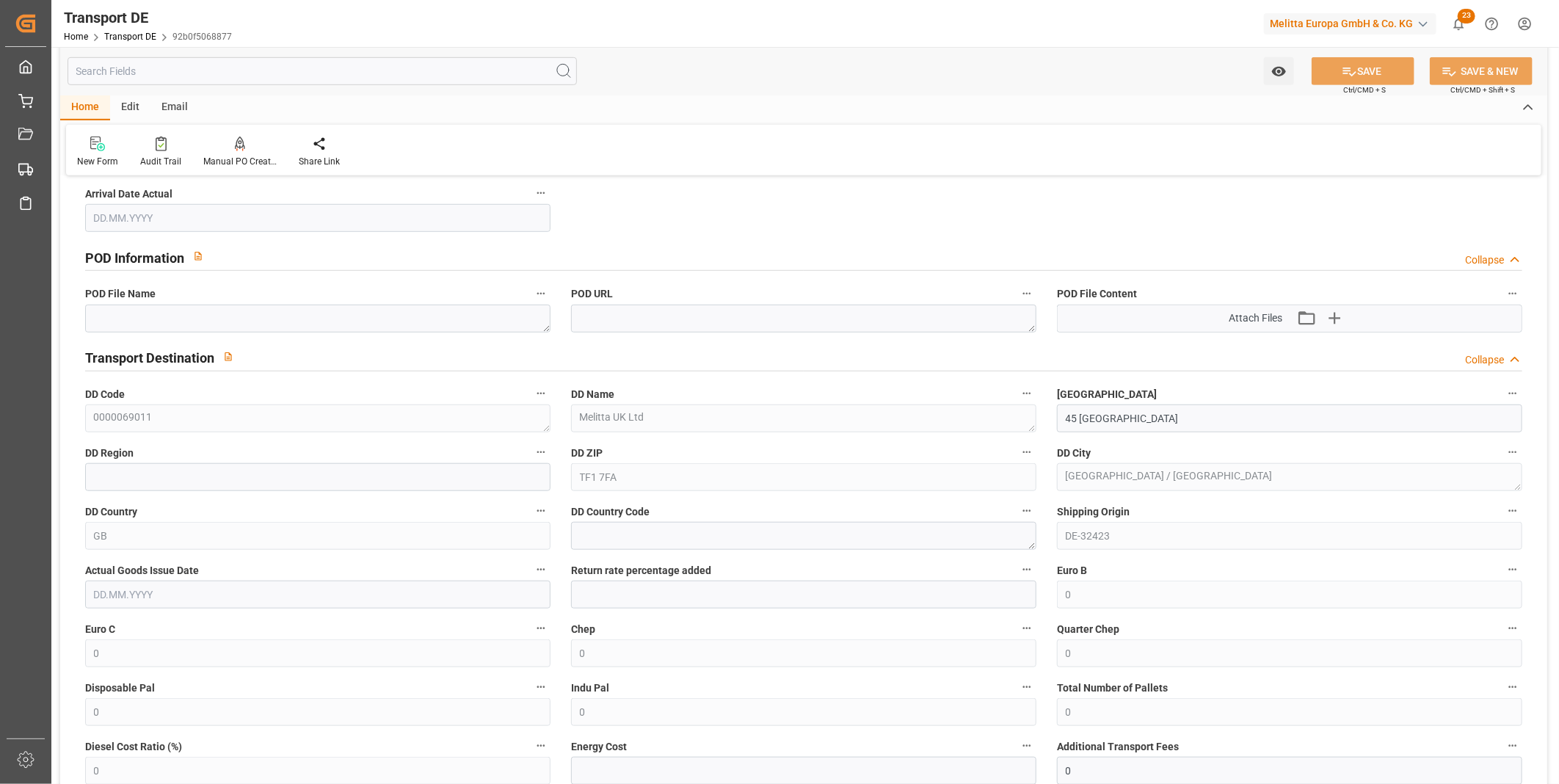
scroll to position [1060, 0]
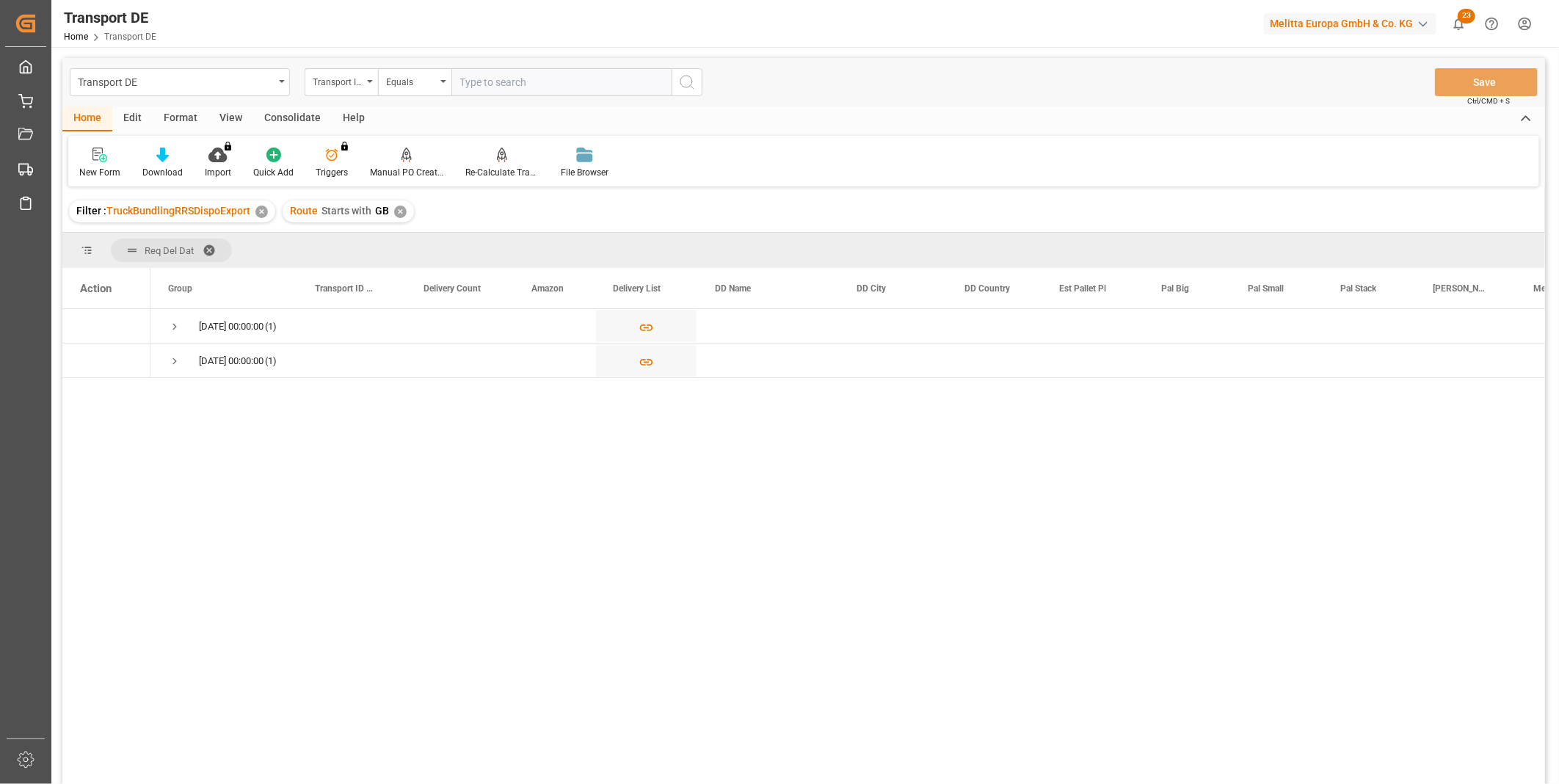
click at [283, 119] on div "Consolidate" at bounding box center [292, 119] width 78 height 25
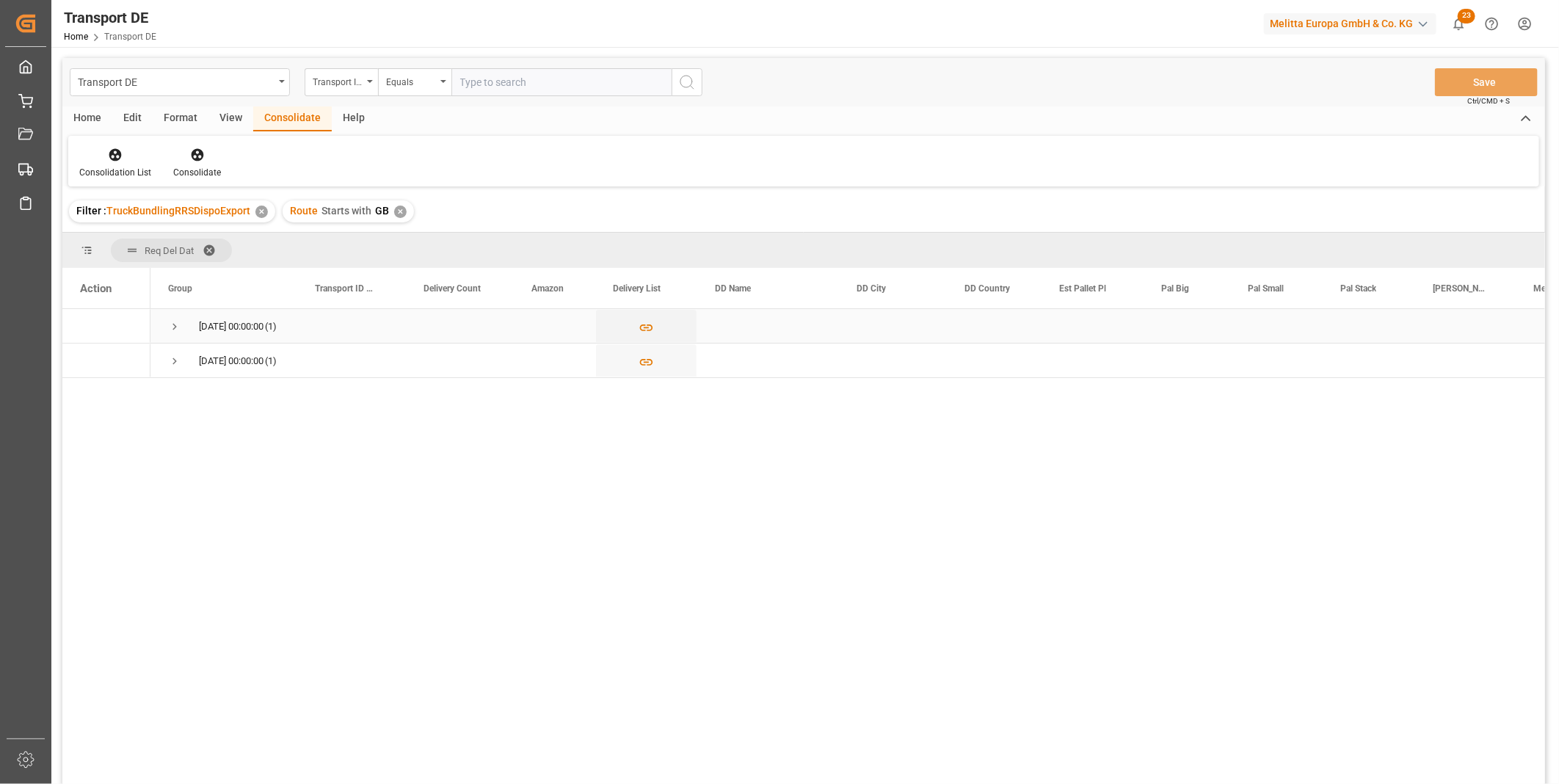
click at [174, 327] on span "Press SPACE to select this row." at bounding box center [174, 326] width 13 height 13
click at [172, 405] on span "Press SPACE to select this row." at bounding box center [174, 395] width 13 height 33
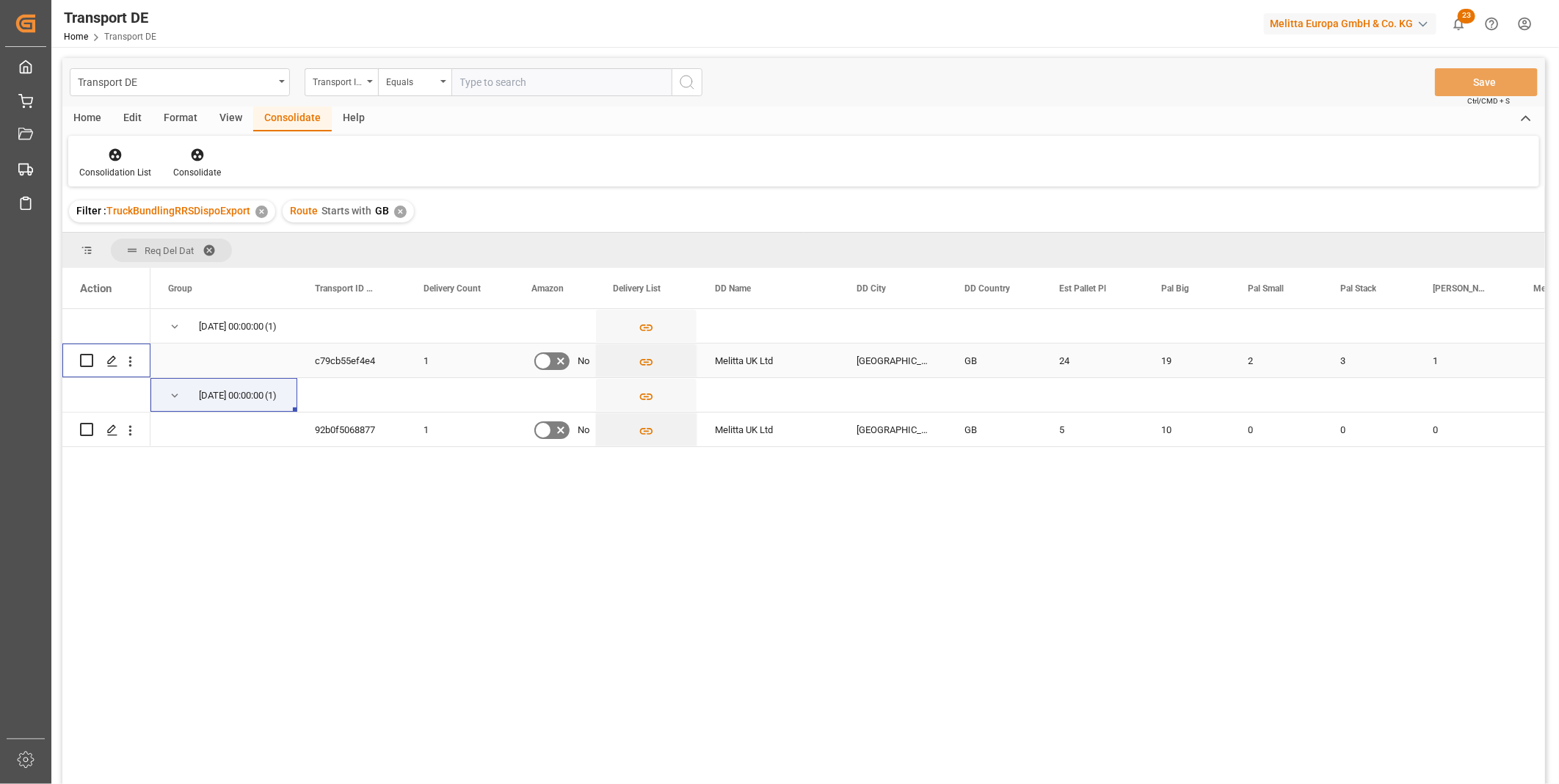
click at [89, 361] on input "Press Space to toggle row selection (unchecked)" at bounding box center [86, 360] width 13 height 13
checkbox input "true"
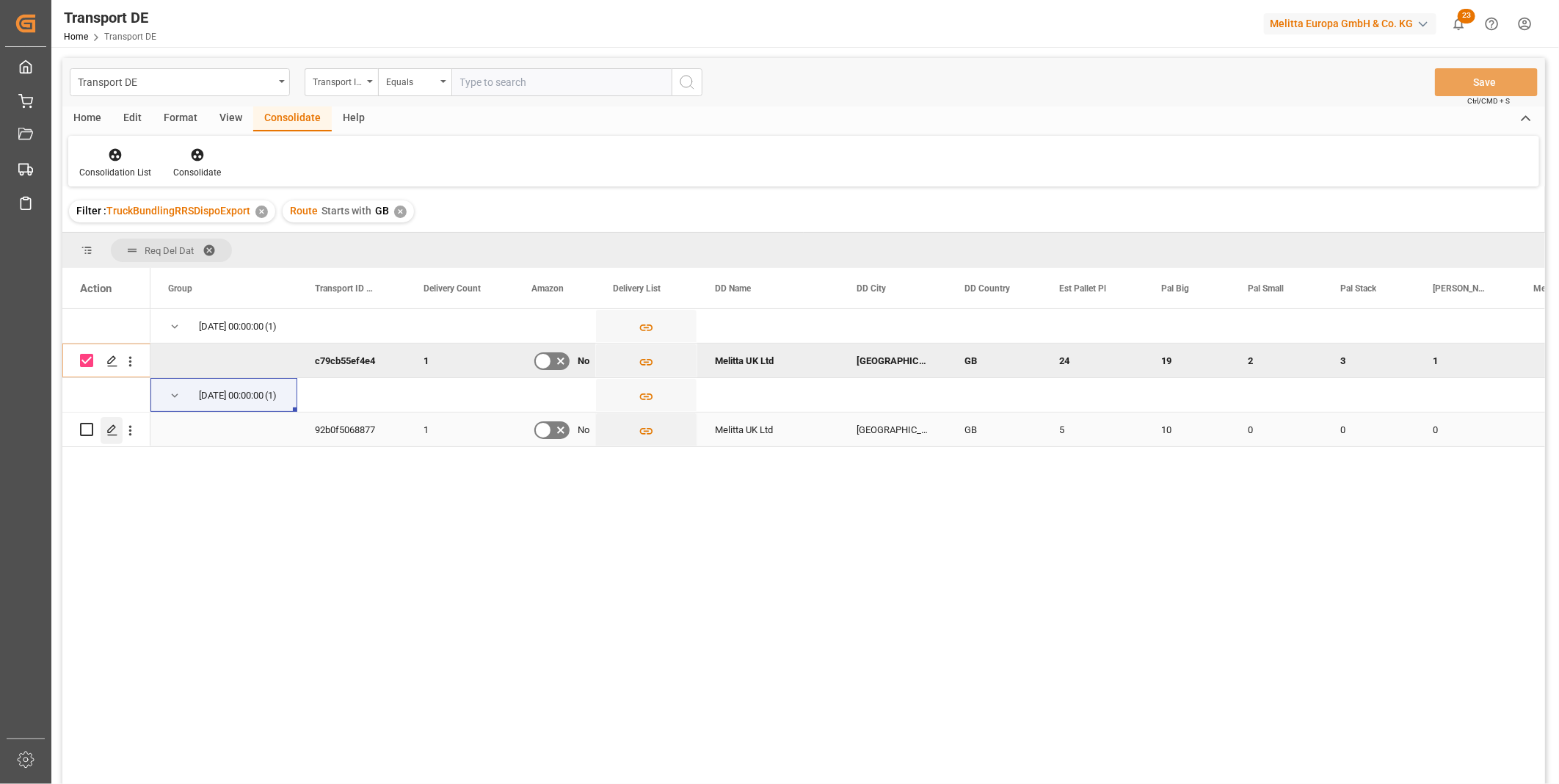
click at [107, 422] on div "Press SPACE to select this row." at bounding box center [112, 430] width 22 height 27
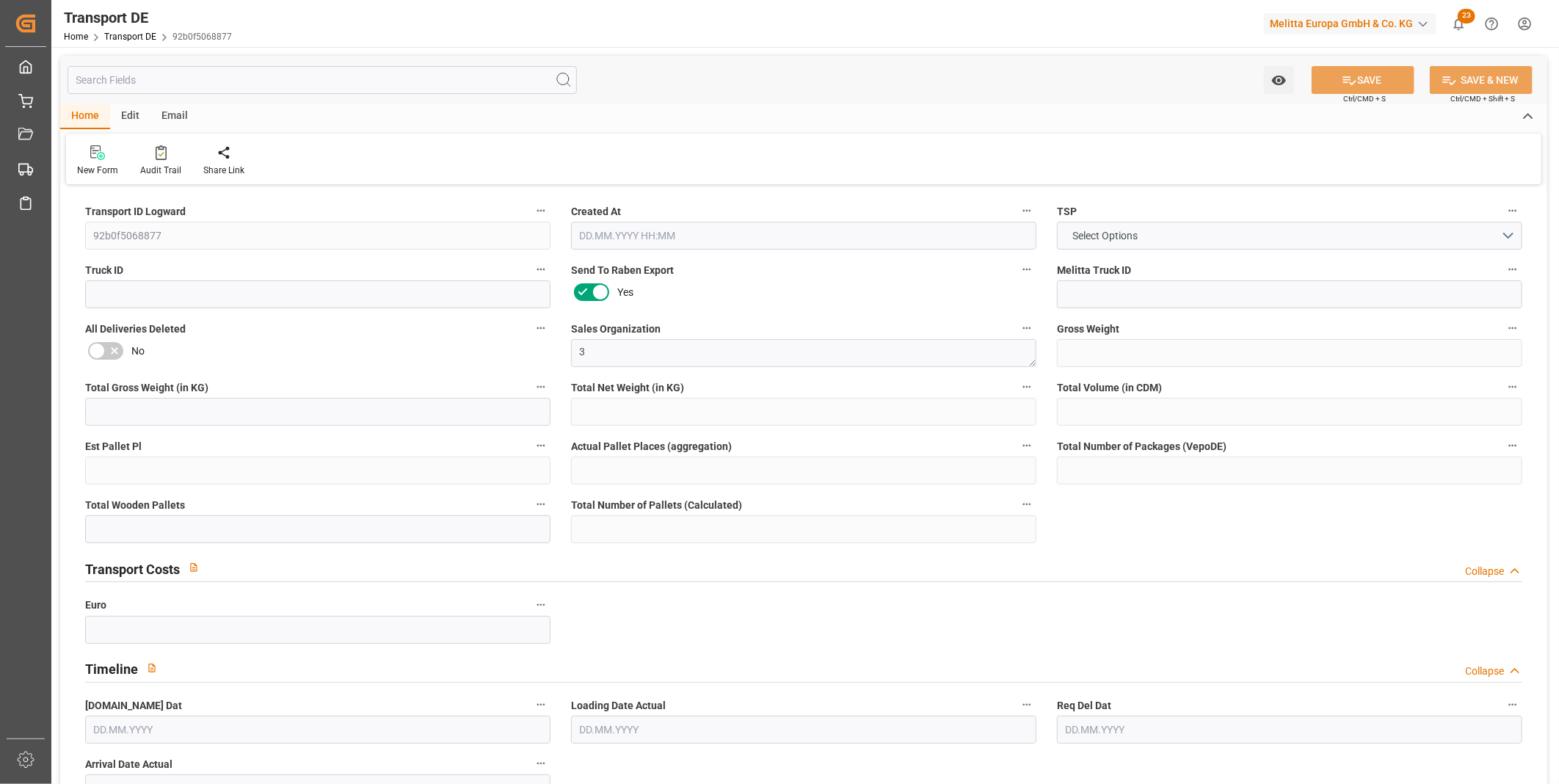
type input "1550"
type input "1251.2"
type input "1065.6"
type input "9942.4"
type input "5"
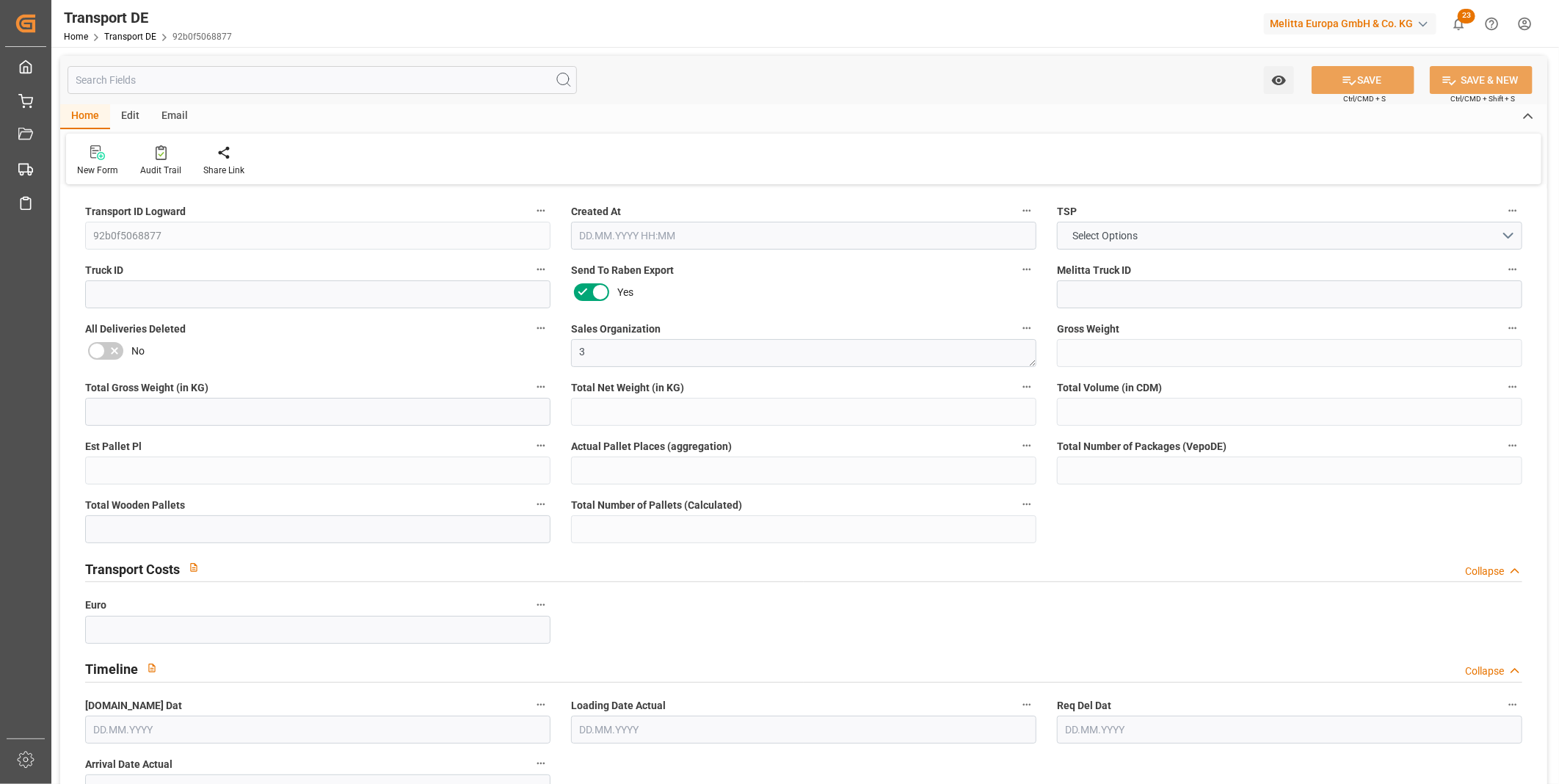
type input "0"
type input "10"
type input "0"
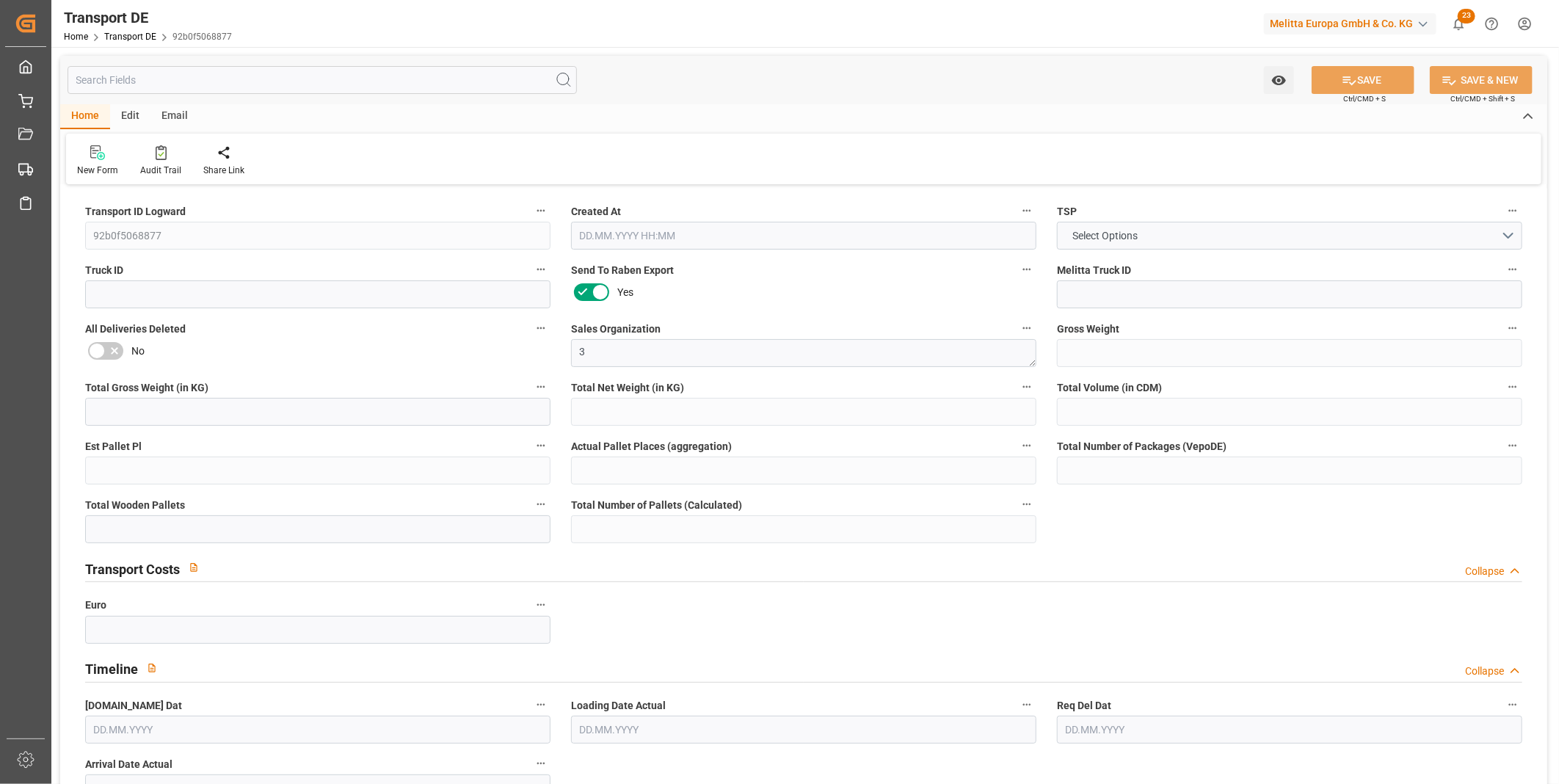
type input "0"
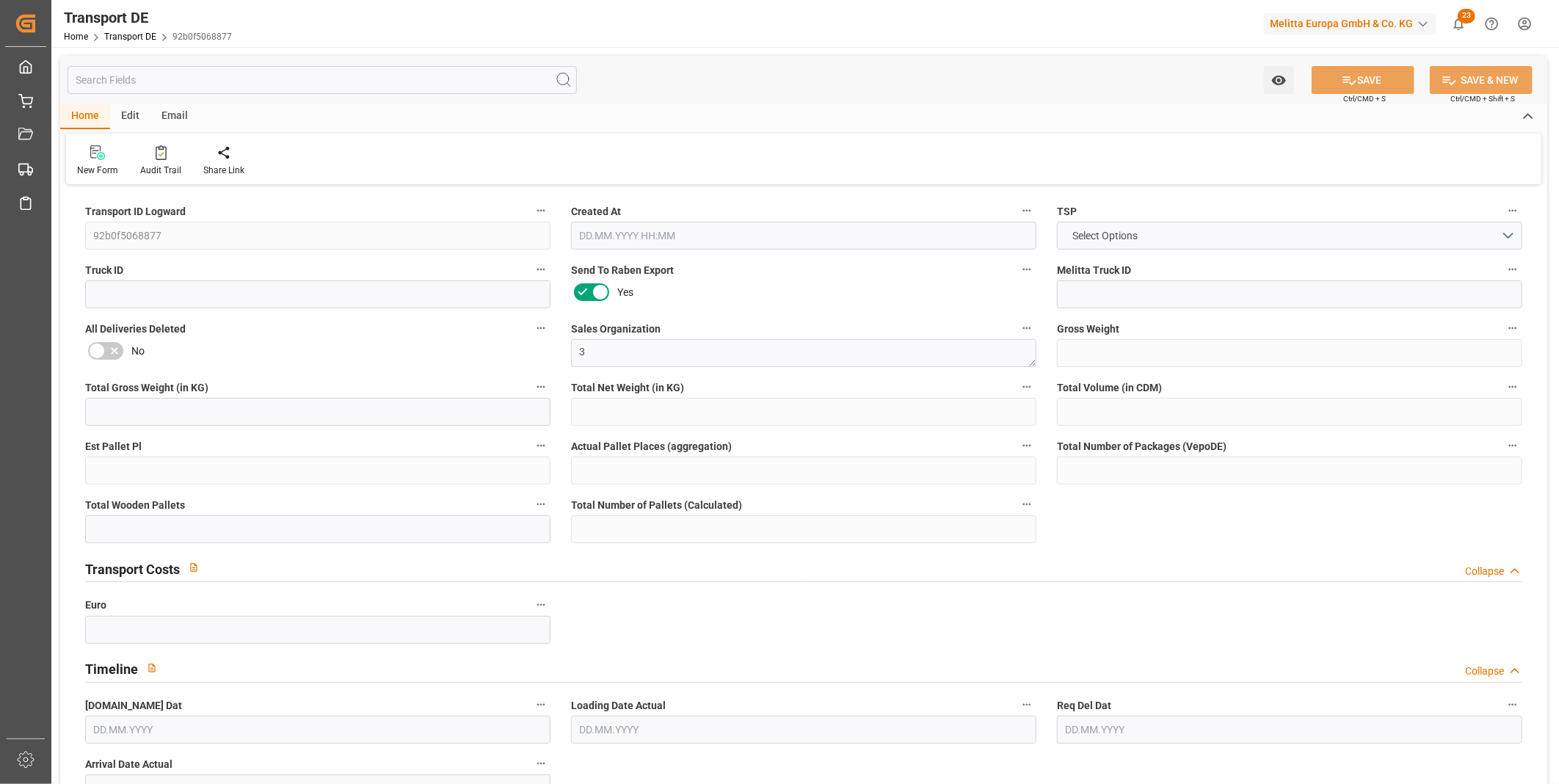
type input "0"
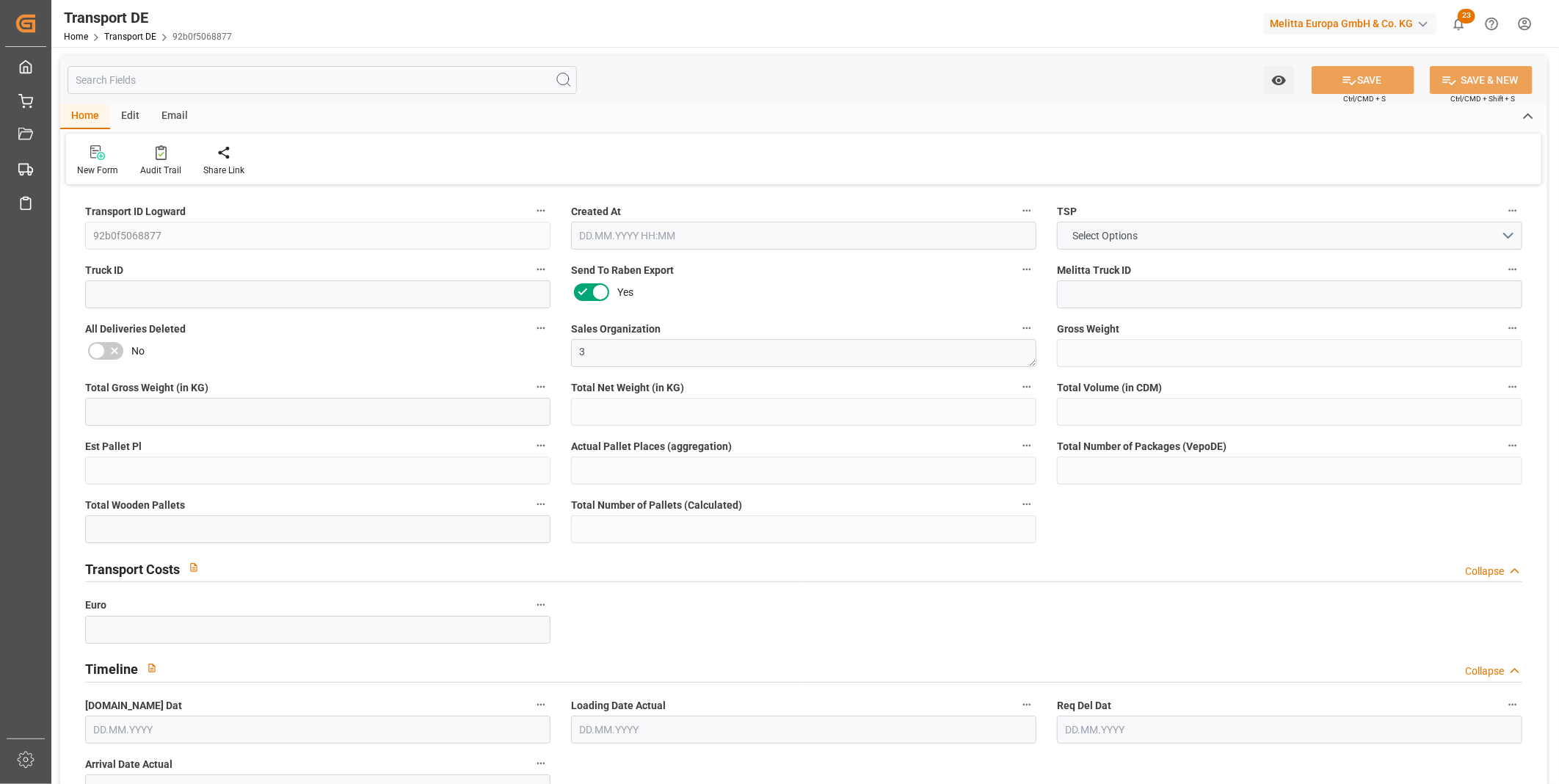
type input "10"
type input "0"
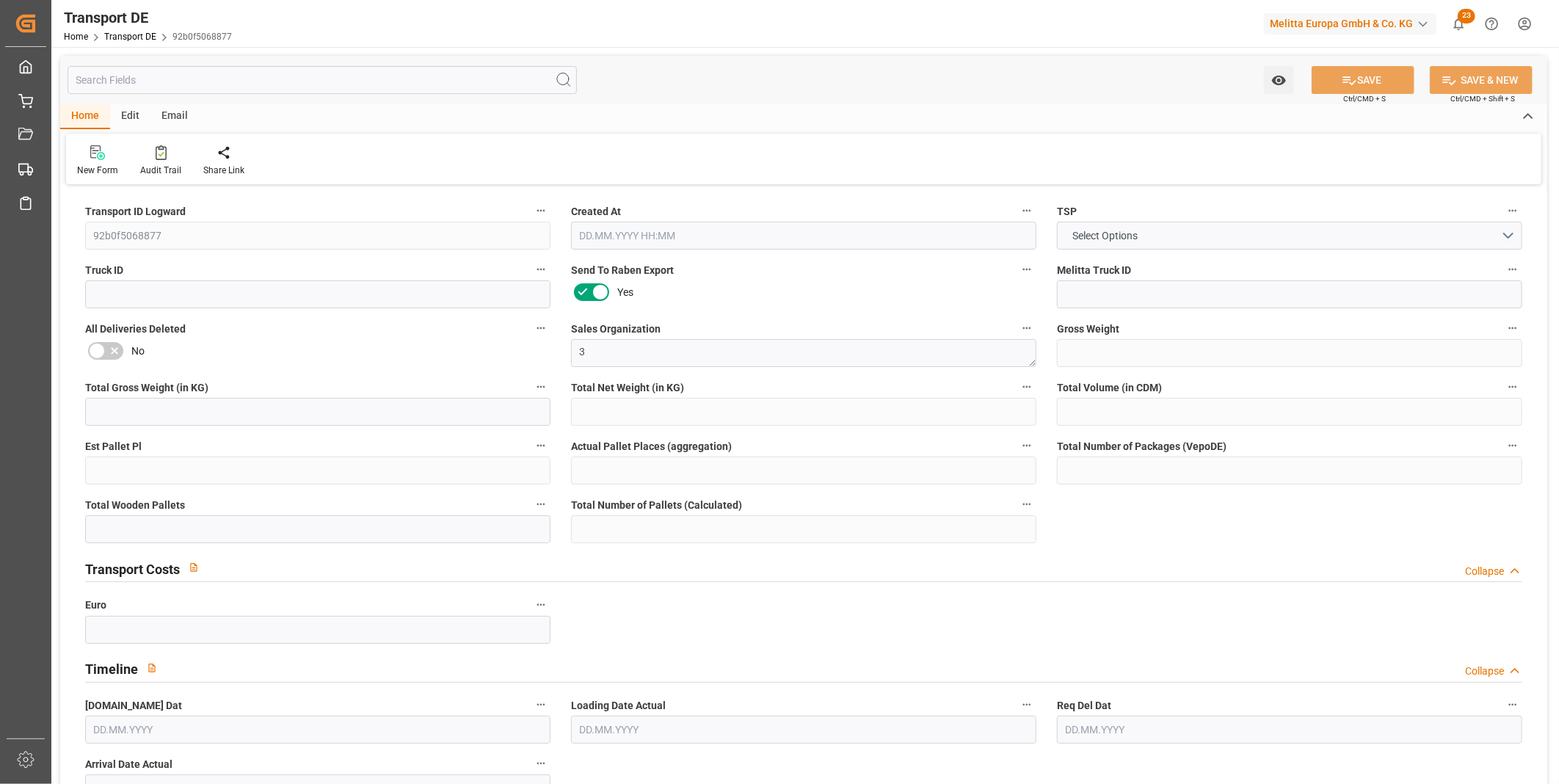
type input "0"
type input "1"
type input "0"
type input "800"
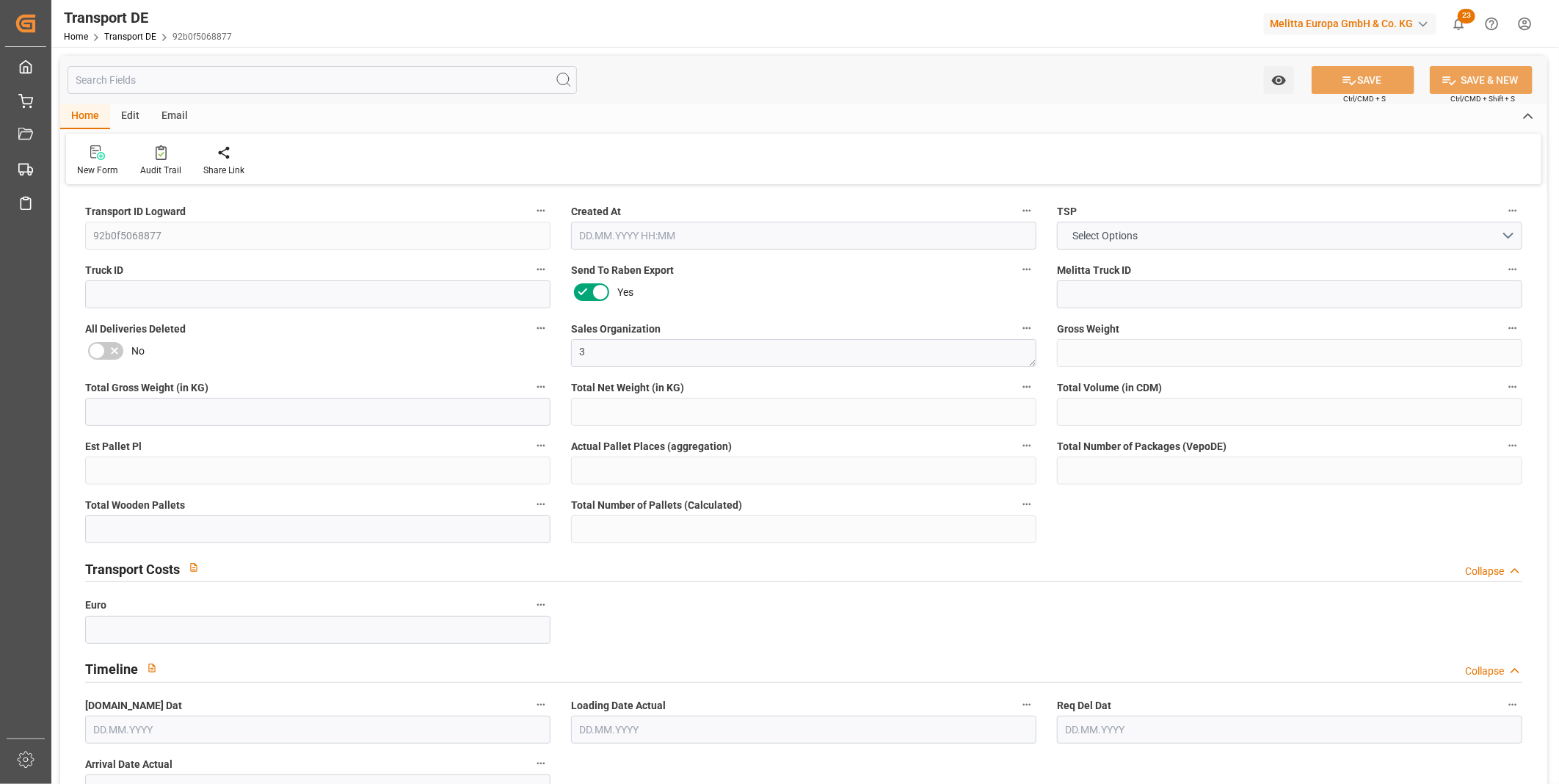
type input "54.016"
type input "0"
type input "[DATE] 08:19"
type input "[DATE]"
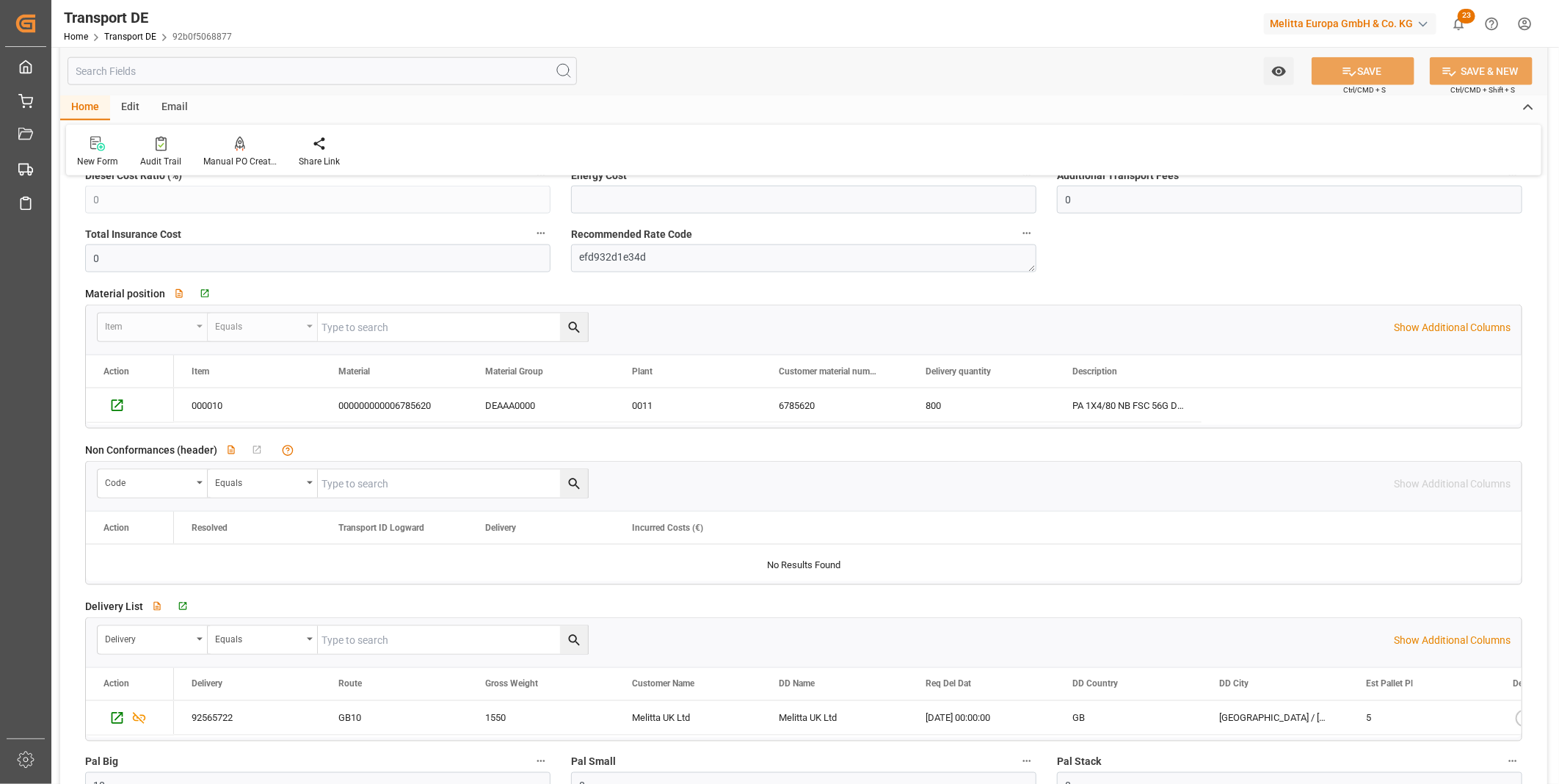
scroll to position [1223, 0]
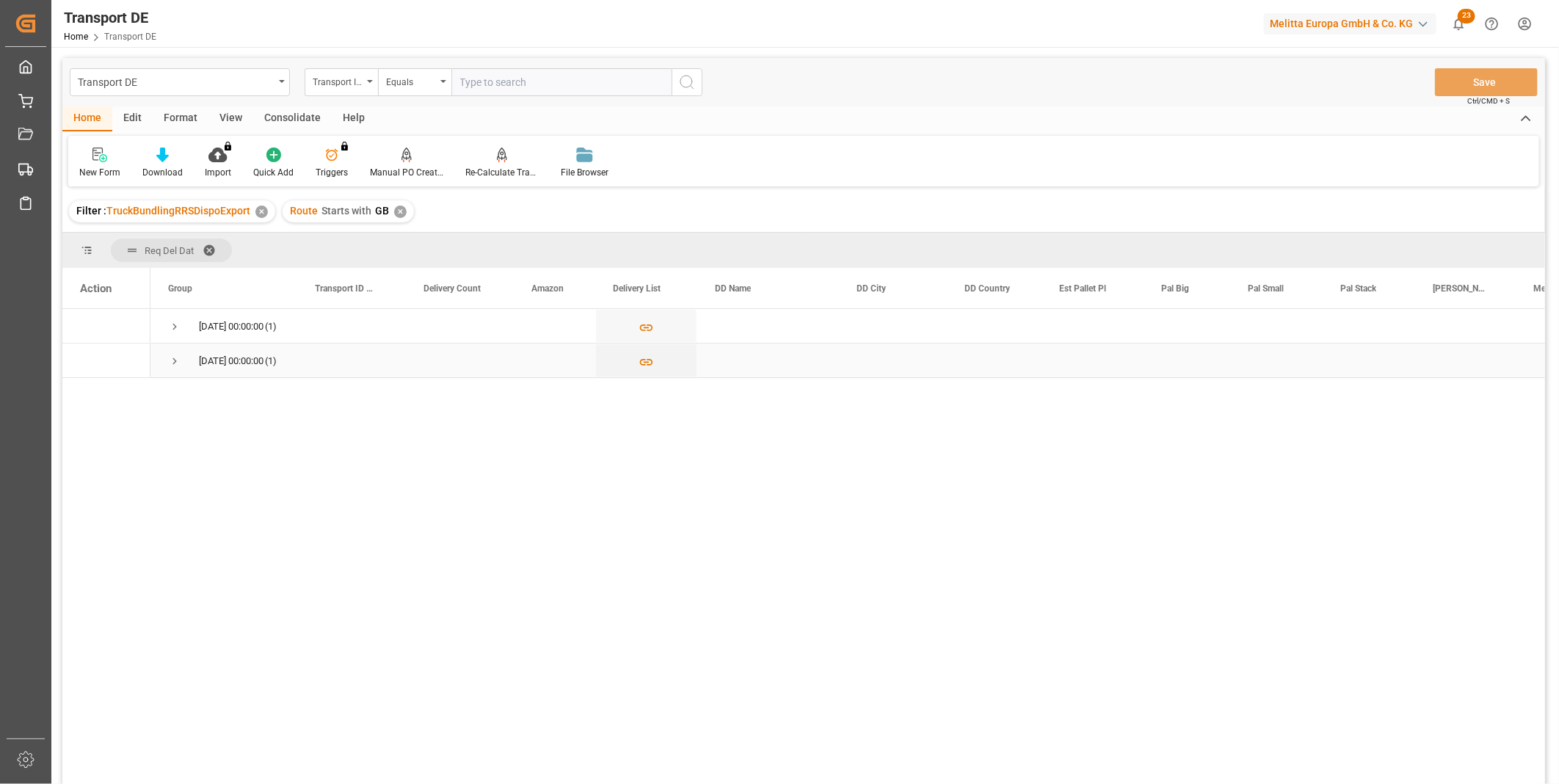
click at [159, 370] on div "[DATE] 00:00:00 (1)" at bounding box center [223, 360] width 147 height 33
click at [169, 365] on span "Press SPACE to select this row." at bounding box center [174, 361] width 13 height 13
click at [647, 396] on icon "Press SPACE to select this row." at bounding box center [646, 397] width 13 height 7
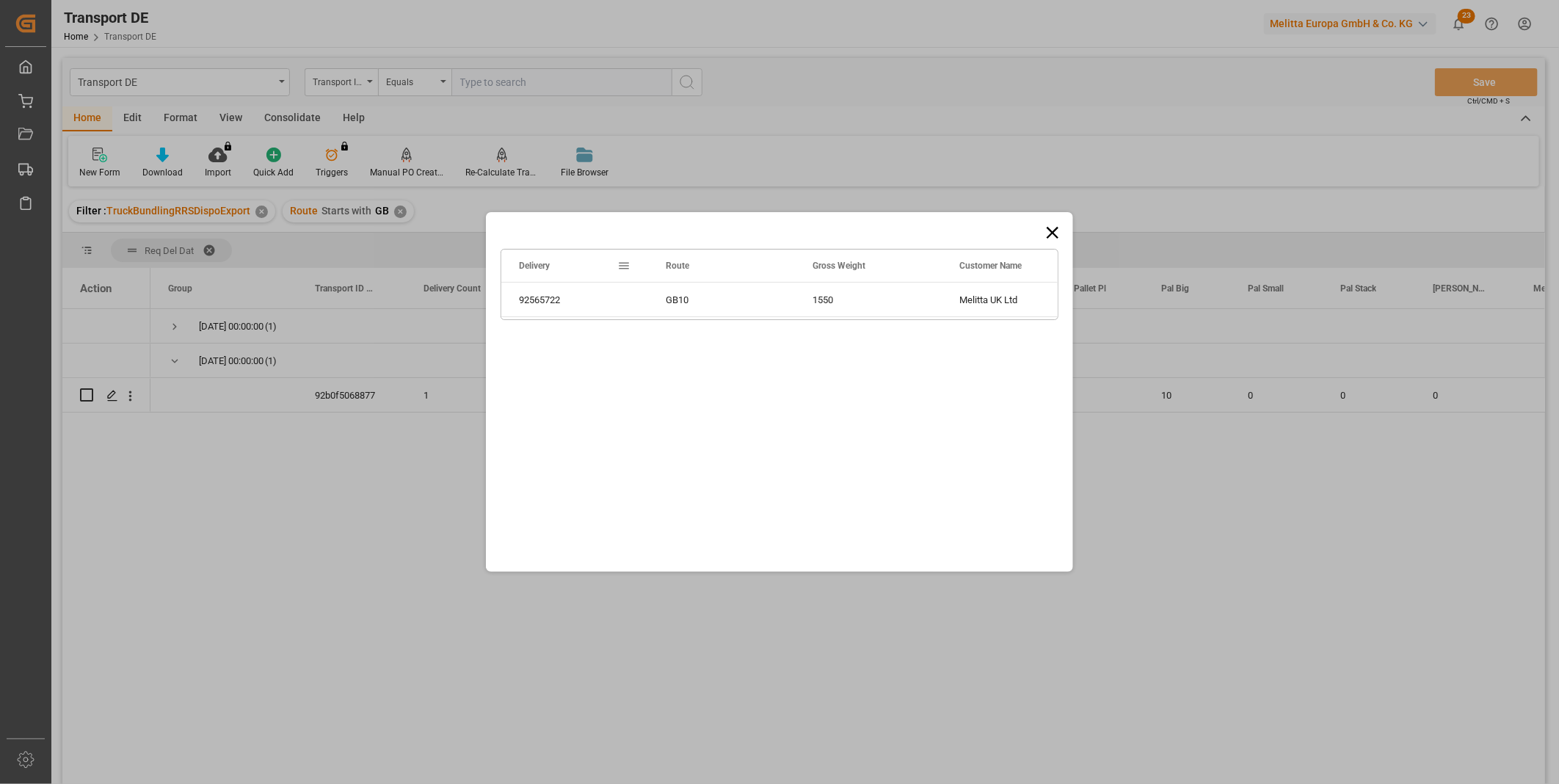
click at [1066, 240] on div "Drag here to set row groups Drag here to set column labels Delivery Route Gross…" at bounding box center [780, 392] width 588 height 360
click at [1057, 229] on icon at bounding box center [1053, 233] width 12 height 12
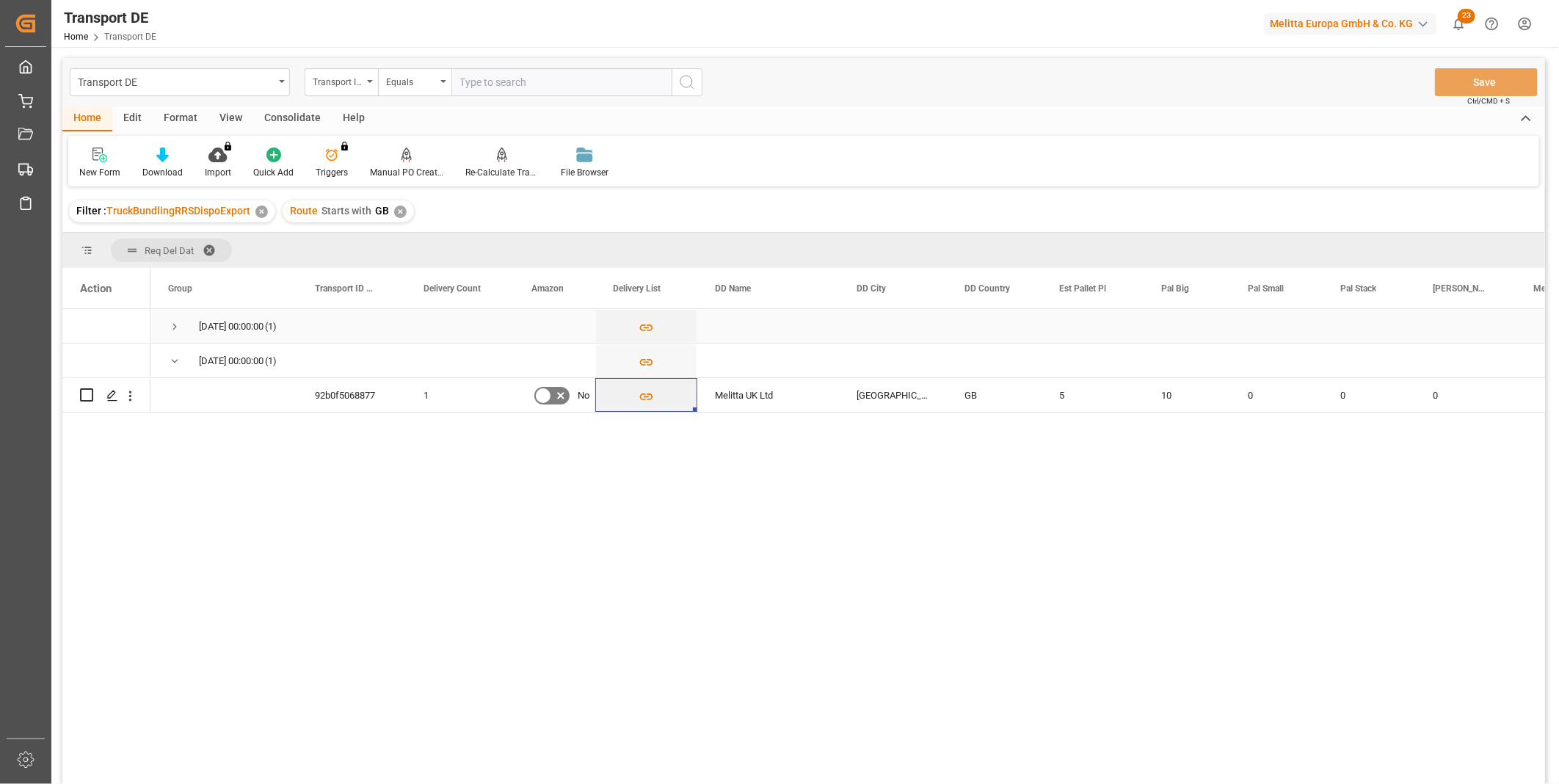
click at [170, 324] on span "Press SPACE to select this row." at bounding box center [174, 326] width 13 height 13
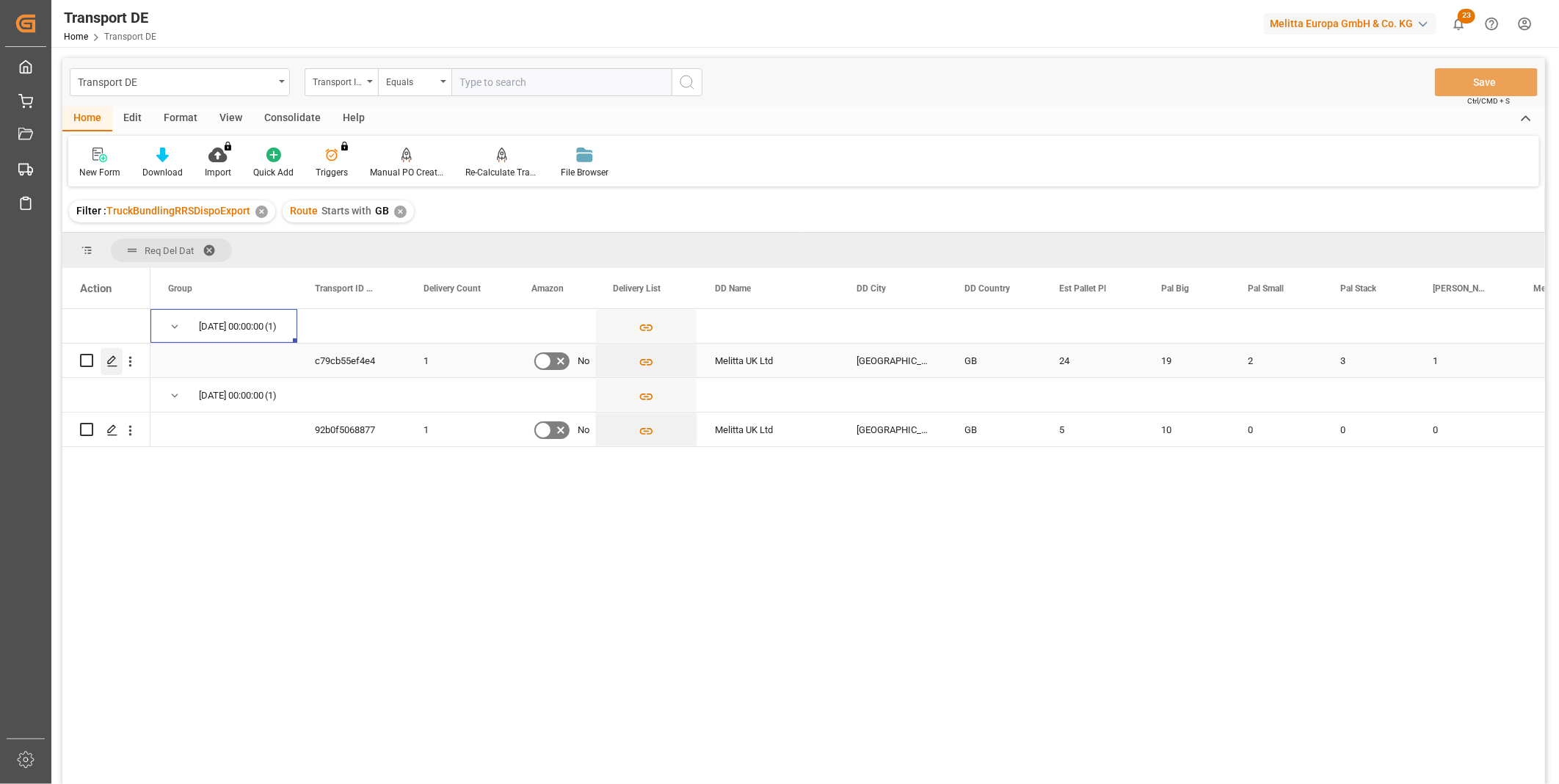
click at [112, 362] on icon "Press SPACE to select this row." at bounding box center [113, 362] width 12 height 12
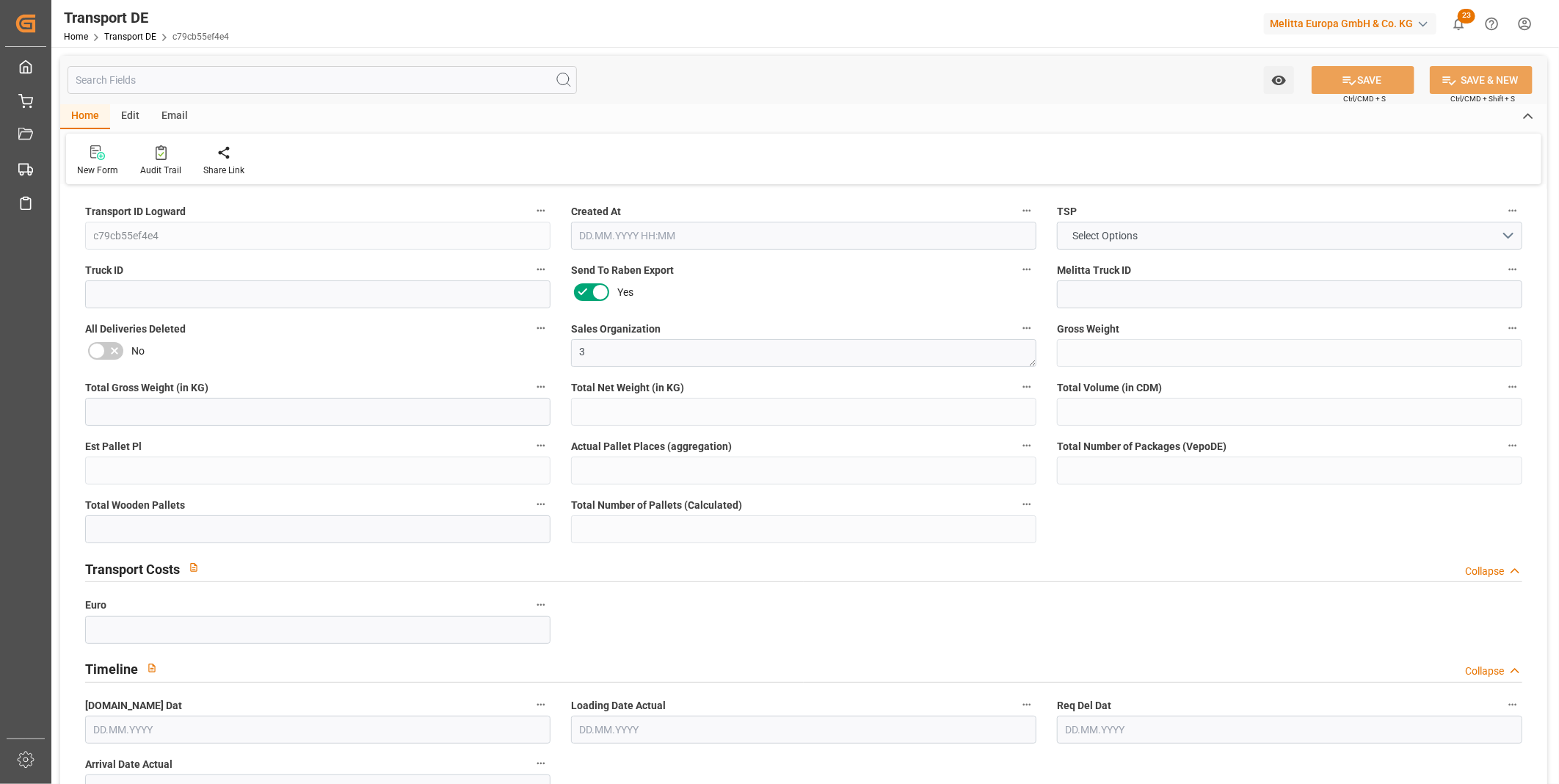
type input "5565.324"
type input "4701.481"
type input "4023.039"
type input "37831.684"
type input "24"
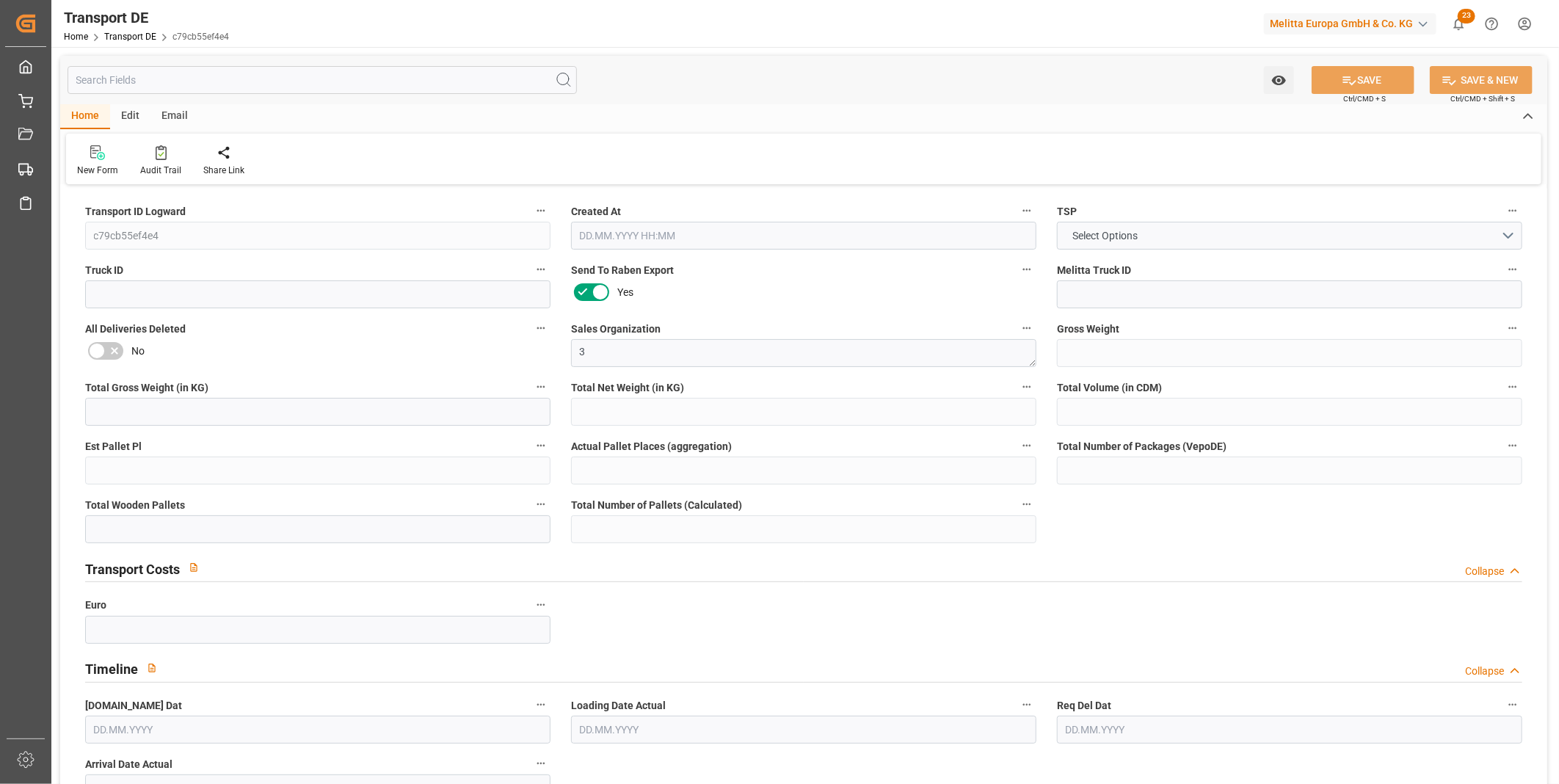
type input "0"
type input "32"
type input "24"
type input "0"
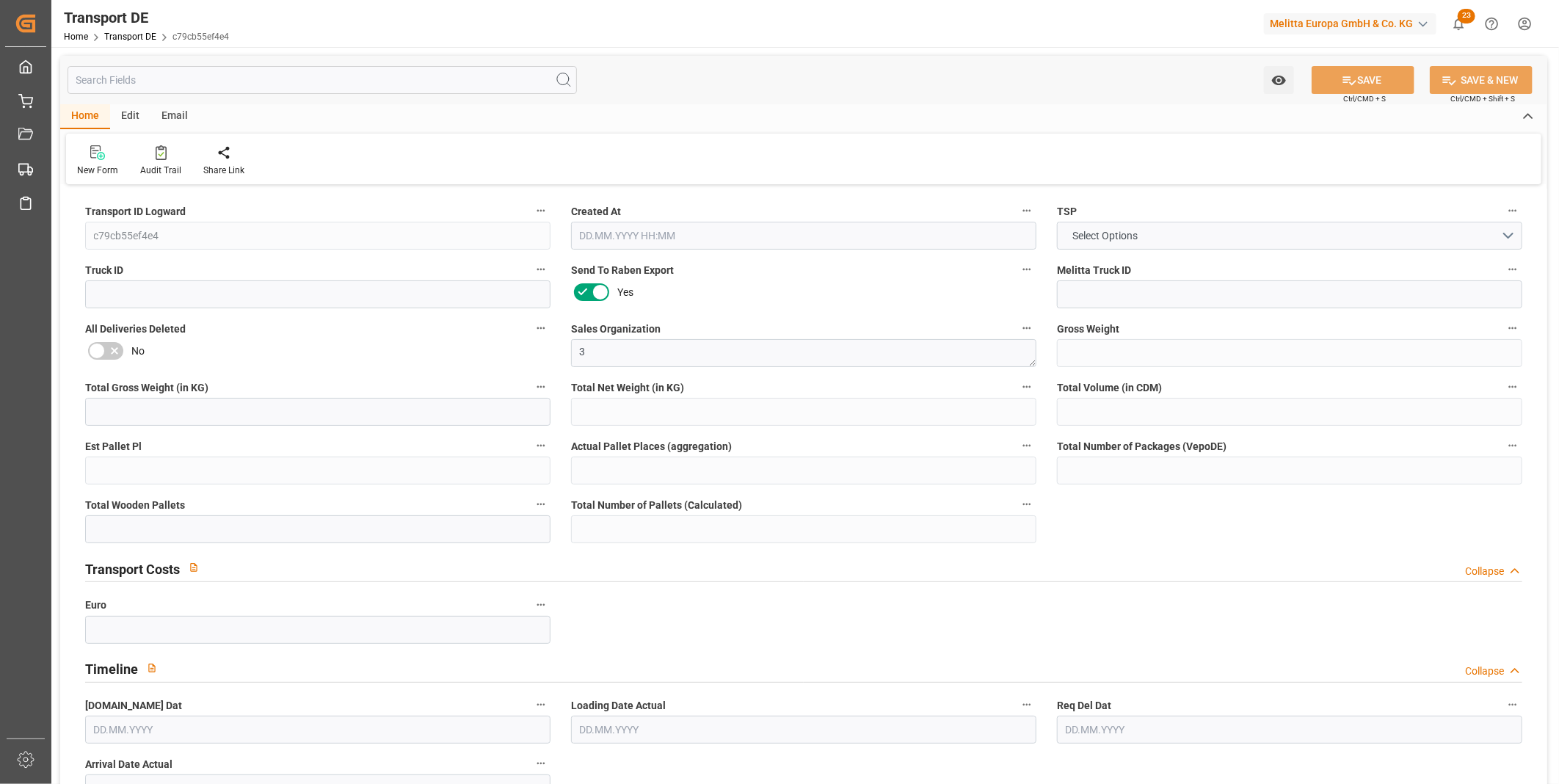
type input "0"
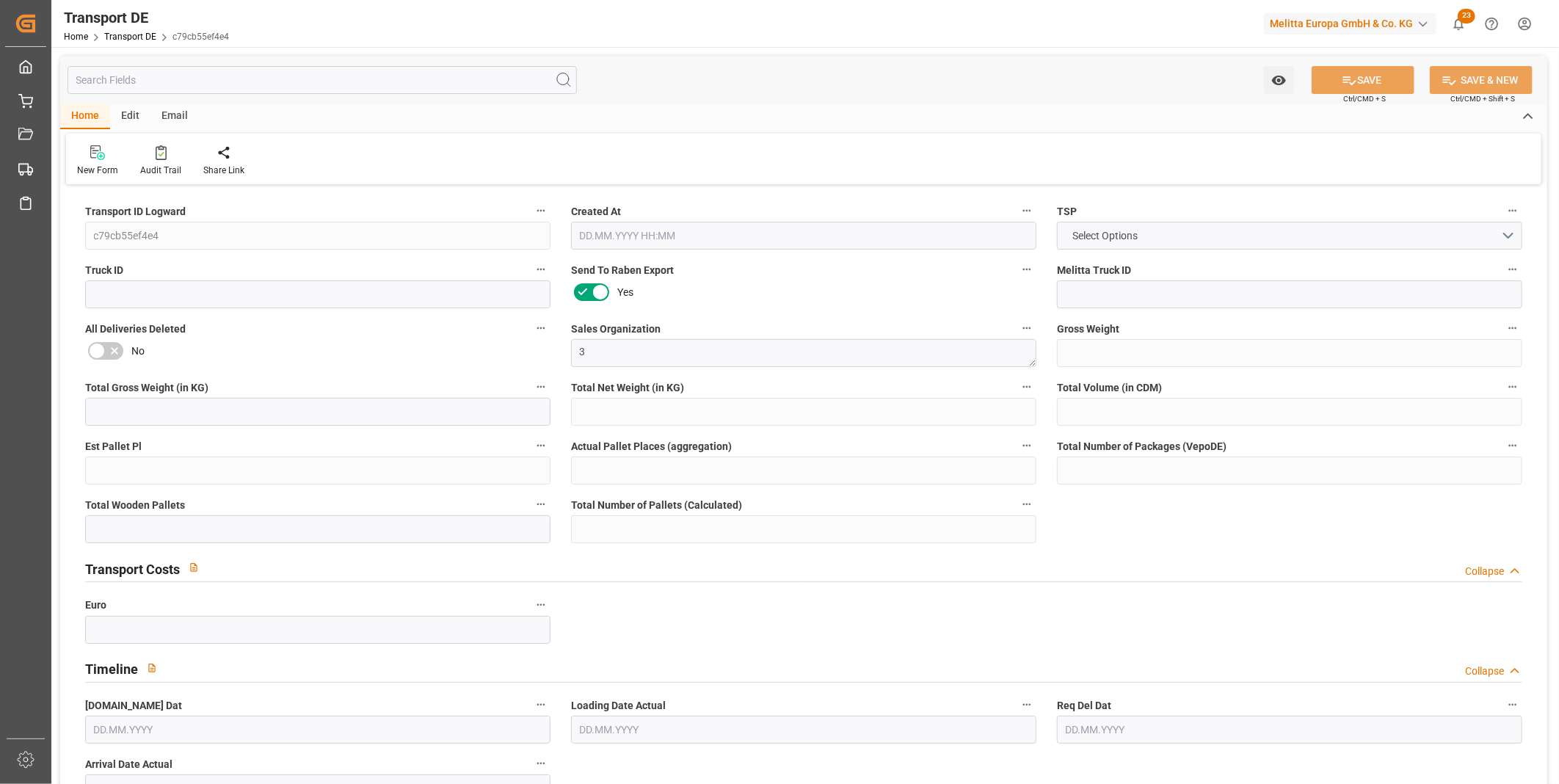
type input "0"
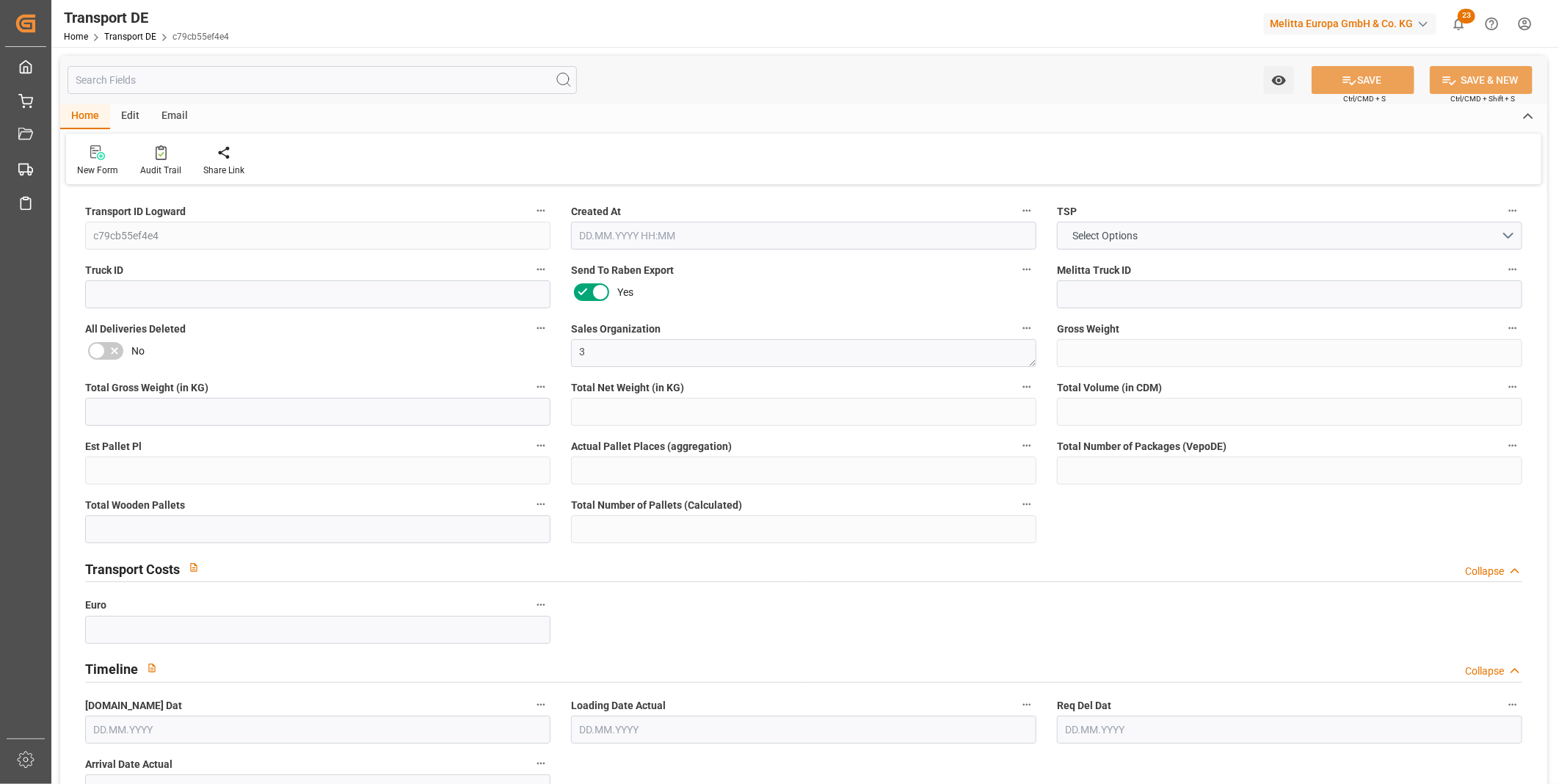
type input "19"
type input "2"
type input "3"
type input "0"
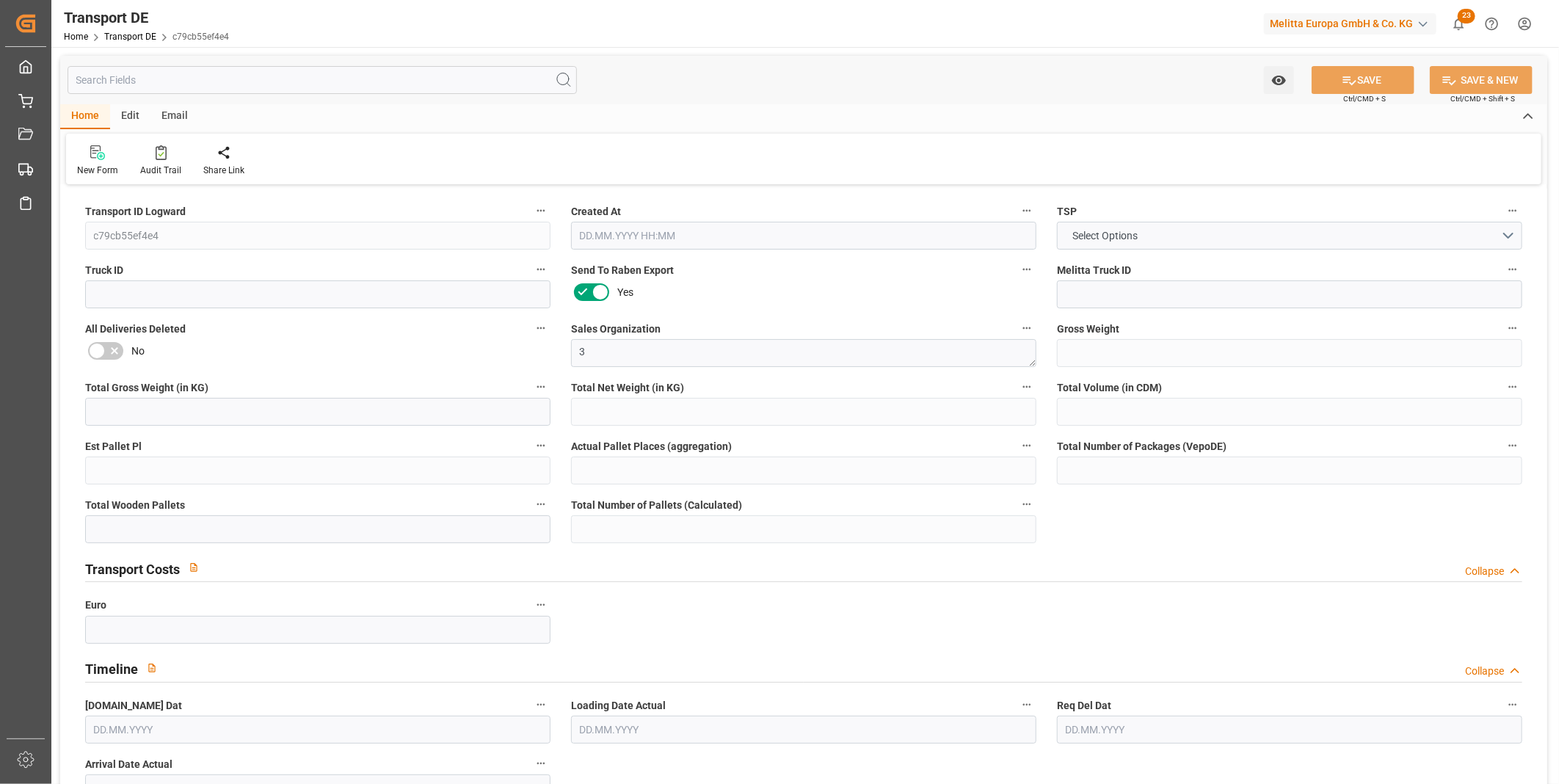
type input "0"
type input "1"
type input "7"
type input "1573"
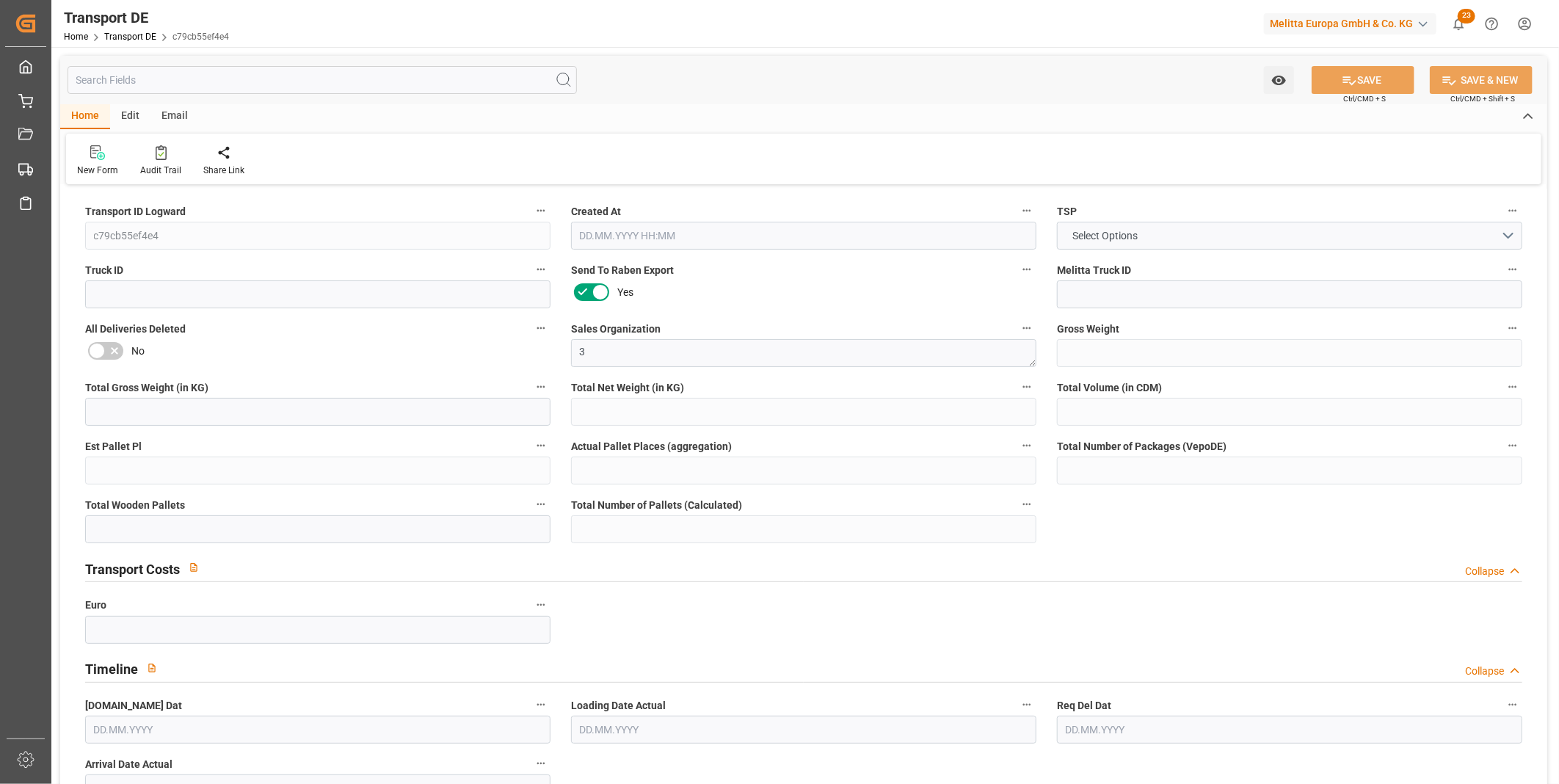
type input "129.913"
type input "0"
type input "[DATE] 08:19"
type input "[DATE]"
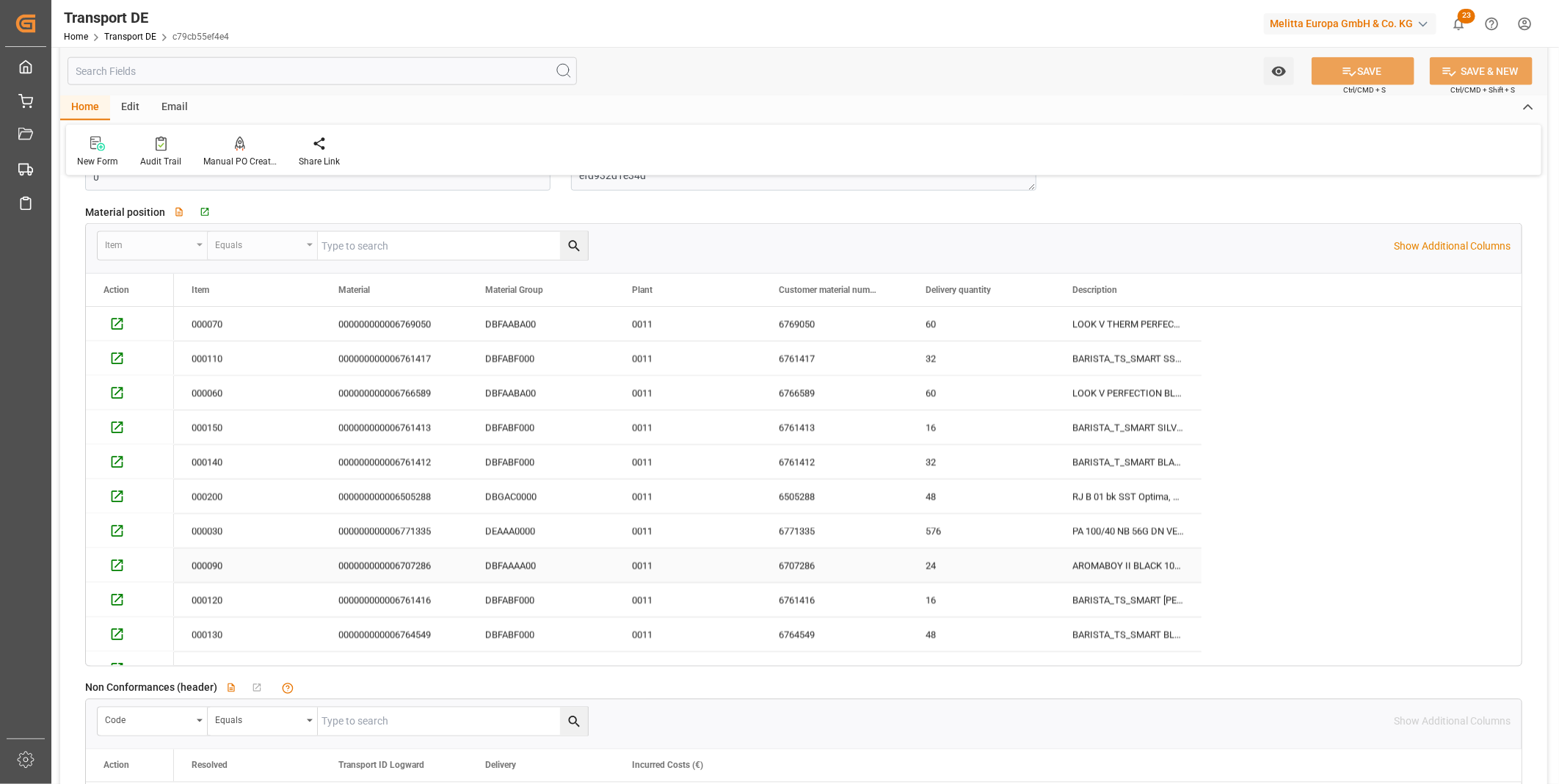
scroll to position [1304, 0]
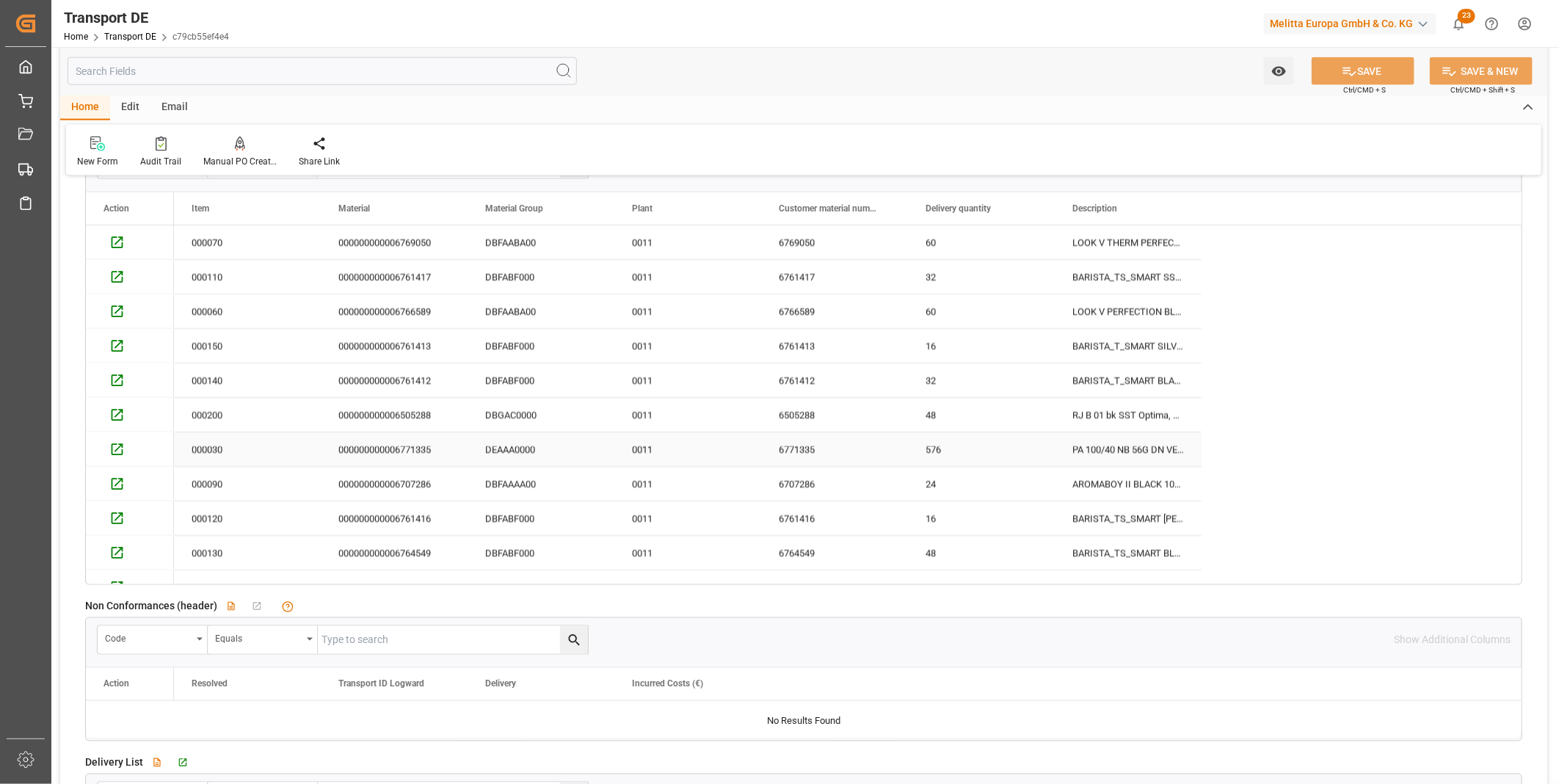
click at [1111, 453] on div "PA 100/40 NB 56G DN VE9 EU VP=2.592" at bounding box center [1128, 448] width 147 height 33
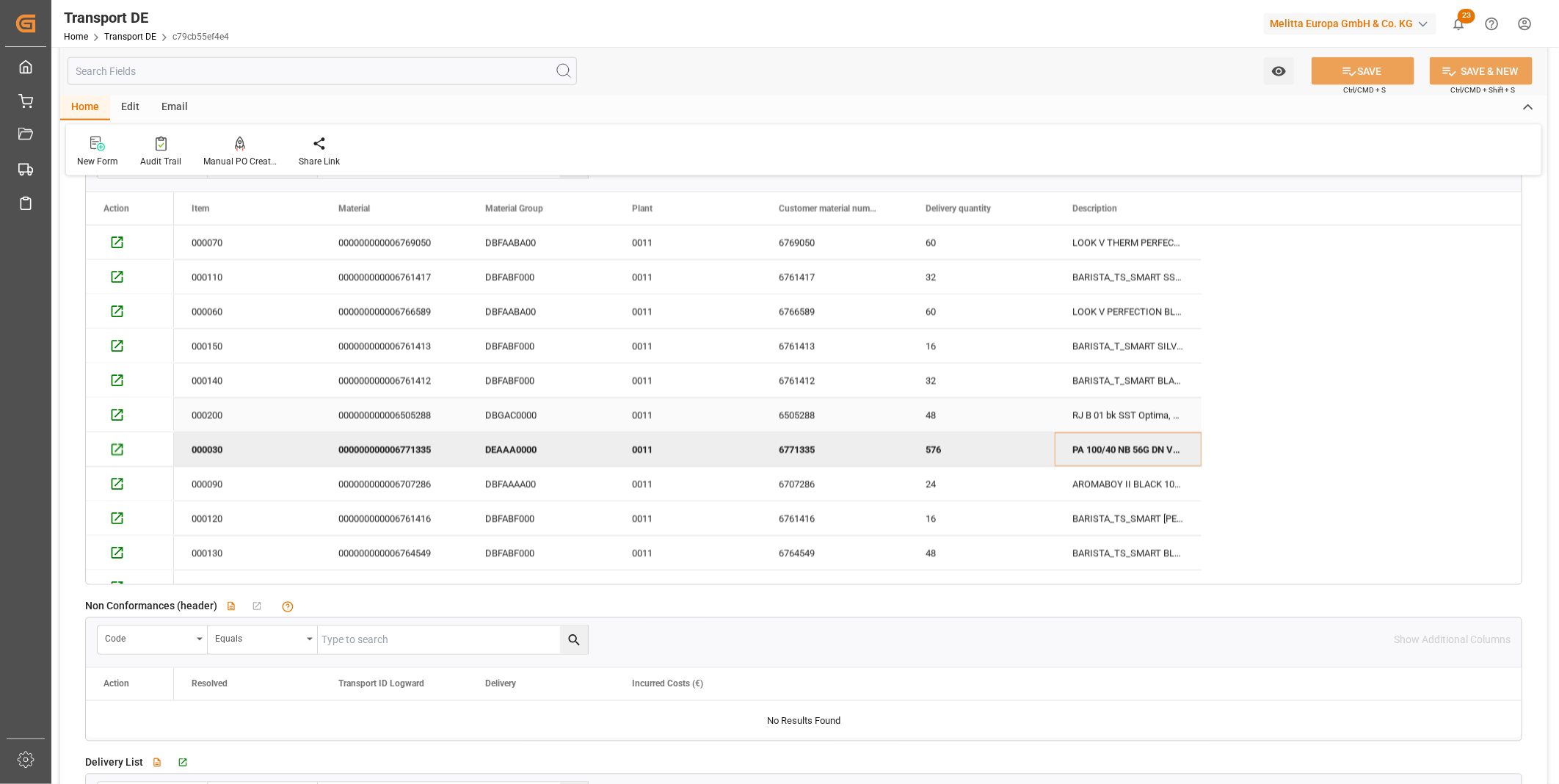
scroll to position [1141, 0]
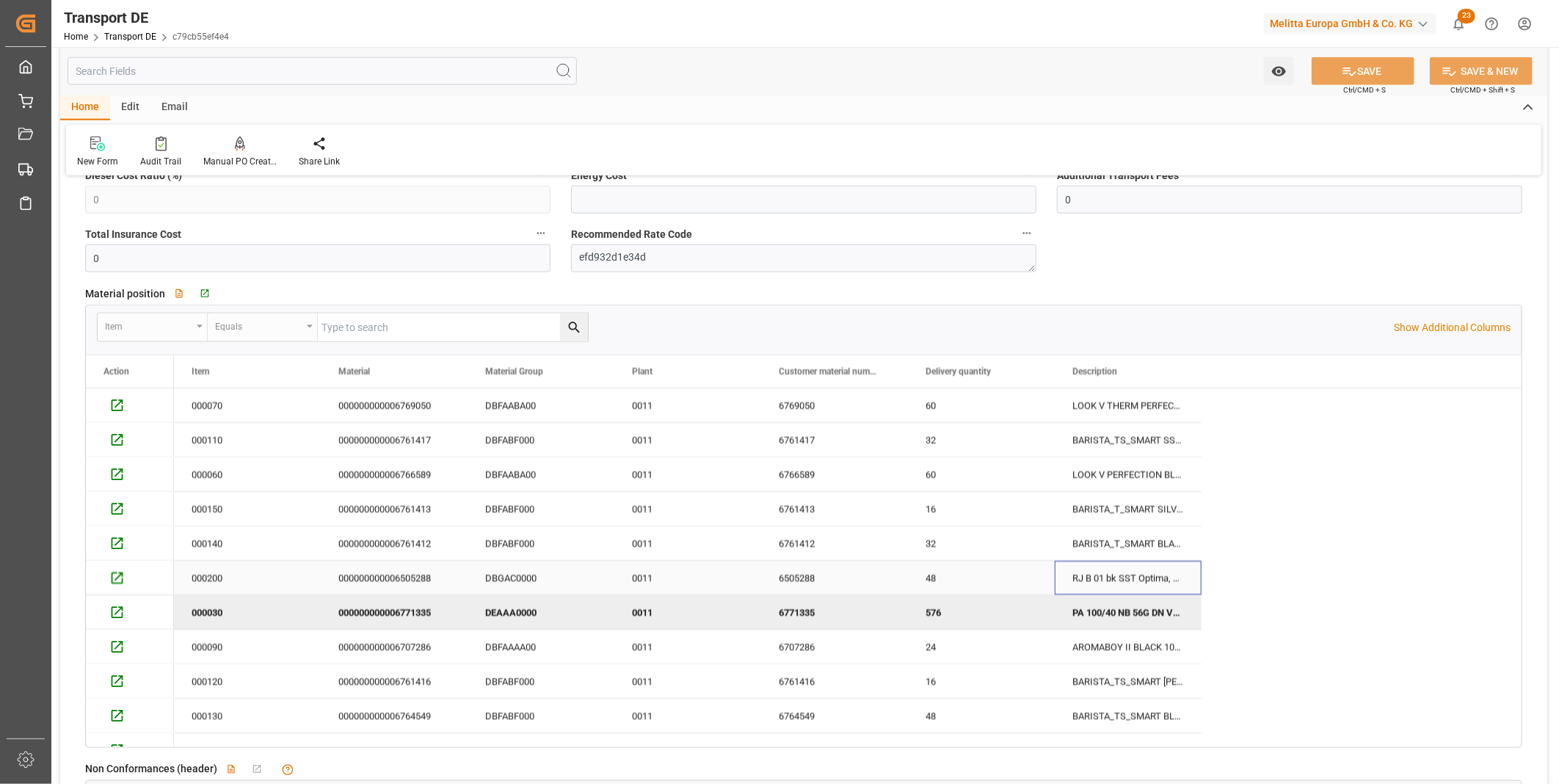
click at [1136, 580] on div "RJ B 01 bk SST Optima, Timer" at bounding box center [1128, 577] width 147 height 33
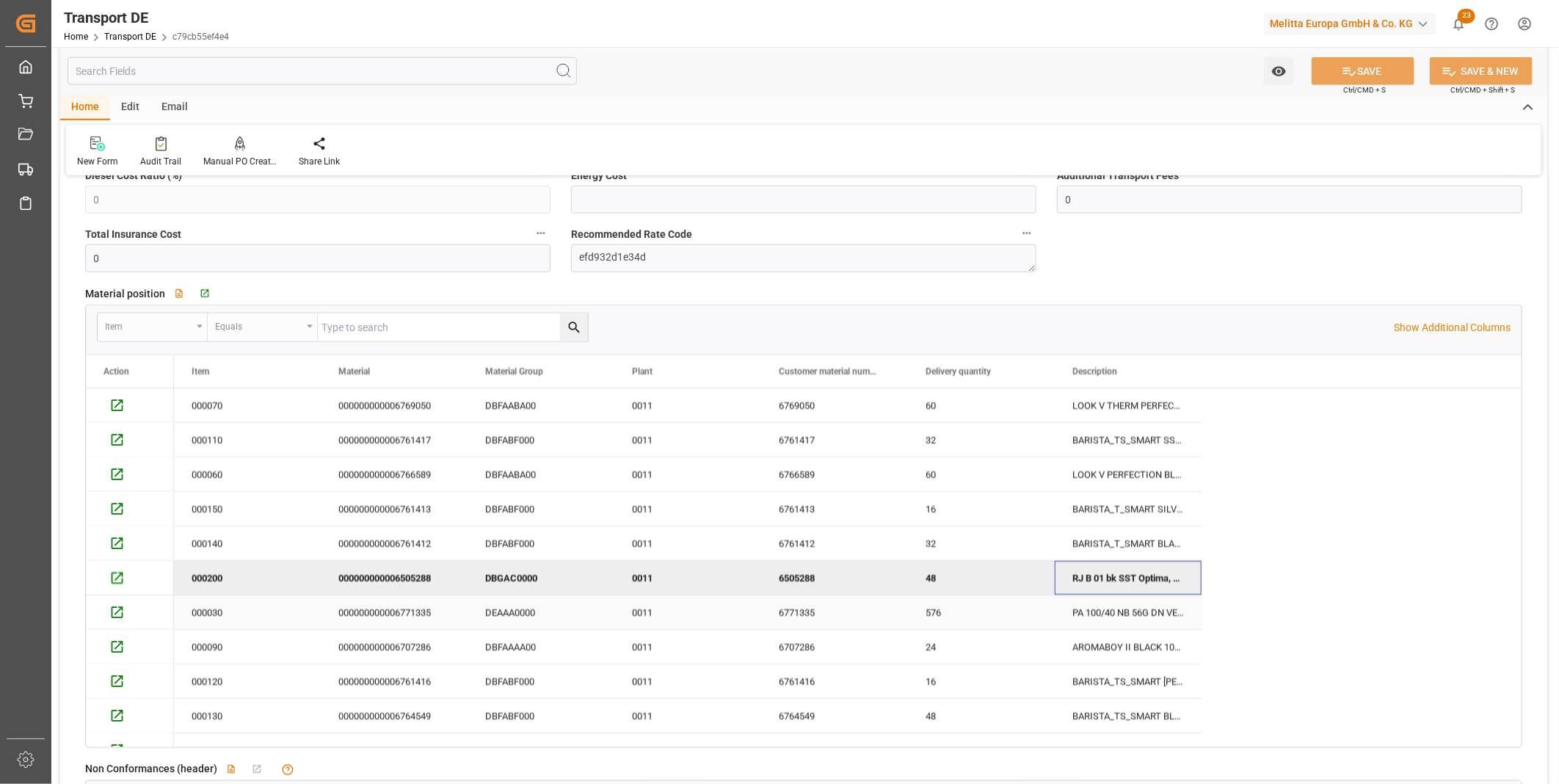
click at [1120, 608] on div "PA 100/40 NB 56G DN VE9 EU VP=2.592" at bounding box center [1128, 611] width 147 height 33
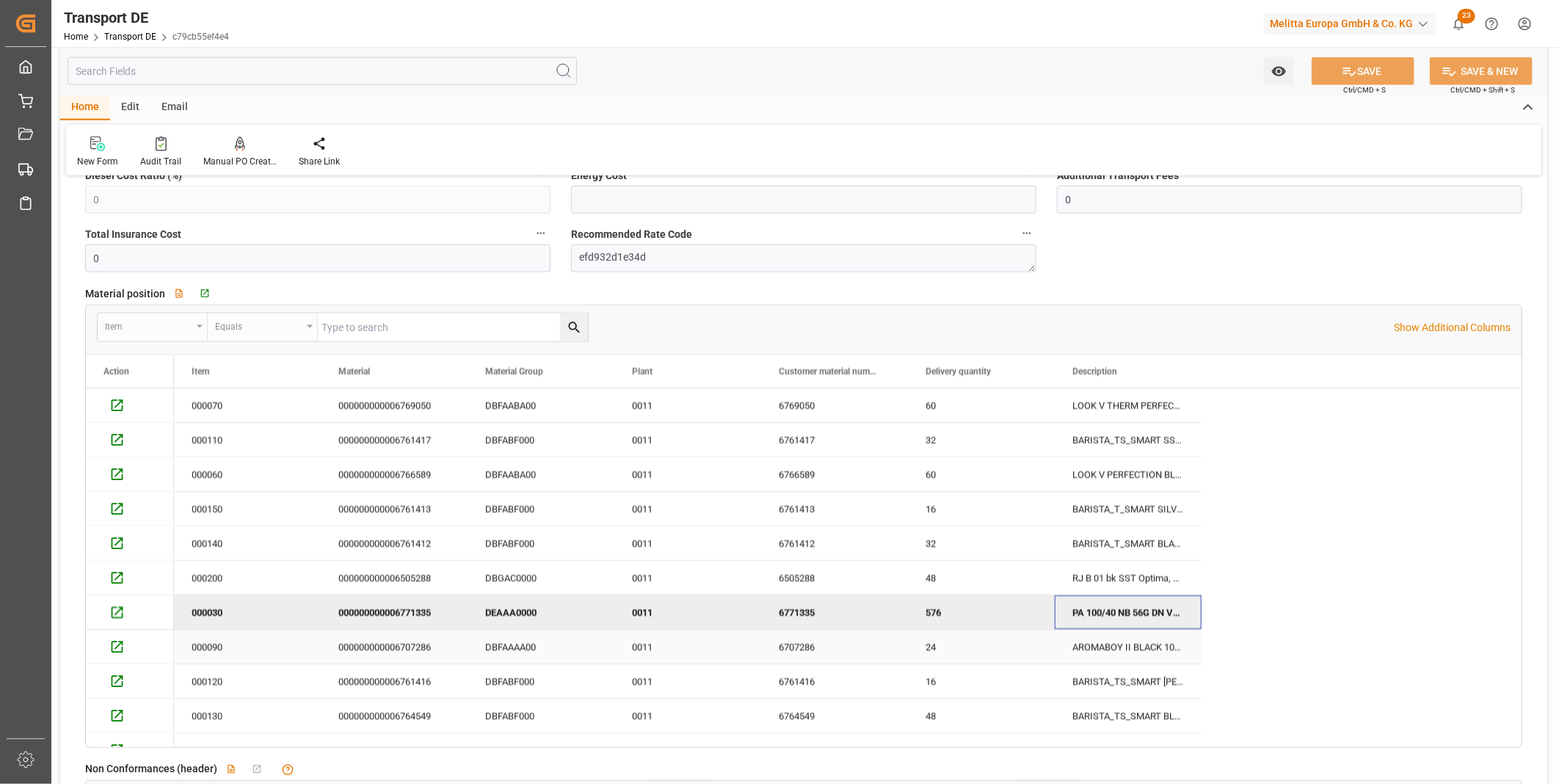
scroll to position [163, 0]
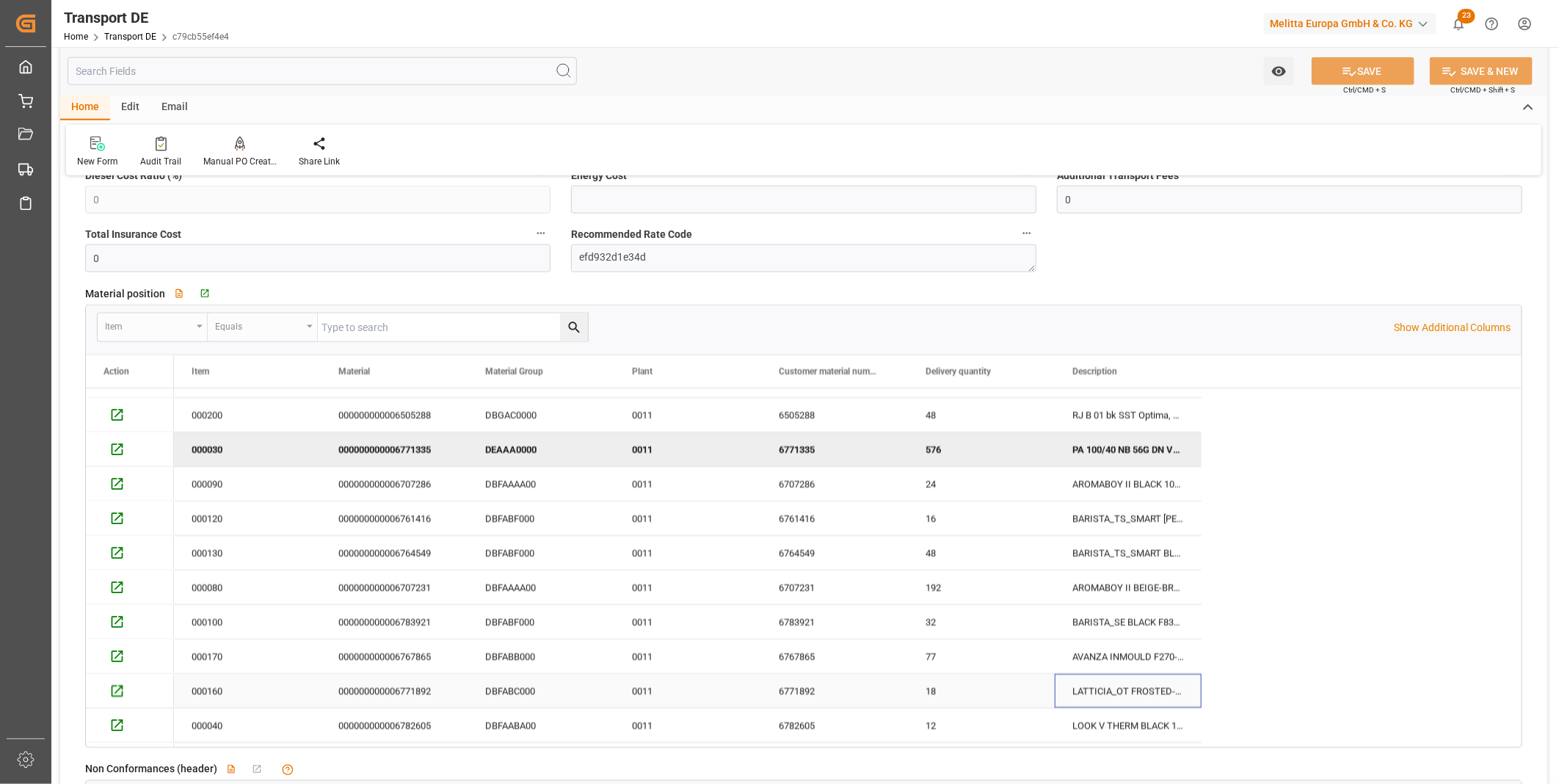
click at [1131, 677] on div "LATTICIA_OT FROSTED-BLACK F300-100 UK" at bounding box center [1128, 690] width 147 height 33
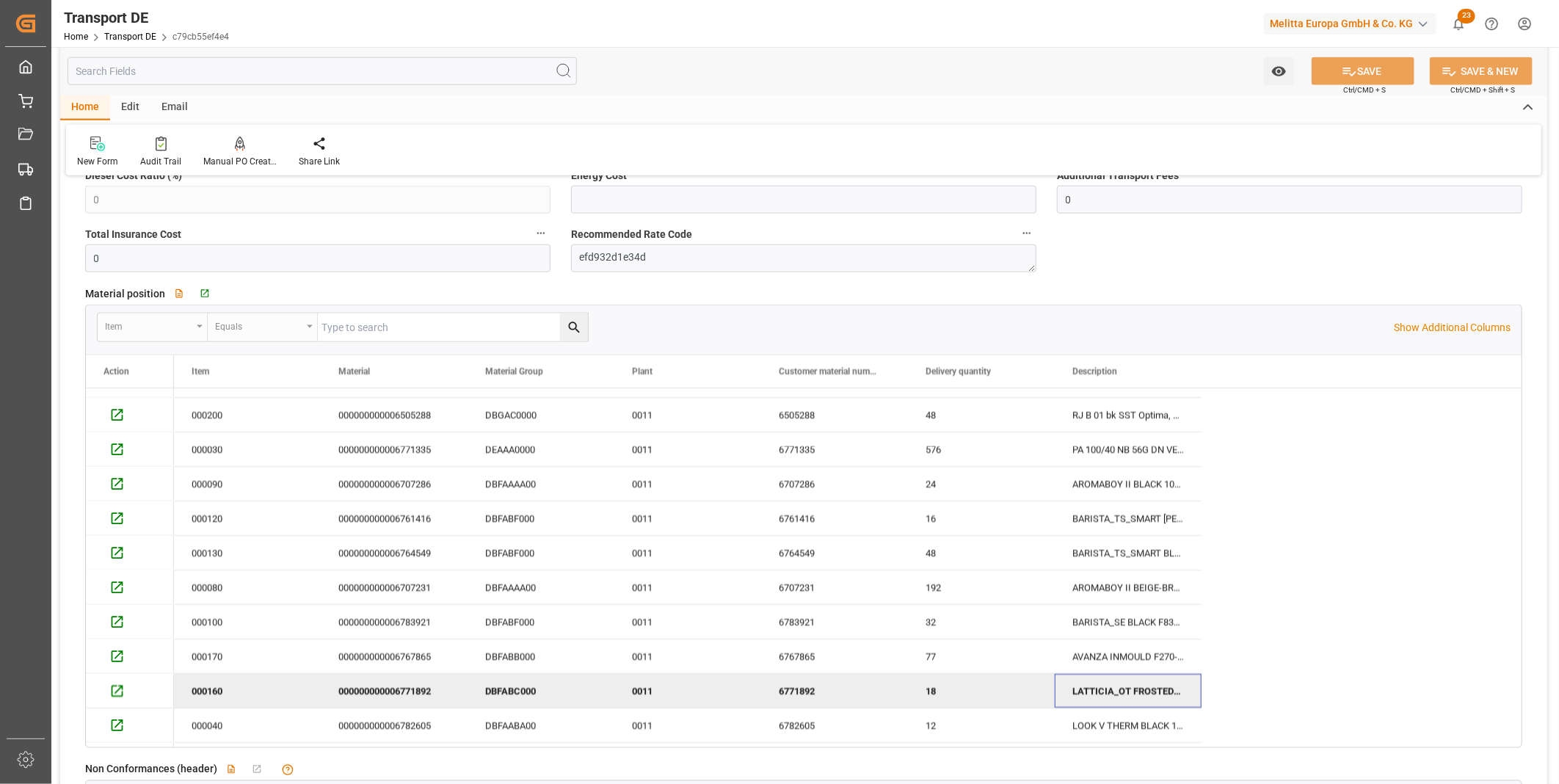
scroll to position [295, 0]
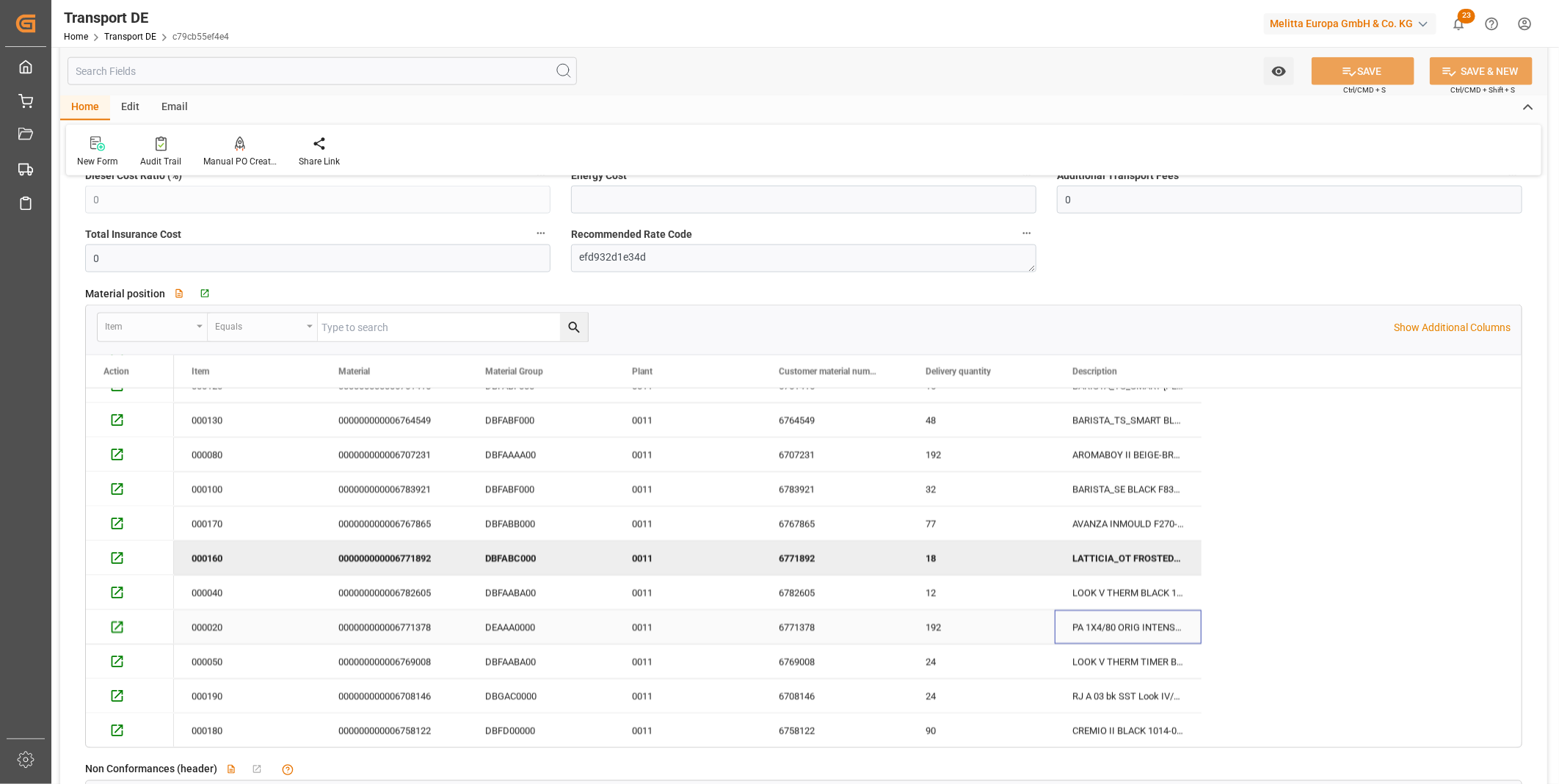
click at [1117, 617] on div "PA 1X4/80 ORIG INTENSE EU" at bounding box center [1128, 626] width 147 height 33
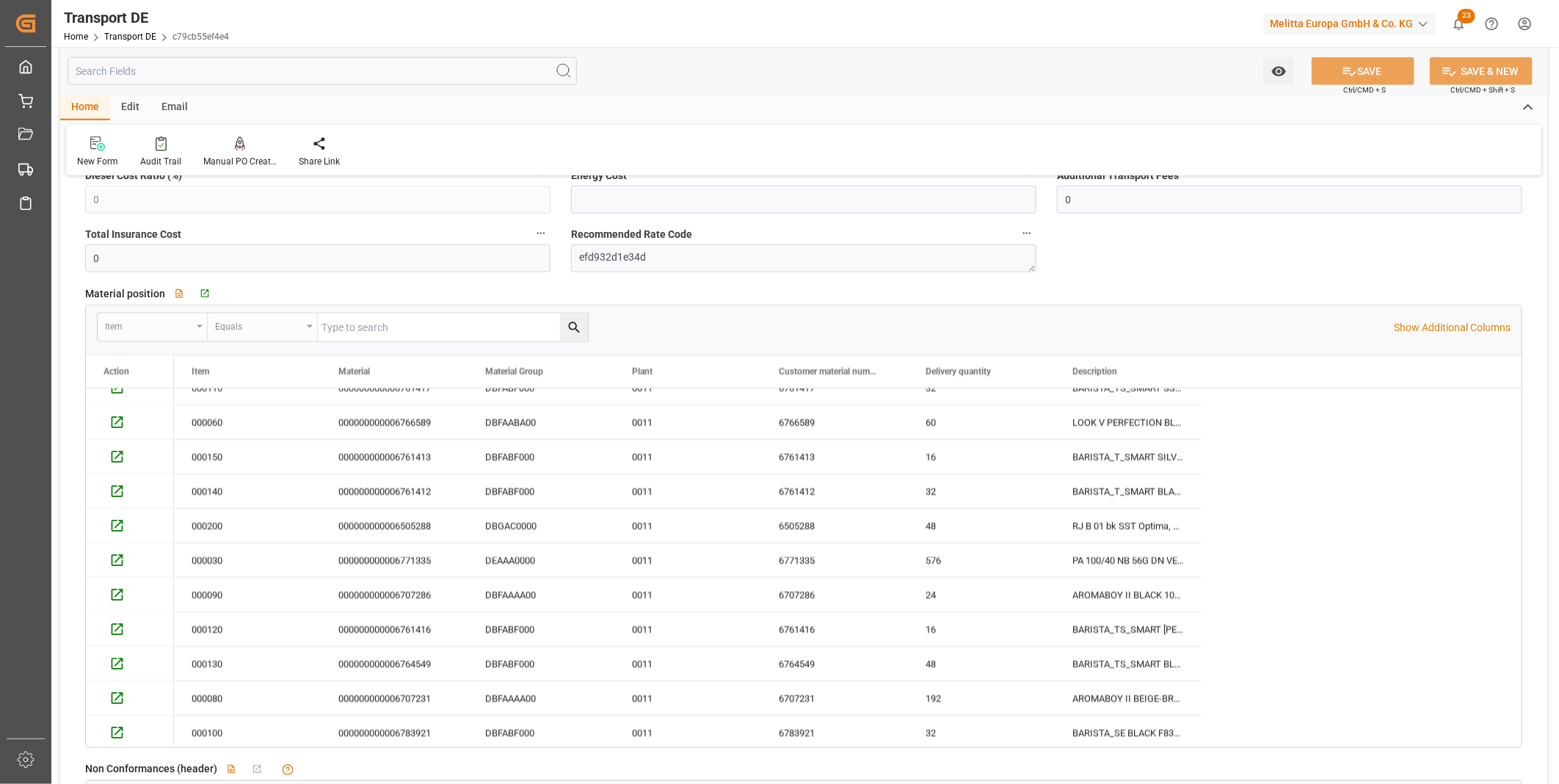
scroll to position [0, 0]
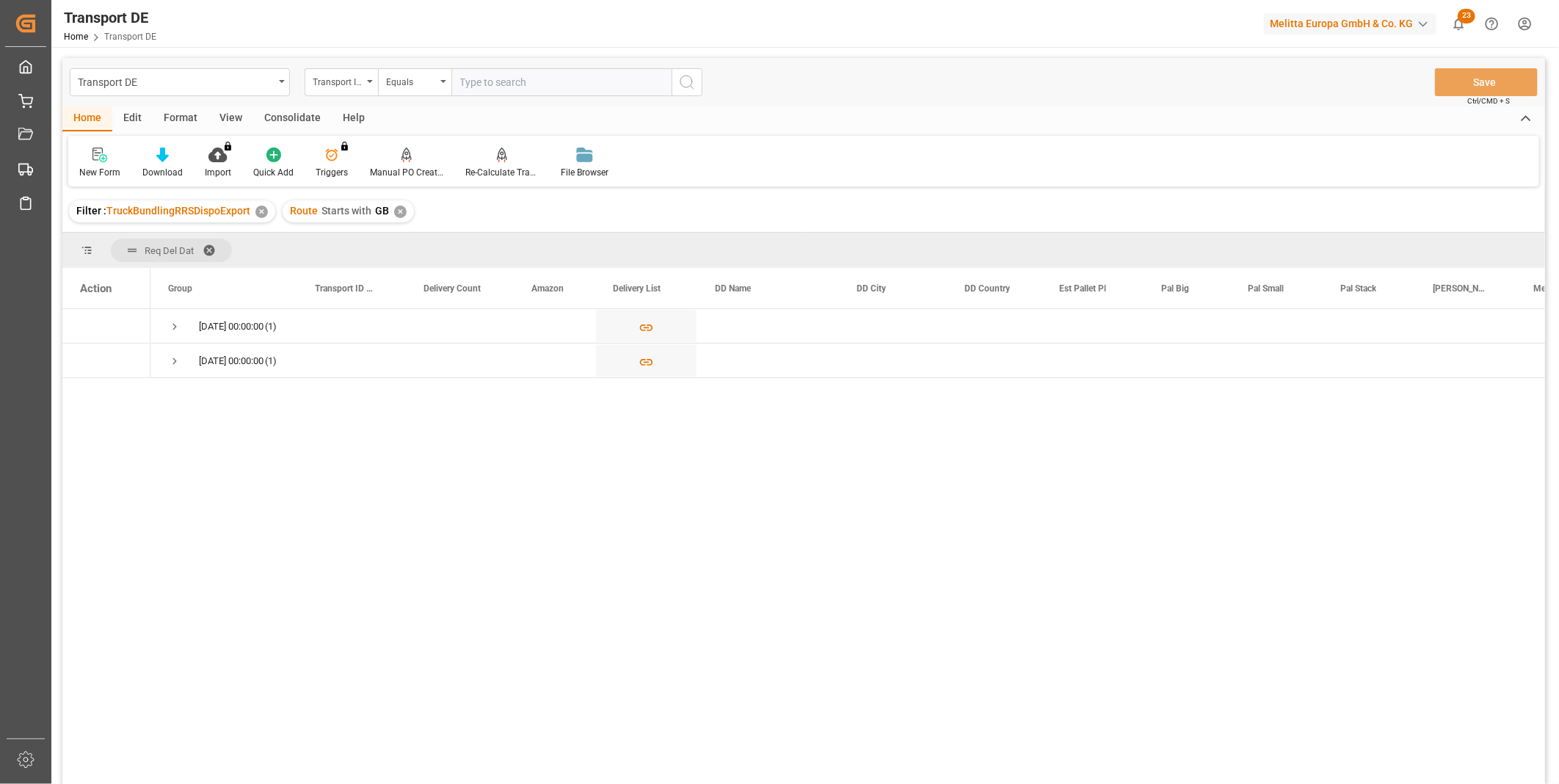
click at [295, 110] on div "Consolidate" at bounding box center [292, 119] width 78 height 25
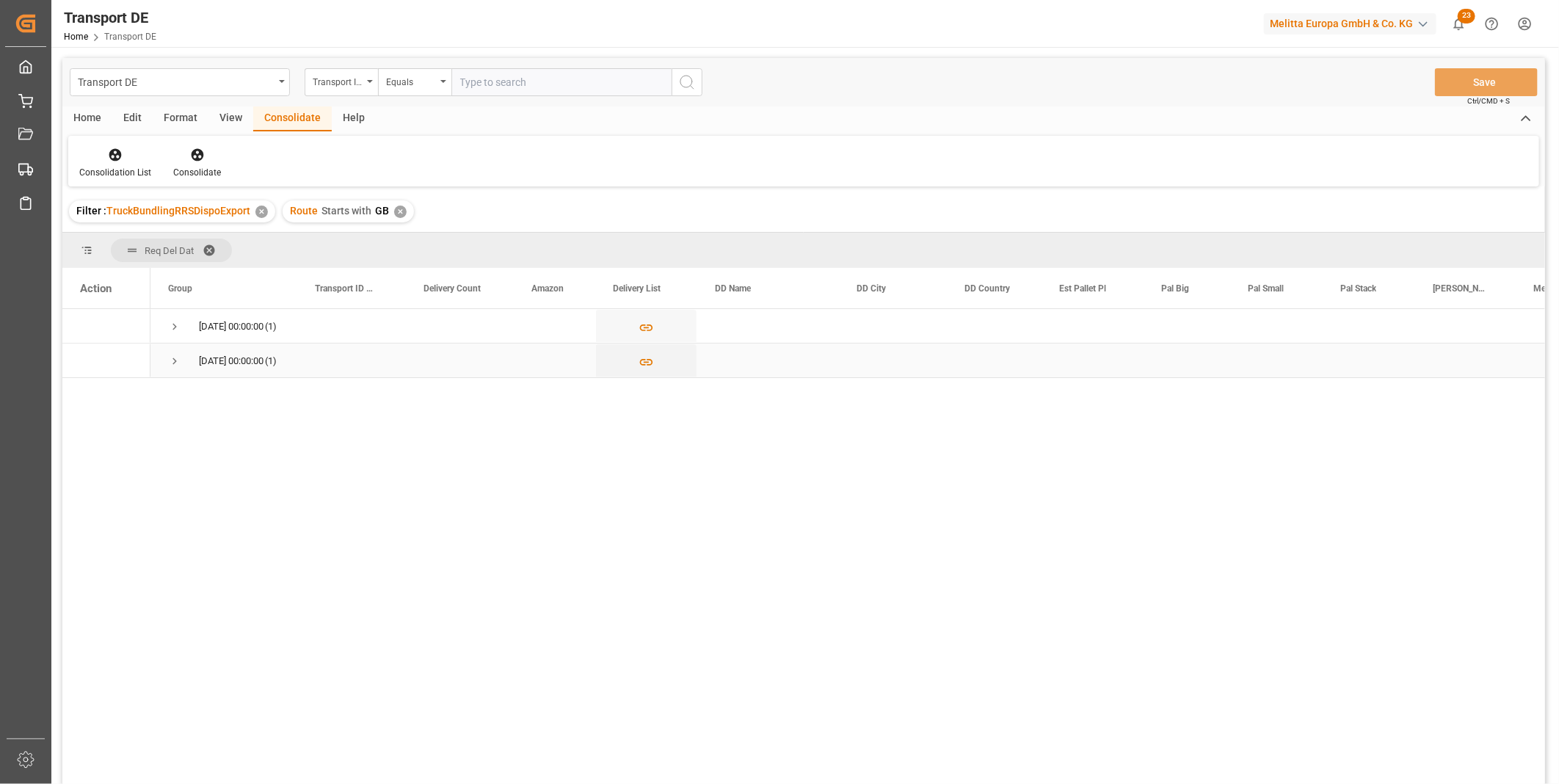
click at [169, 358] on div "[DATE] 00:00:00 (1)" at bounding box center [223, 360] width 147 height 33
click at [169, 358] on span "Press SPACE to select this row." at bounding box center [174, 361] width 13 height 13
click at [173, 319] on span "Press SPACE to select this row." at bounding box center [174, 326] width 13 height 33
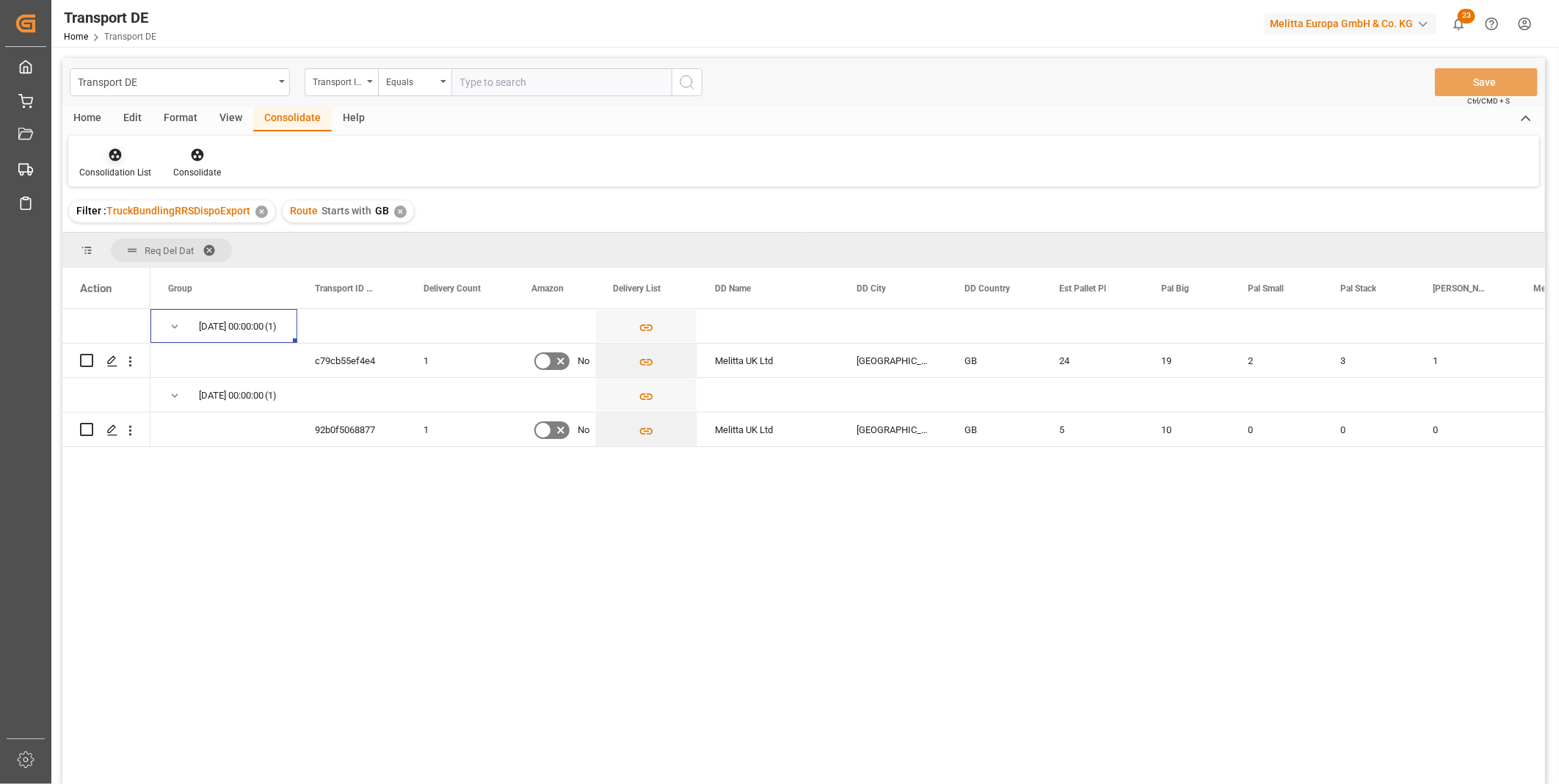
click at [119, 148] on icon at bounding box center [115, 155] width 15 height 15
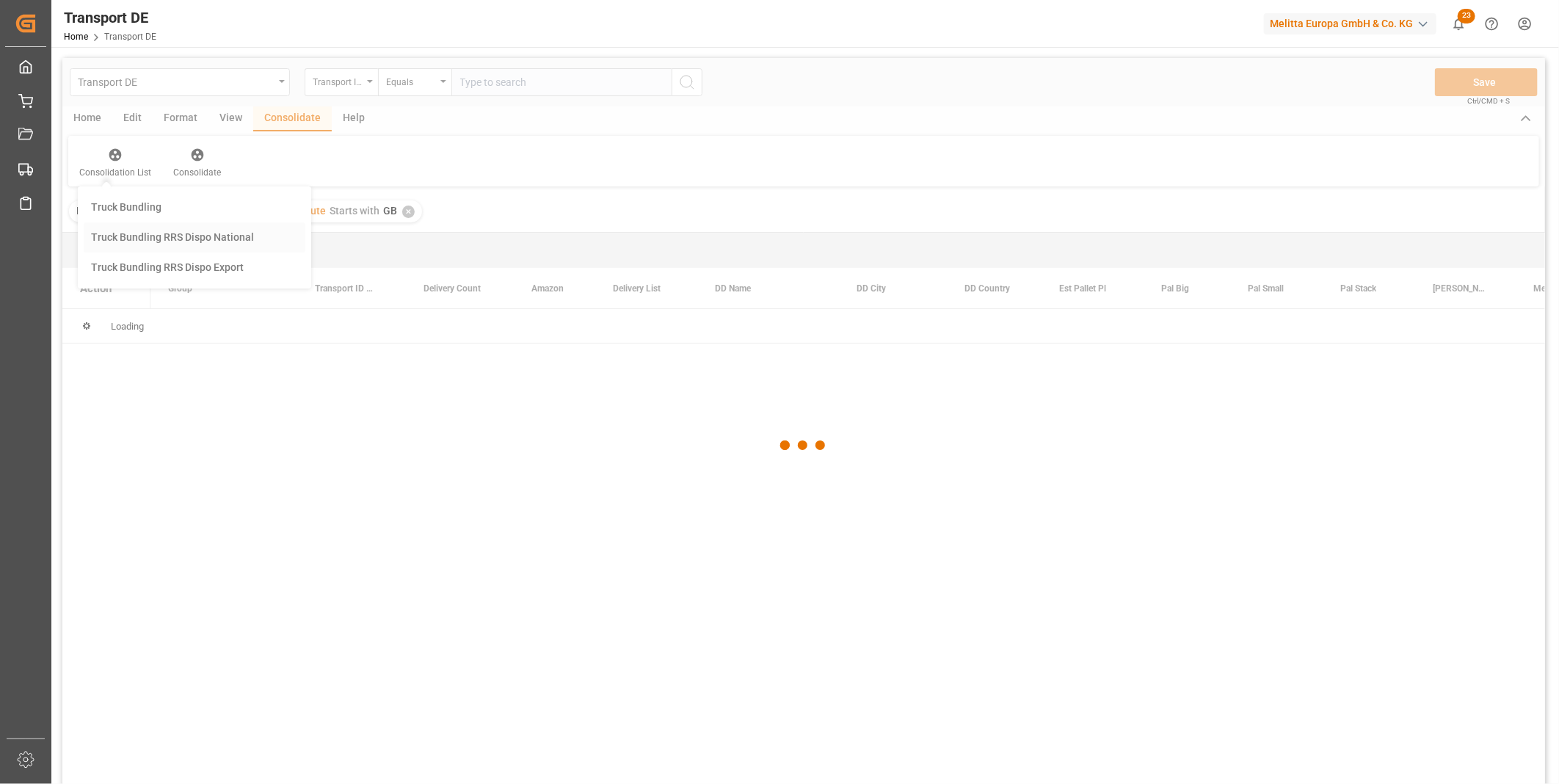
click at [166, 242] on div "Transport DE Transport ID Logward Equals Save Ctrl/CMD + S Home Edit Format Vie…" at bounding box center [804, 441] width 1483 height 764
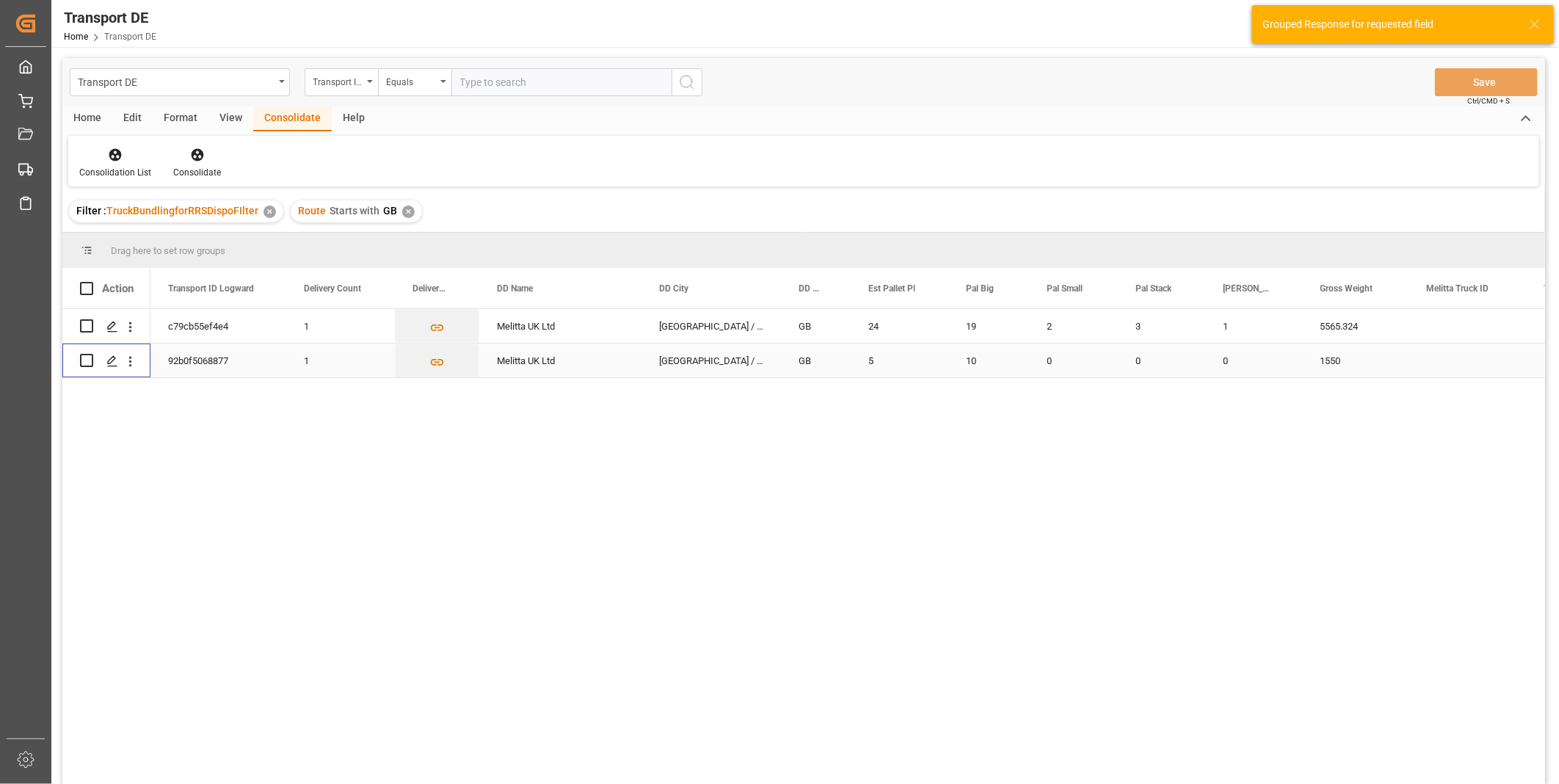
click at [82, 358] on input "Press Space to toggle row selection (unchecked)" at bounding box center [86, 360] width 13 height 13
checkbox input "true"
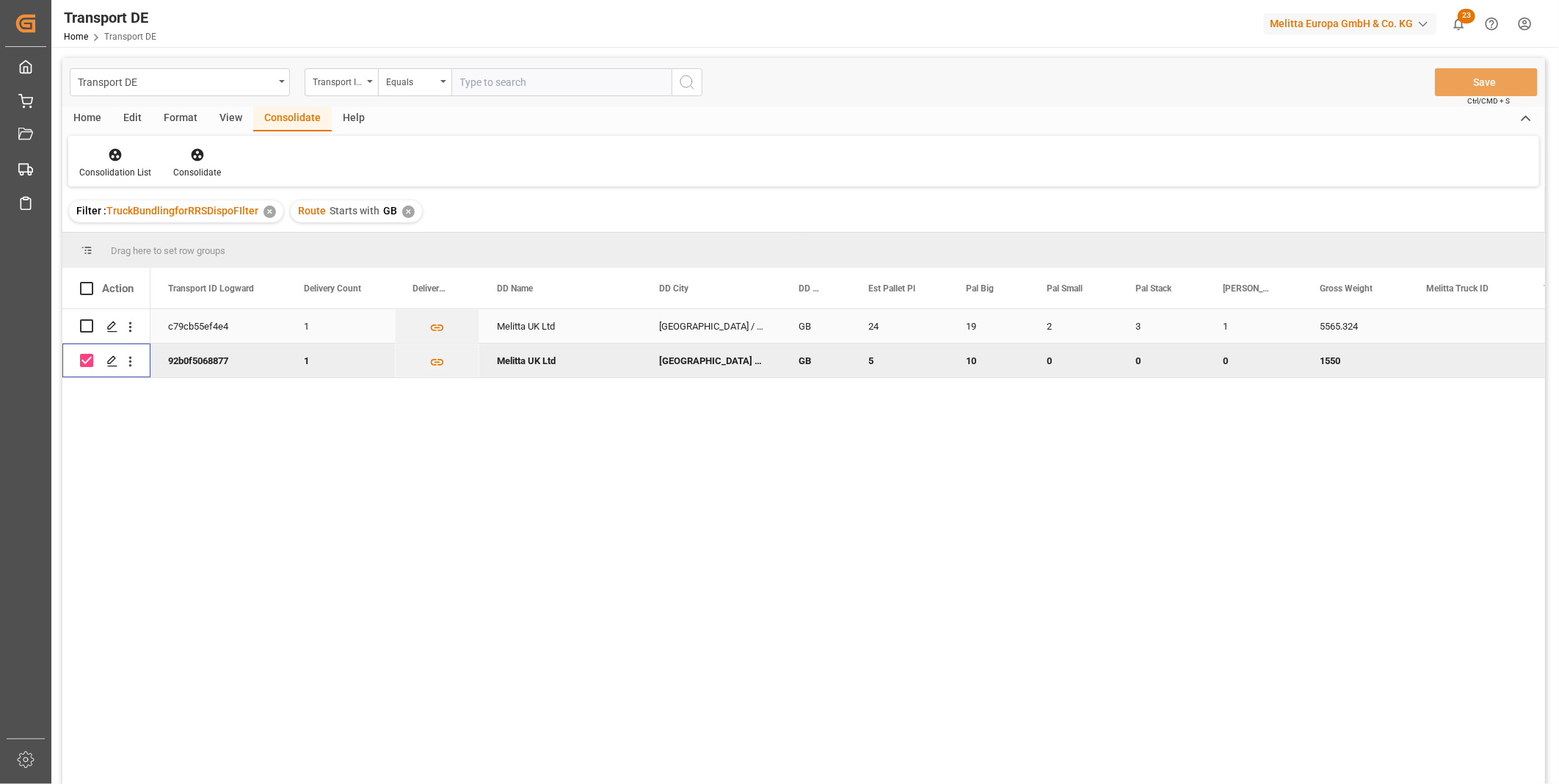
click at [88, 324] on input "Press Space to toggle row selection (unchecked)" at bounding box center [86, 325] width 13 height 13
checkbox input "true"
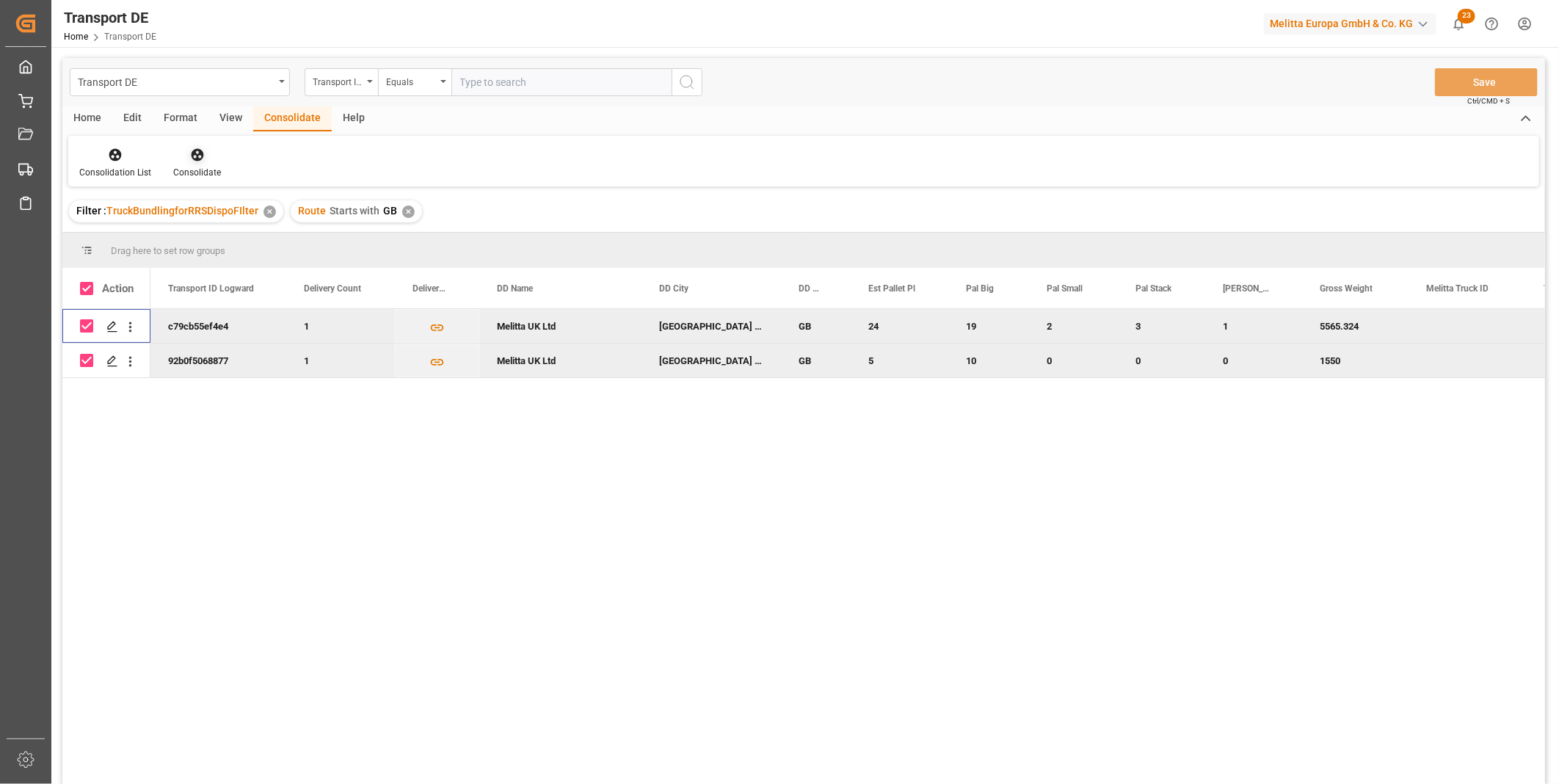
click at [193, 167] on div "Consolidate" at bounding box center [198, 172] width 48 height 13
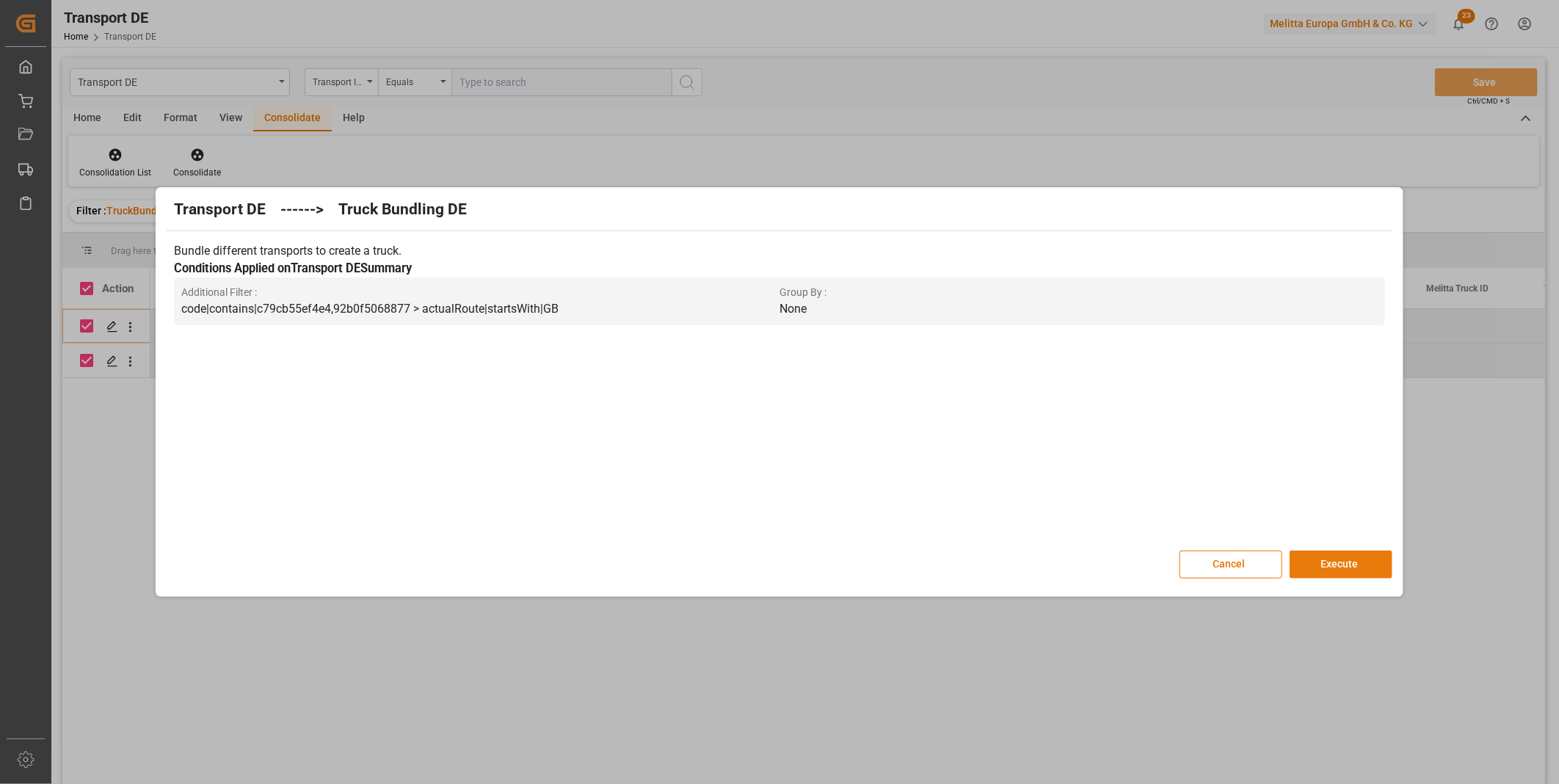
click at [1314, 553] on button "Execute" at bounding box center [1341, 564] width 103 height 27
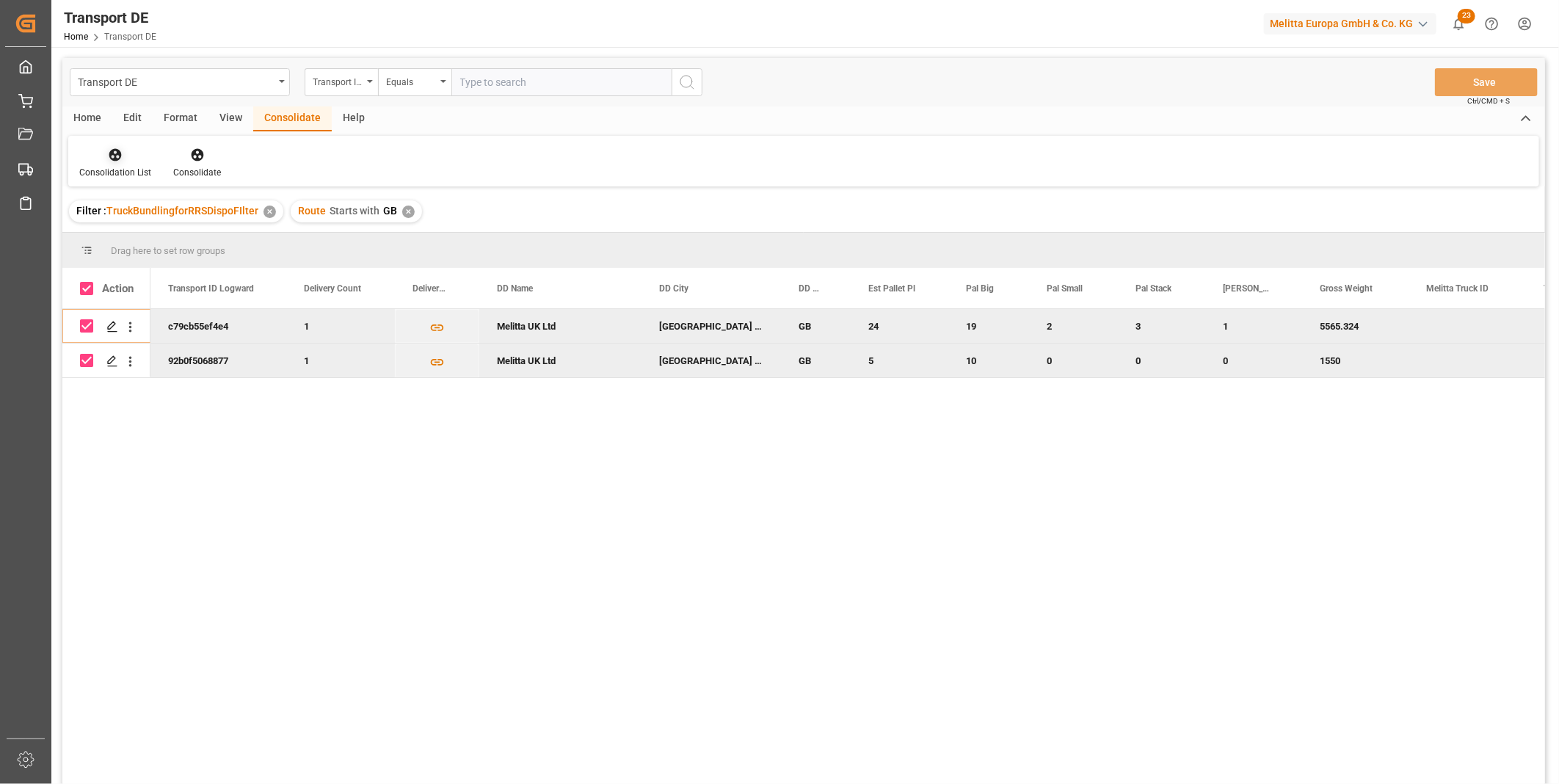
click at [121, 167] on div "Consolidation List" at bounding box center [115, 172] width 72 height 13
click at [186, 280] on div "Transport DE Transport ID Logward Equals Save Ctrl/CMD + S Home Edit Format Vie…" at bounding box center [804, 441] width 1483 height 764
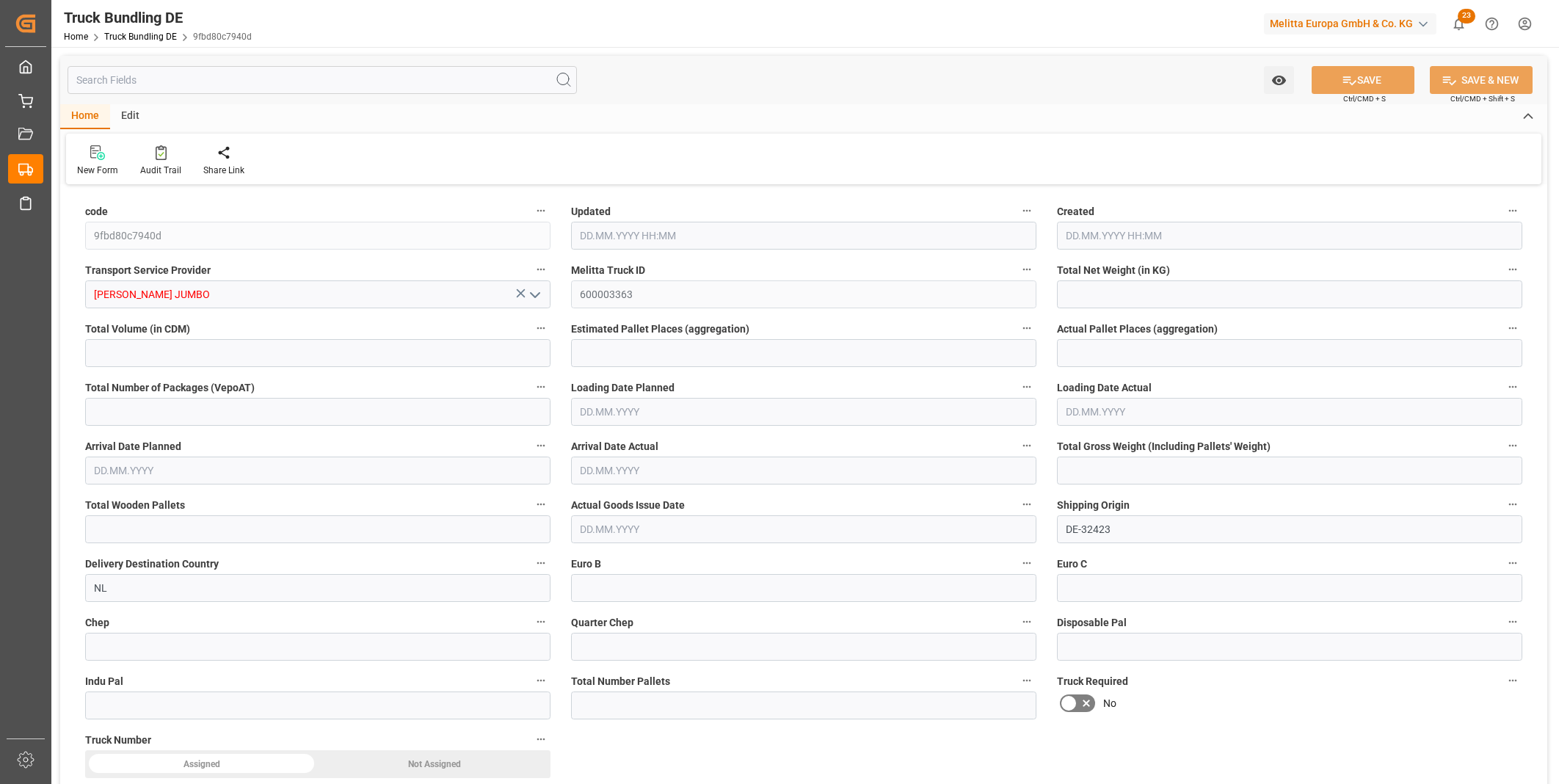
type input "8955.354"
type input "52462.631"
type input "35"
type input "0"
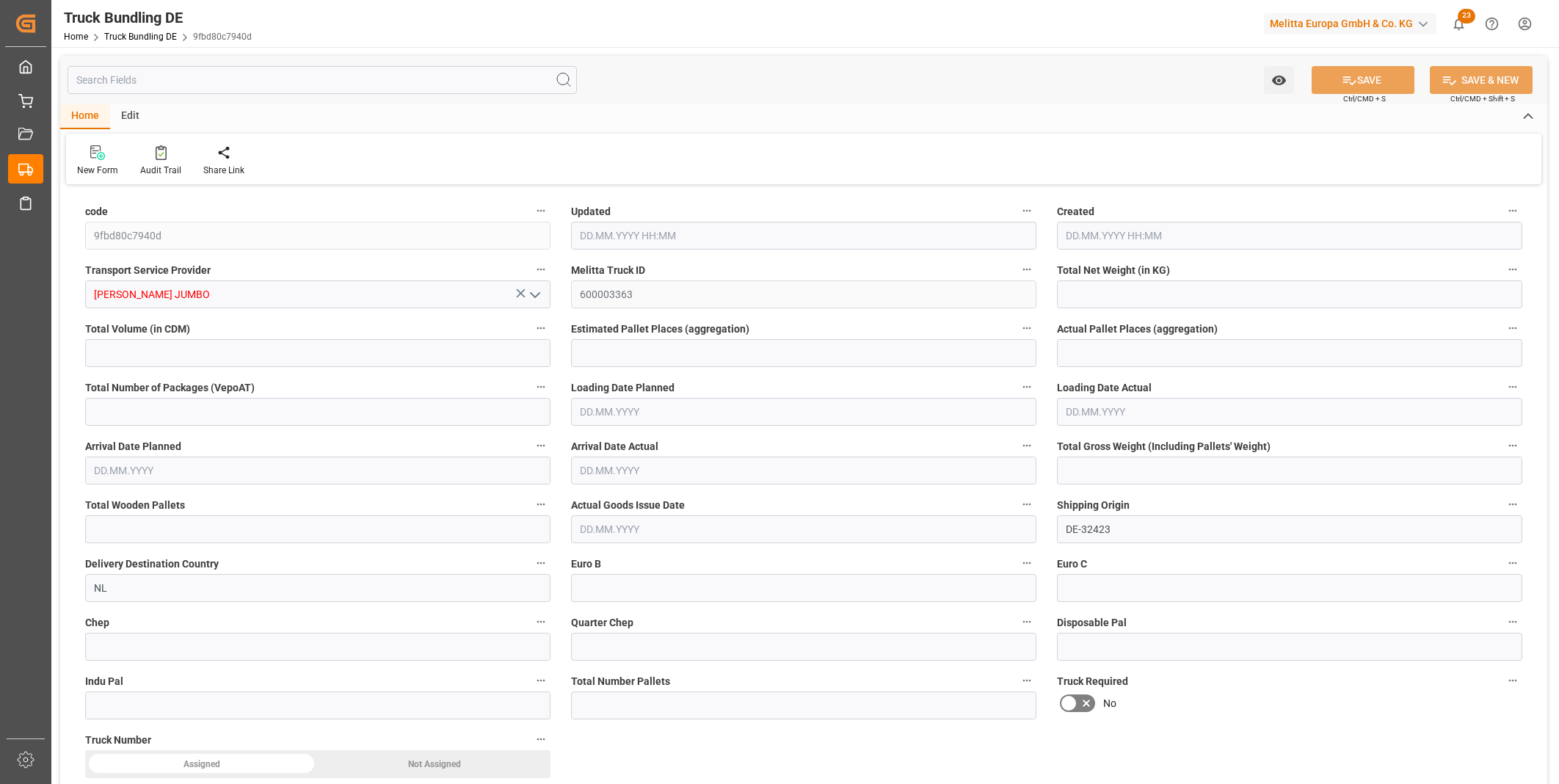
type input "12639.288"
type input "63"
type input "0"
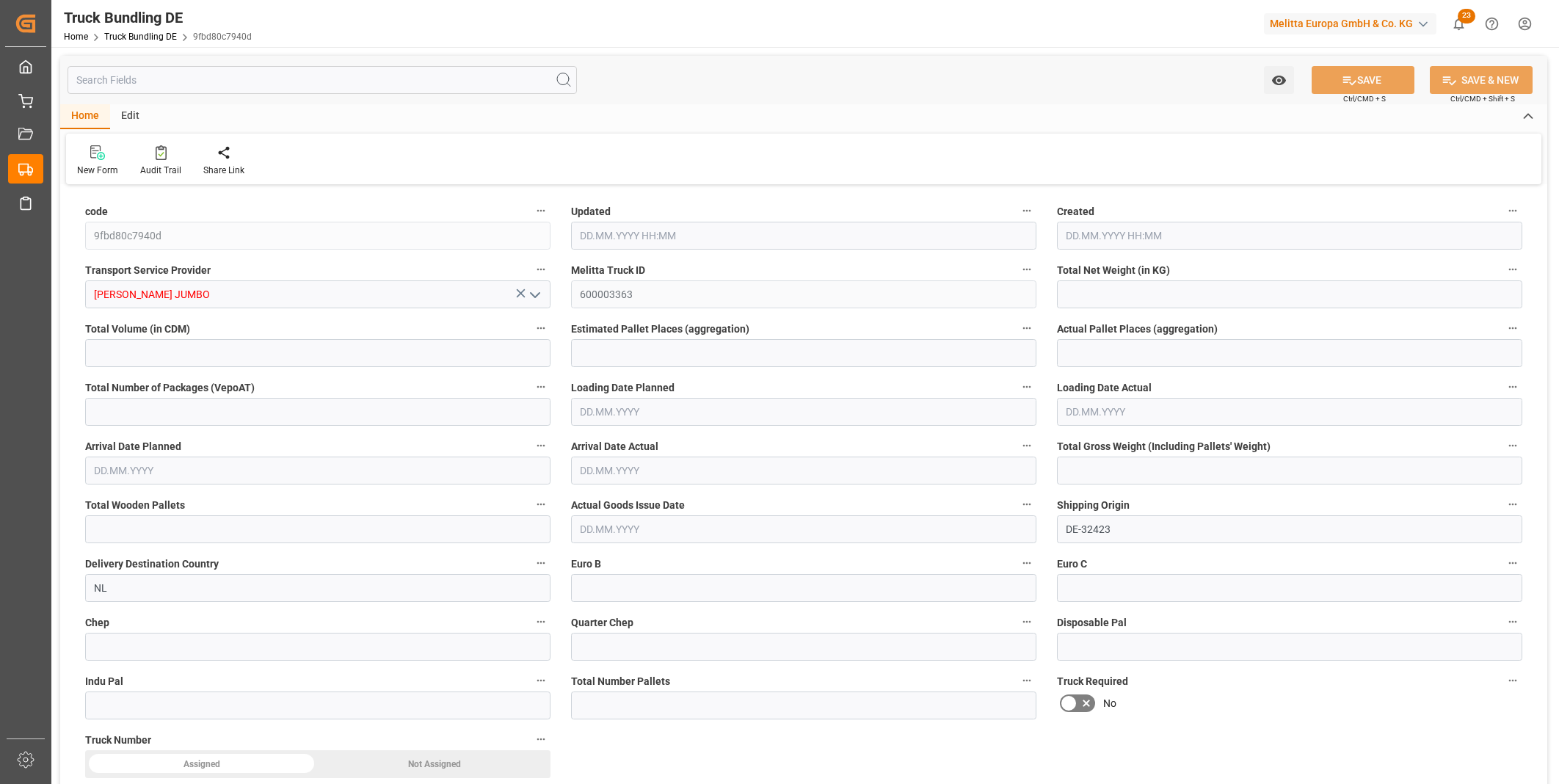
type input "0"
type input "08.10.2025 10:39"
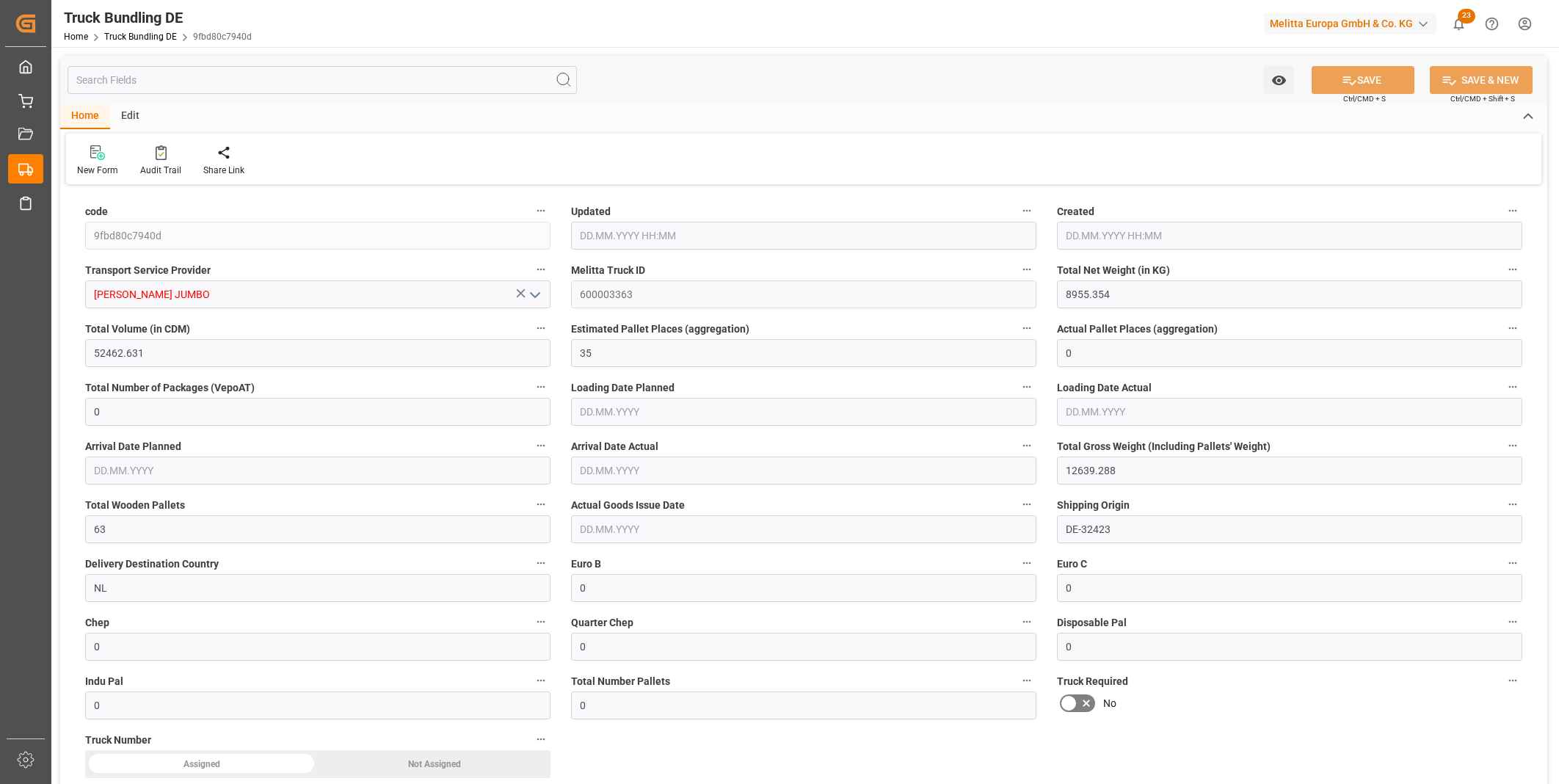
type input "08.10.2025 10:39"
type input "09.10.2025"
type input "11.10.2025"
type input "08.10.2025"
type input "5088.639"
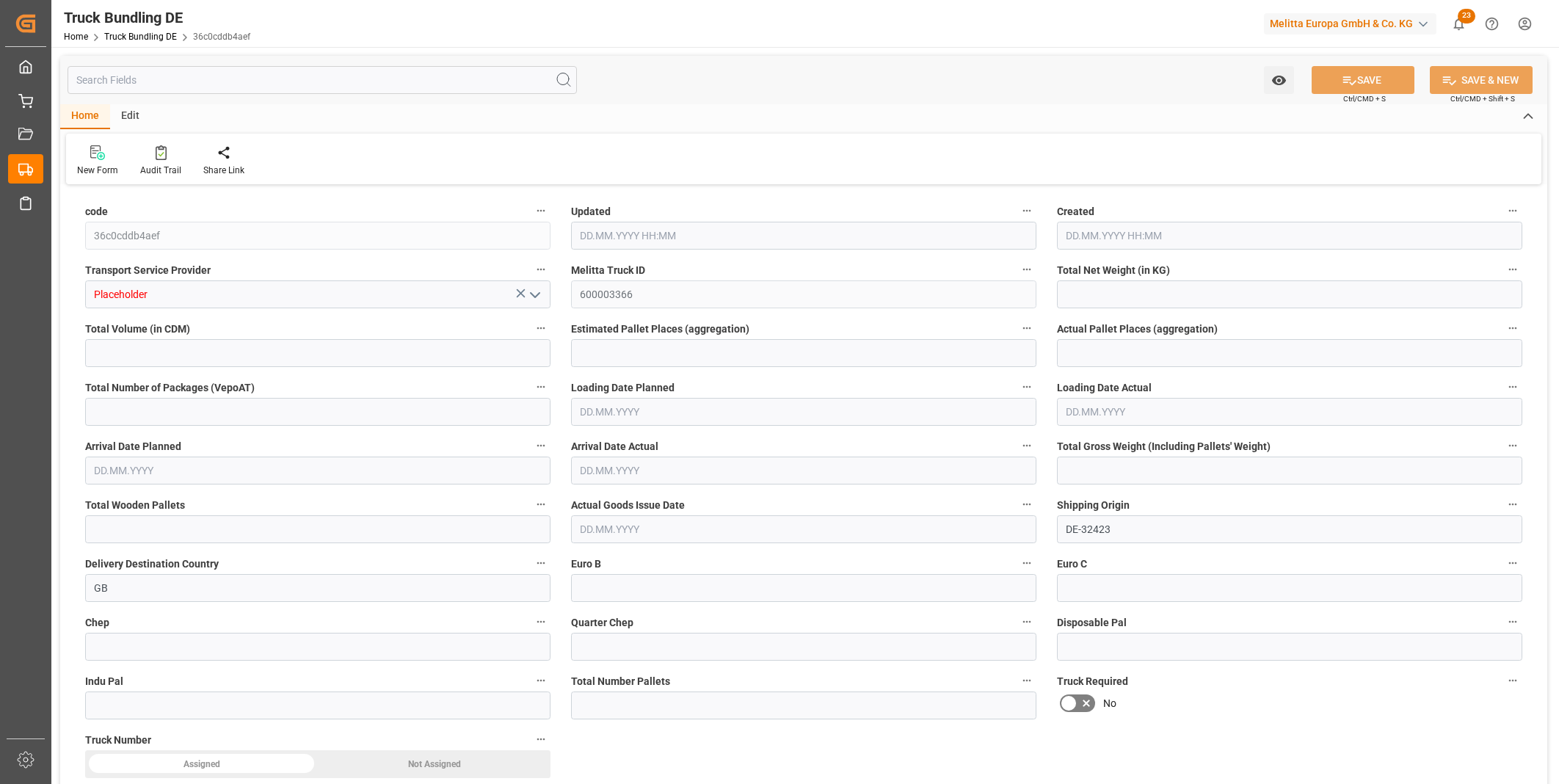
type input "47774.084"
type input "29"
type input "0"
type input "7115.324"
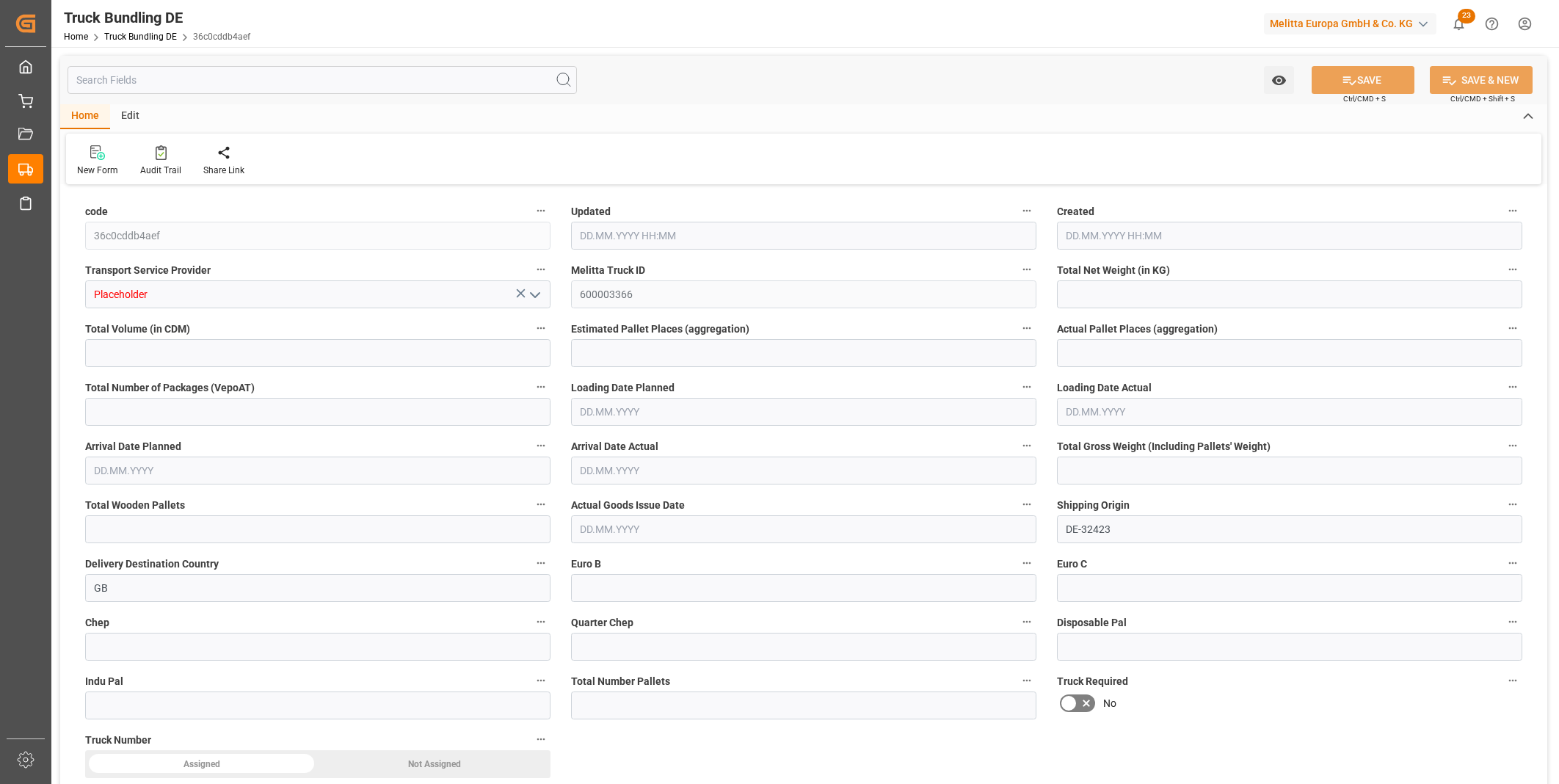
type input "42"
type input "0"
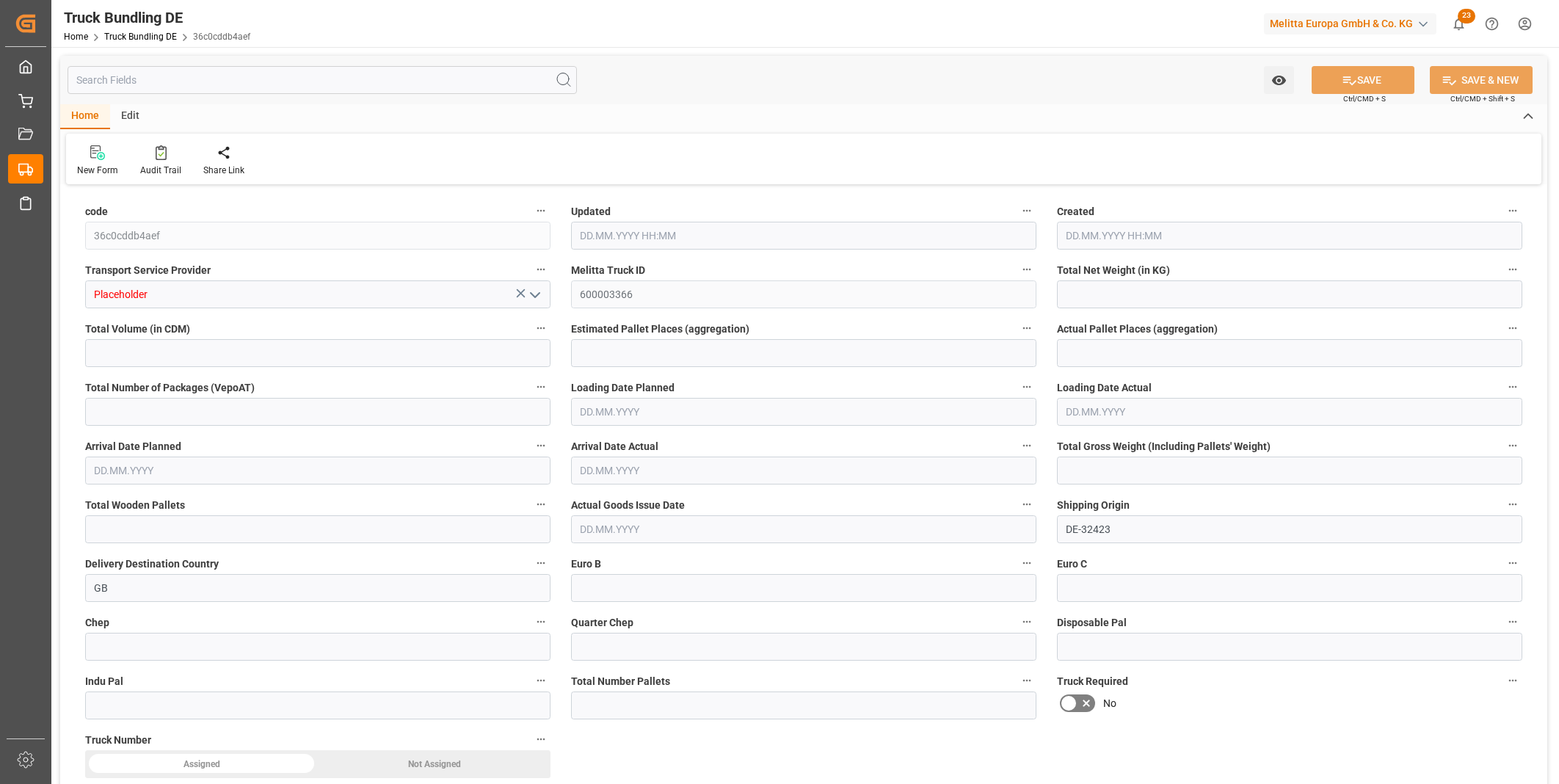
type input "0"
type input "08.10.2025 10:47"
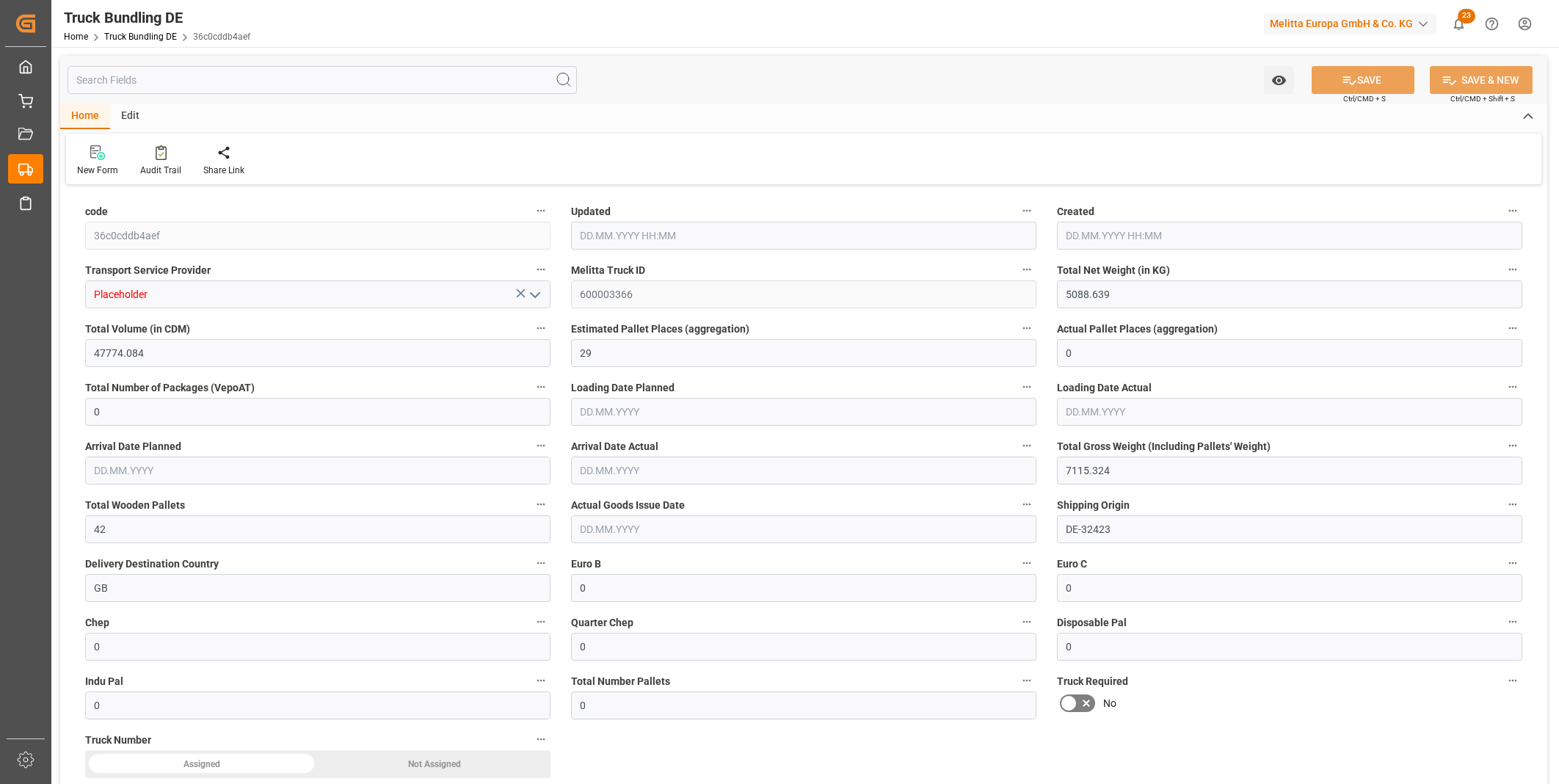
type input "[DATE]"
type input "08.10.2025"
